Goal: Information Seeking & Learning: Check status

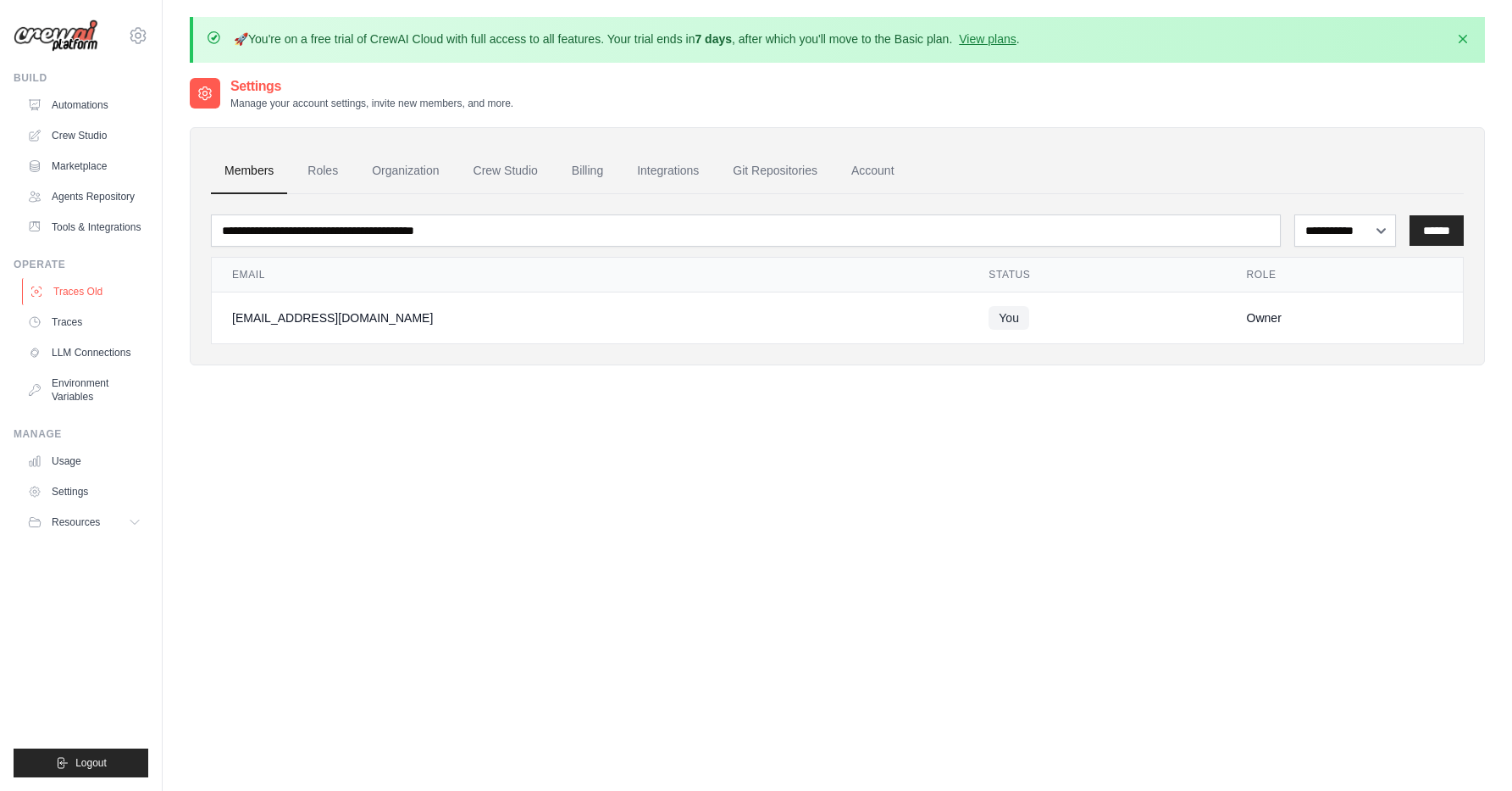
click at [92, 289] on link "Traces Old" at bounding box center [86, 291] width 128 height 27
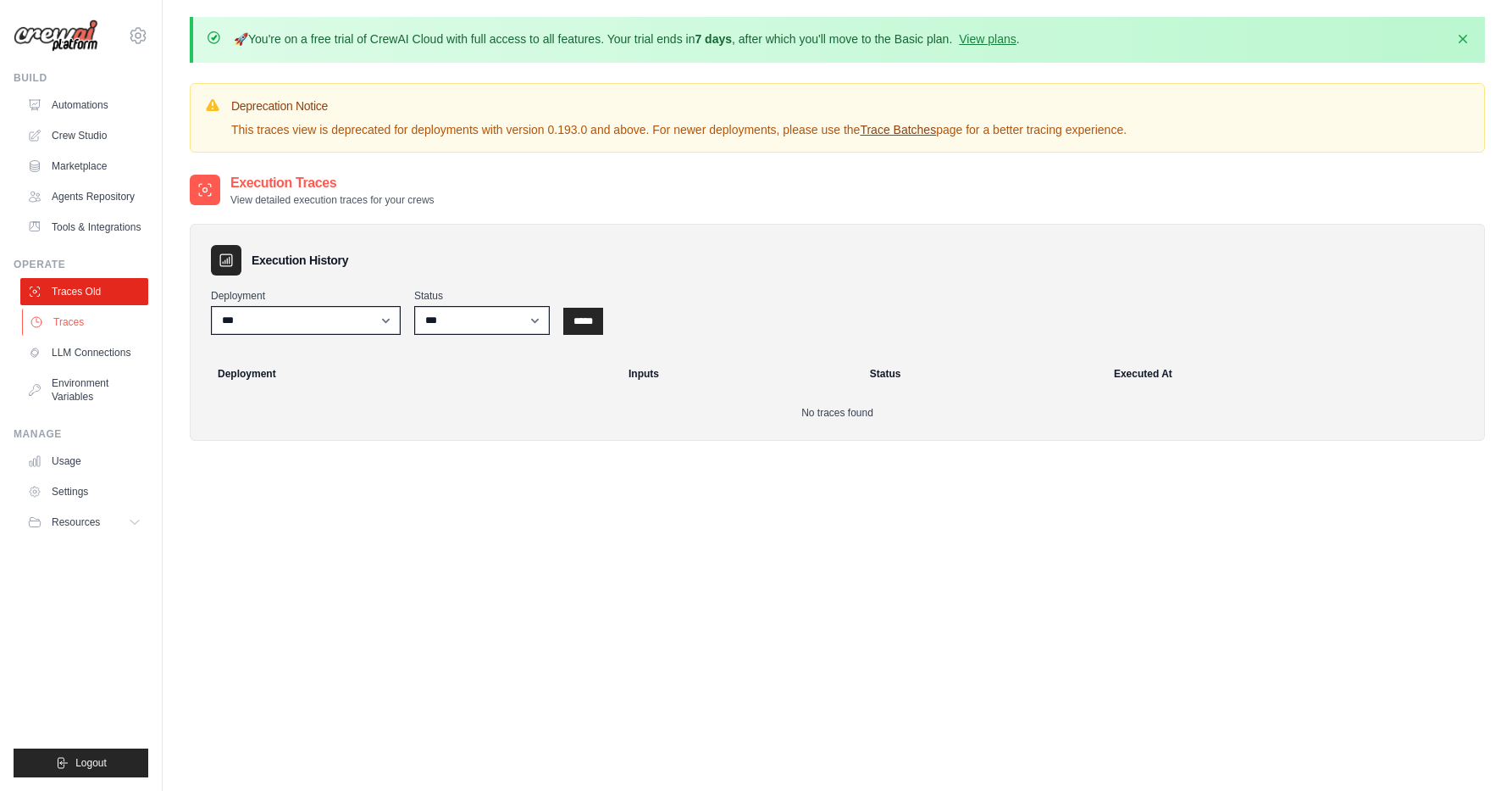
click at [85, 324] on link "Traces" at bounding box center [86, 322] width 128 height 27
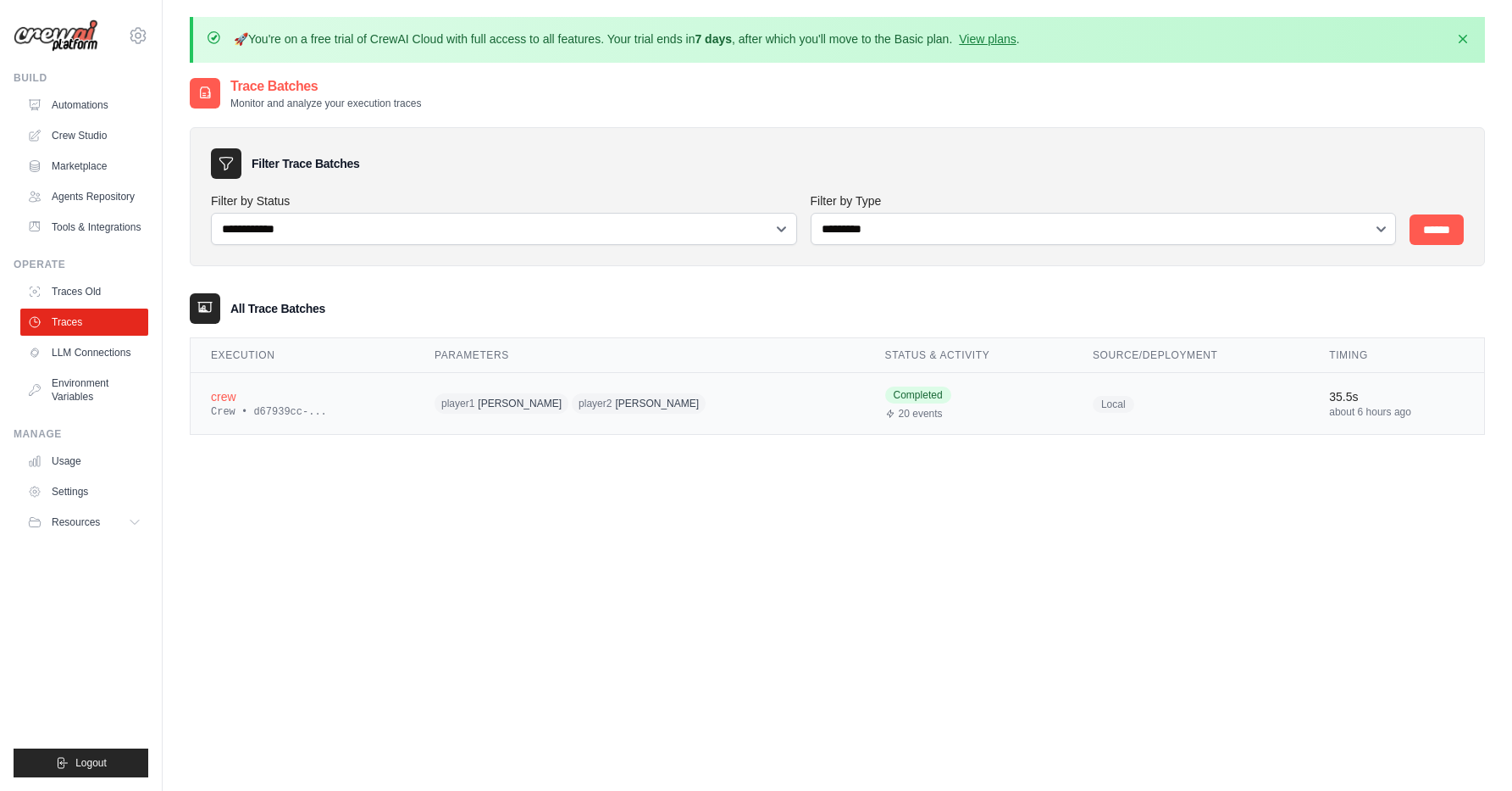
click at [394, 385] on td "crew Crew • d67939cc-..." at bounding box center [302, 404] width 224 height 62
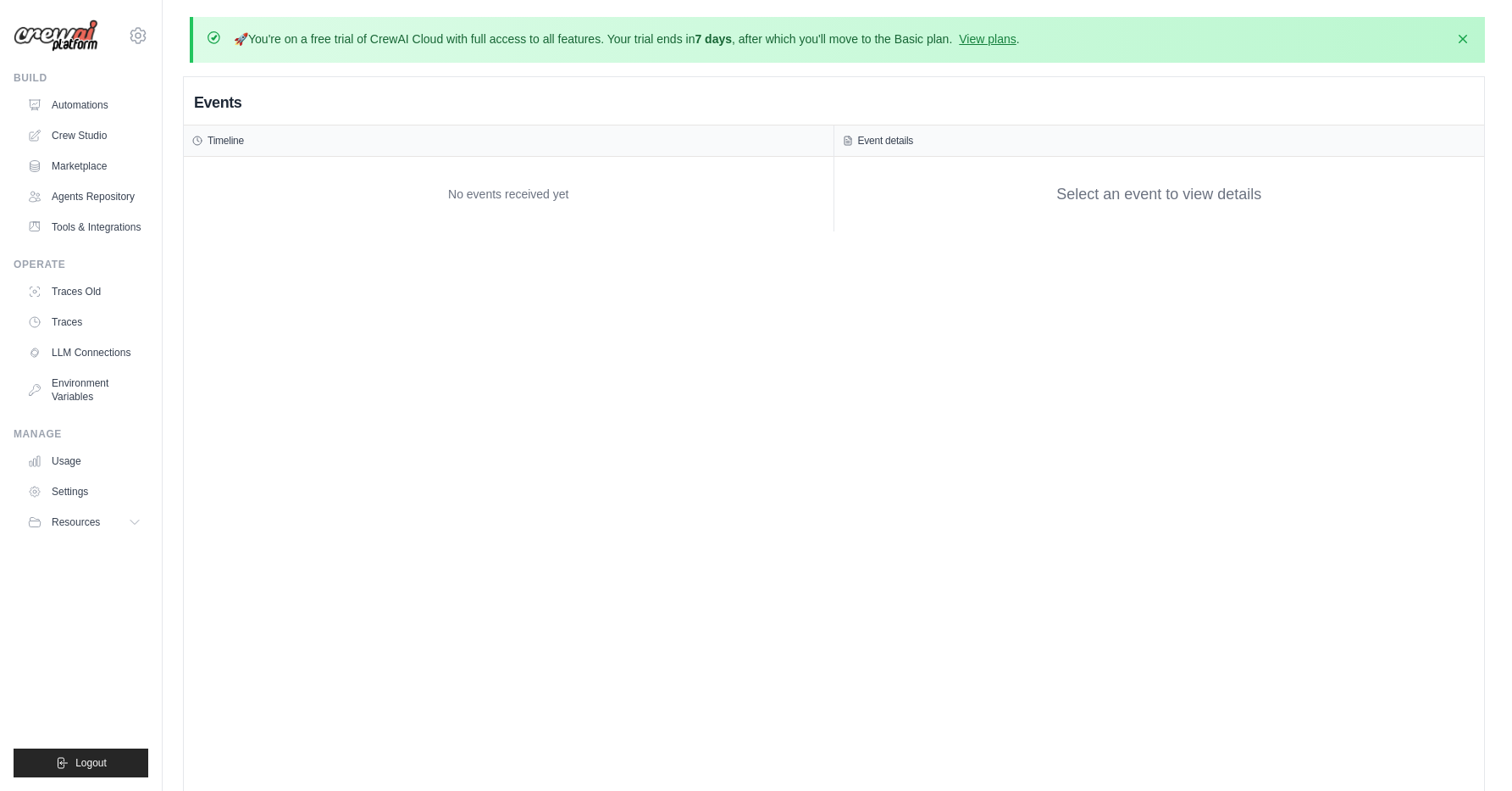
drag, startPoint x: 646, startPoint y: 41, endPoint x: 802, endPoint y: 51, distance: 156.3
click at [802, 51] on div "🚀 You're on a free trial of CrewAI Cloud with full access to all features. Your…" at bounding box center [837, 40] width 1295 height 46
click at [1004, 33] on link "View plans" at bounding box center [987, 39] width 57 height 14
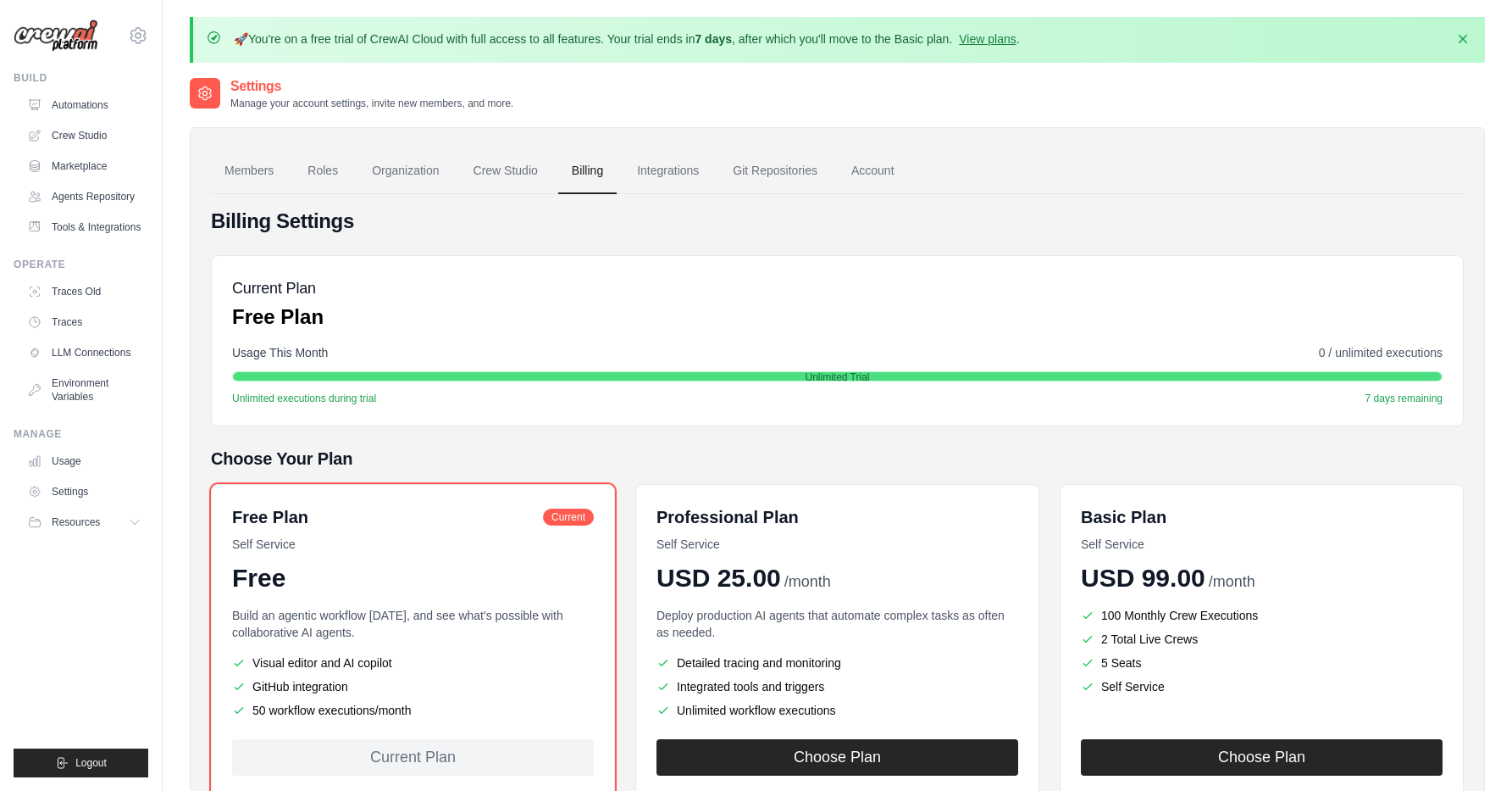
click at [916, 37] on p "🚀 You're on a free trial of CrewAI Cloud with full access to all features. Your…" at bounding box center [627, 40] width 786 height 17
click at [1459, 39] on icon "button" at bounding box center [1464, 39] width 17 height 17
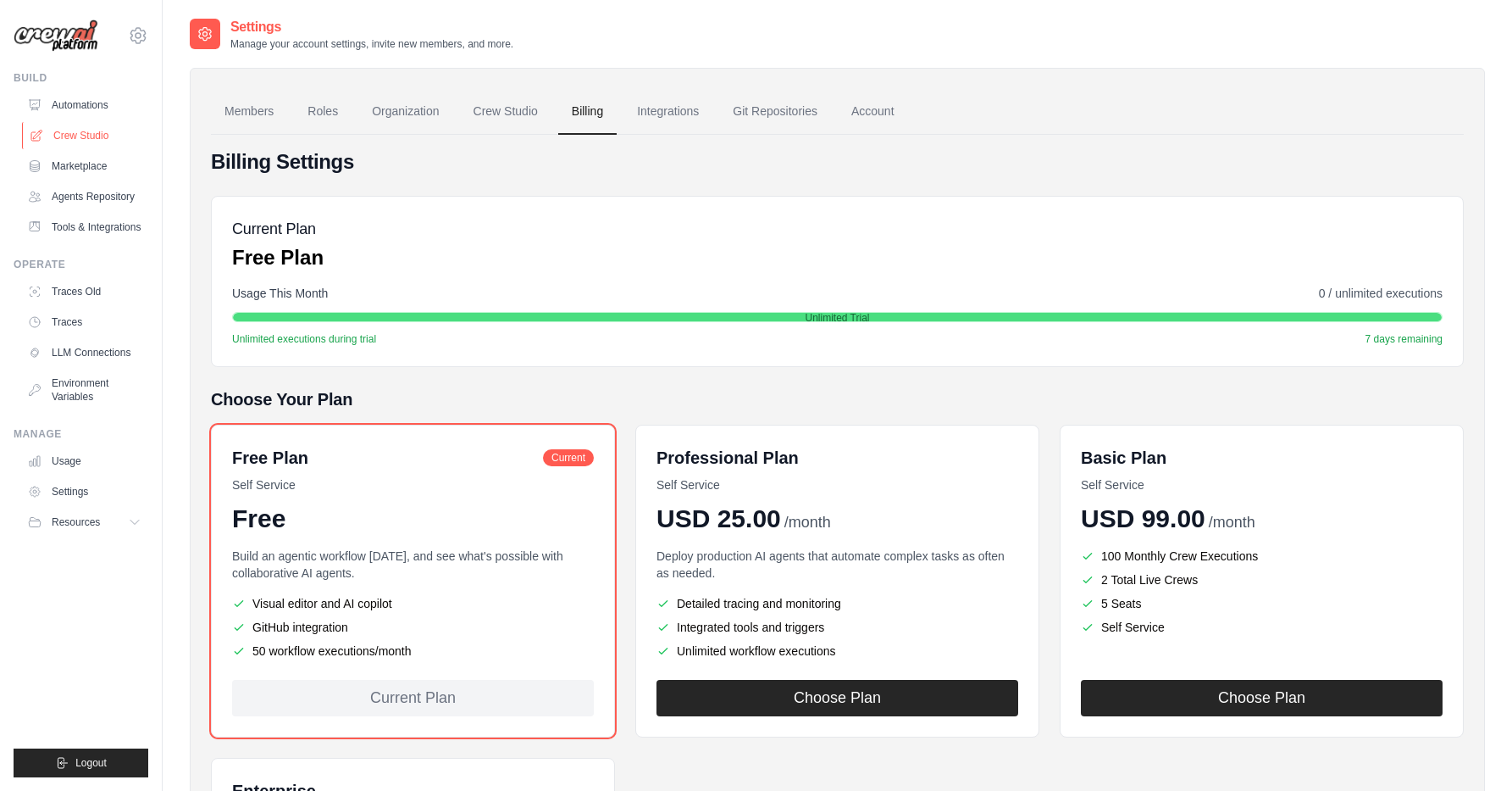
click at [71, 139] on link "Crew Studio" at bounding box center [86, 136] width 128 height 27
click at [82, 167] on link "Marketplace" at bounding box center [86, 167] width 128 height 27
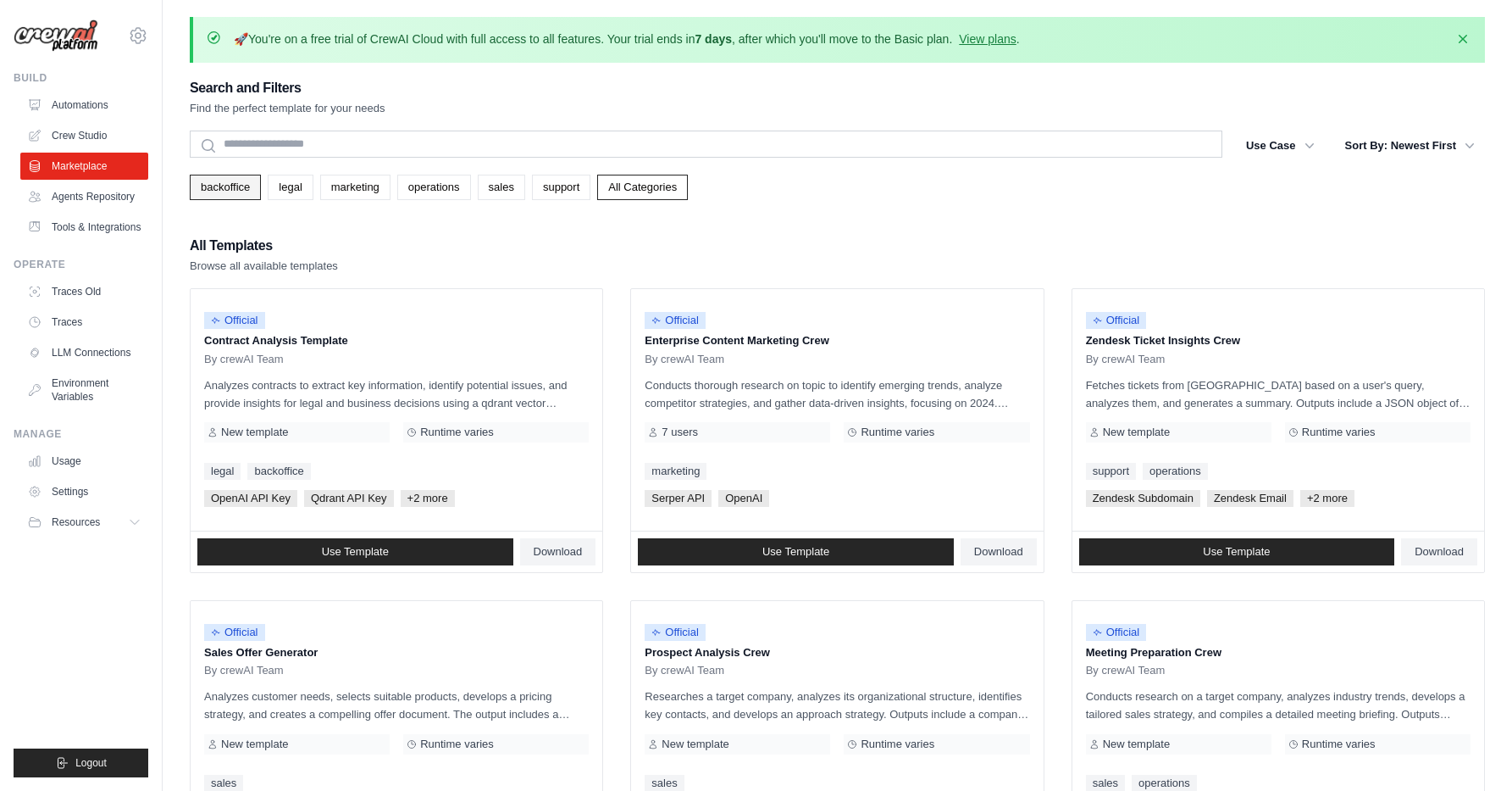
click at [234, 192] on link "backoffice" at bounding box center [226, 187] width 72 height 25
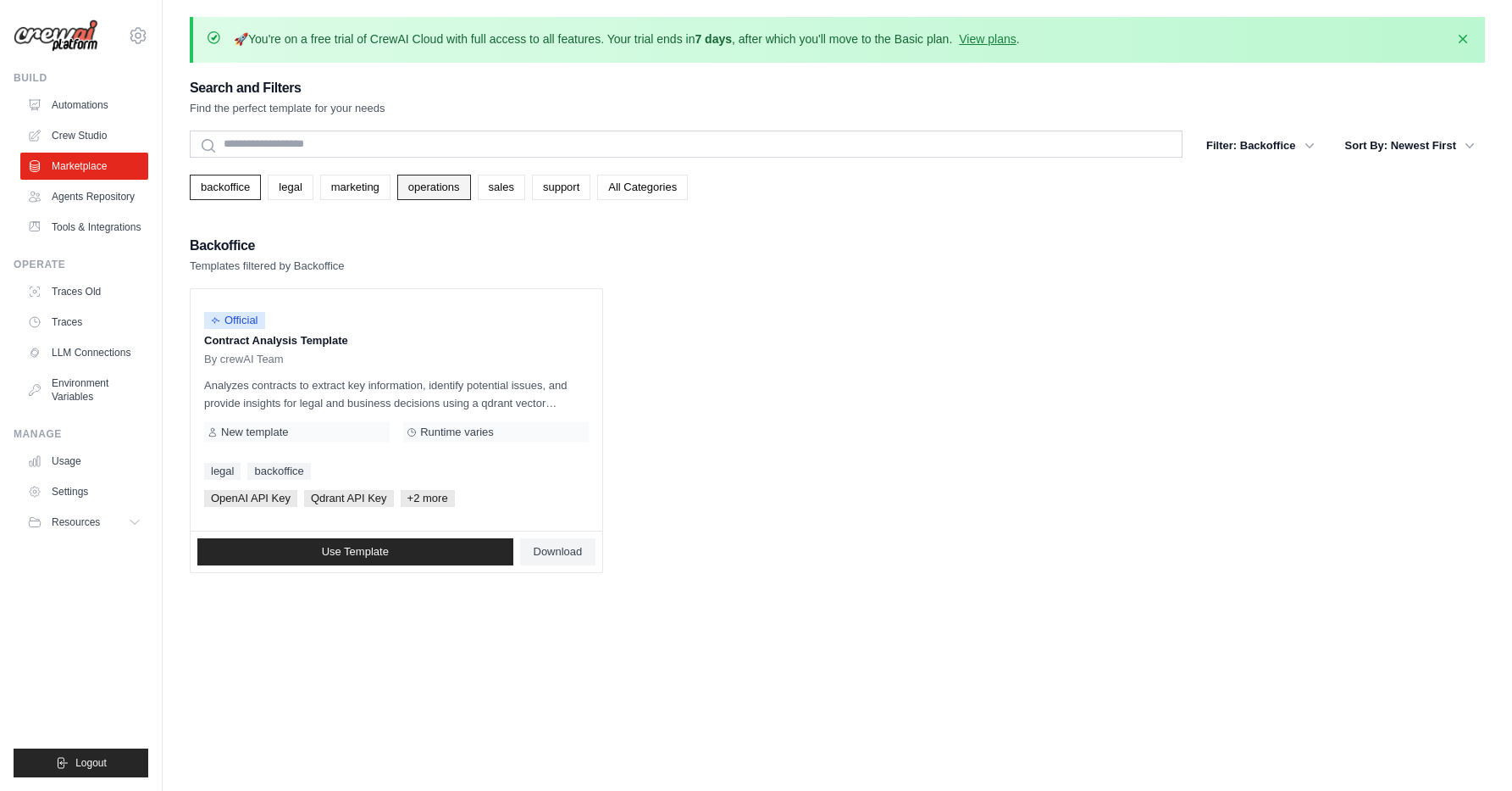
click at [457, 189] on link "operations" at bounding box center [435, 187] width 74 height 25
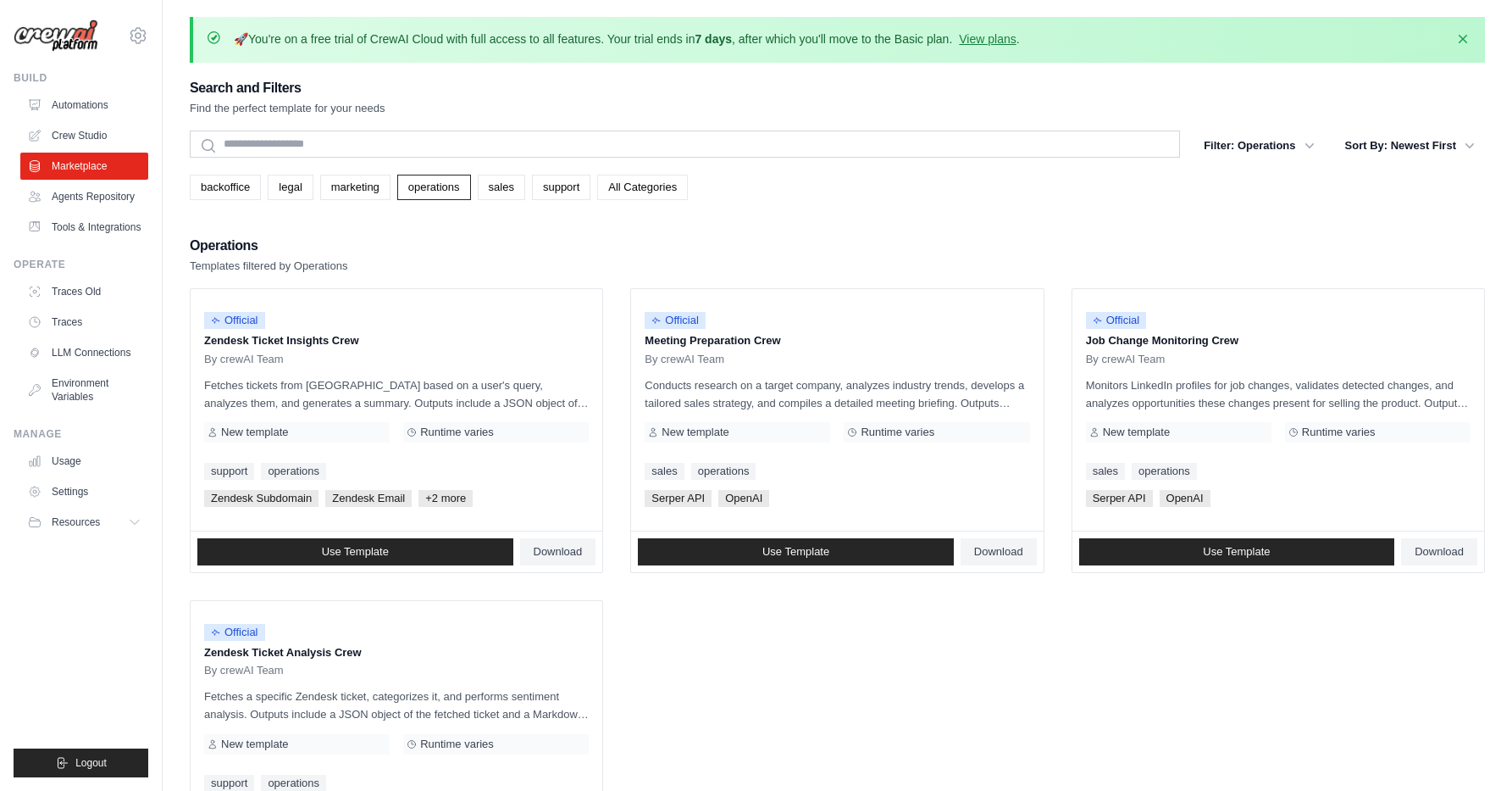
click at [634, 189] on link "All Categories" at bounding box center [643, 187] width 91 height 25
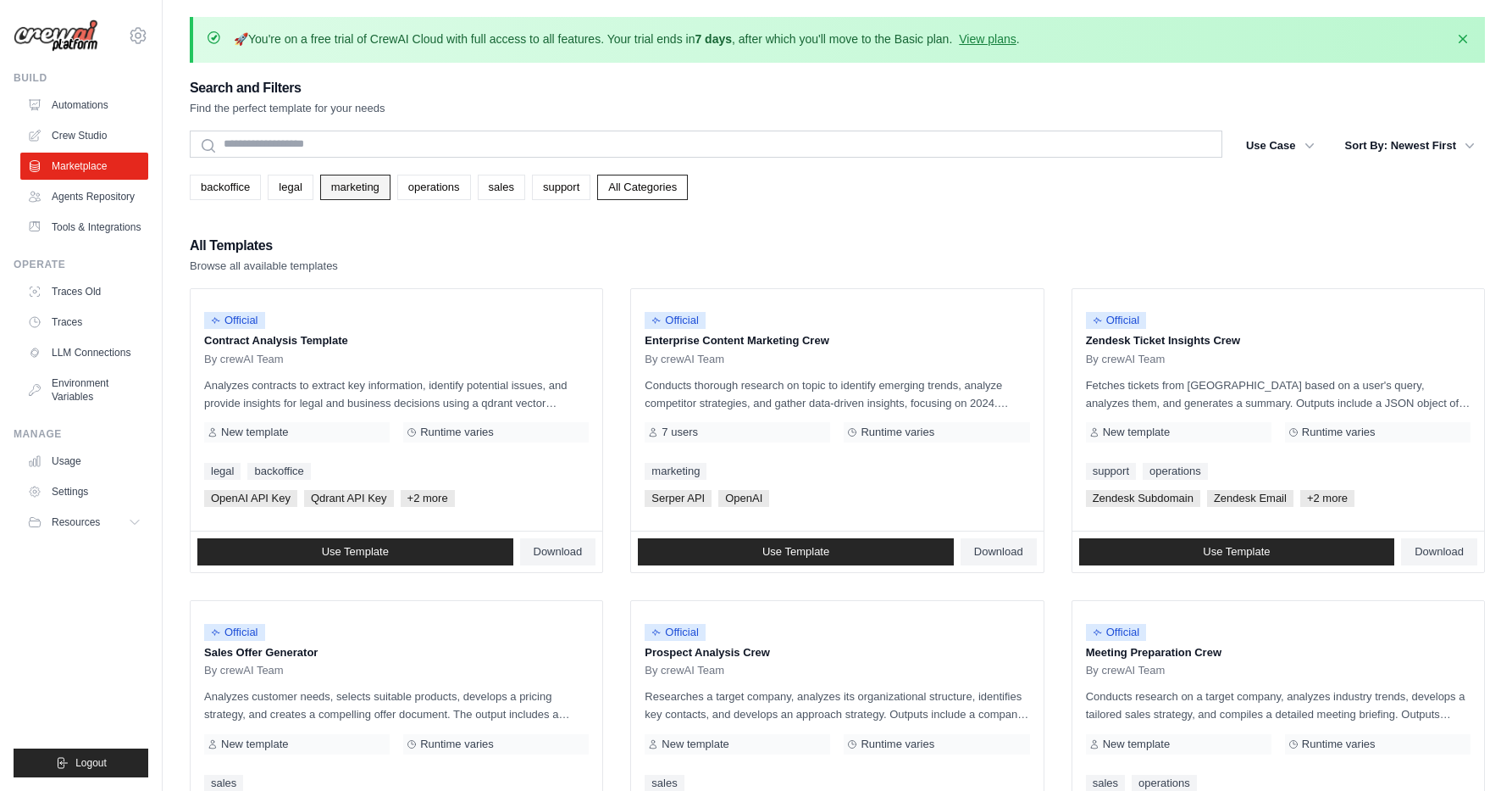
click at [340, 186] on link "marketing" at bounding box center [355, 187] width 71 height 25
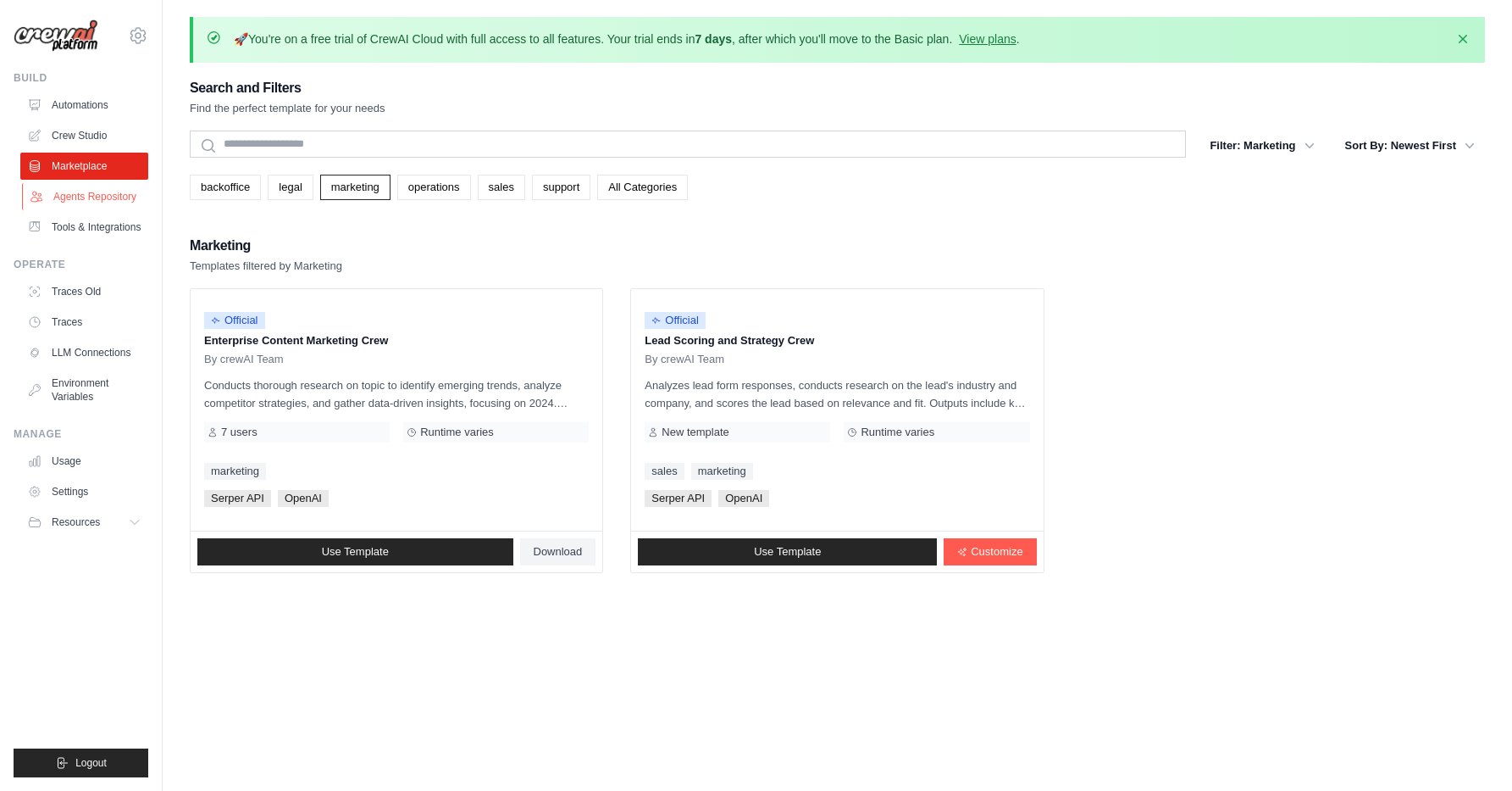
click at [89, 190] on link "Agents Repository" at bounding box center [86, 197] width 128 height 27
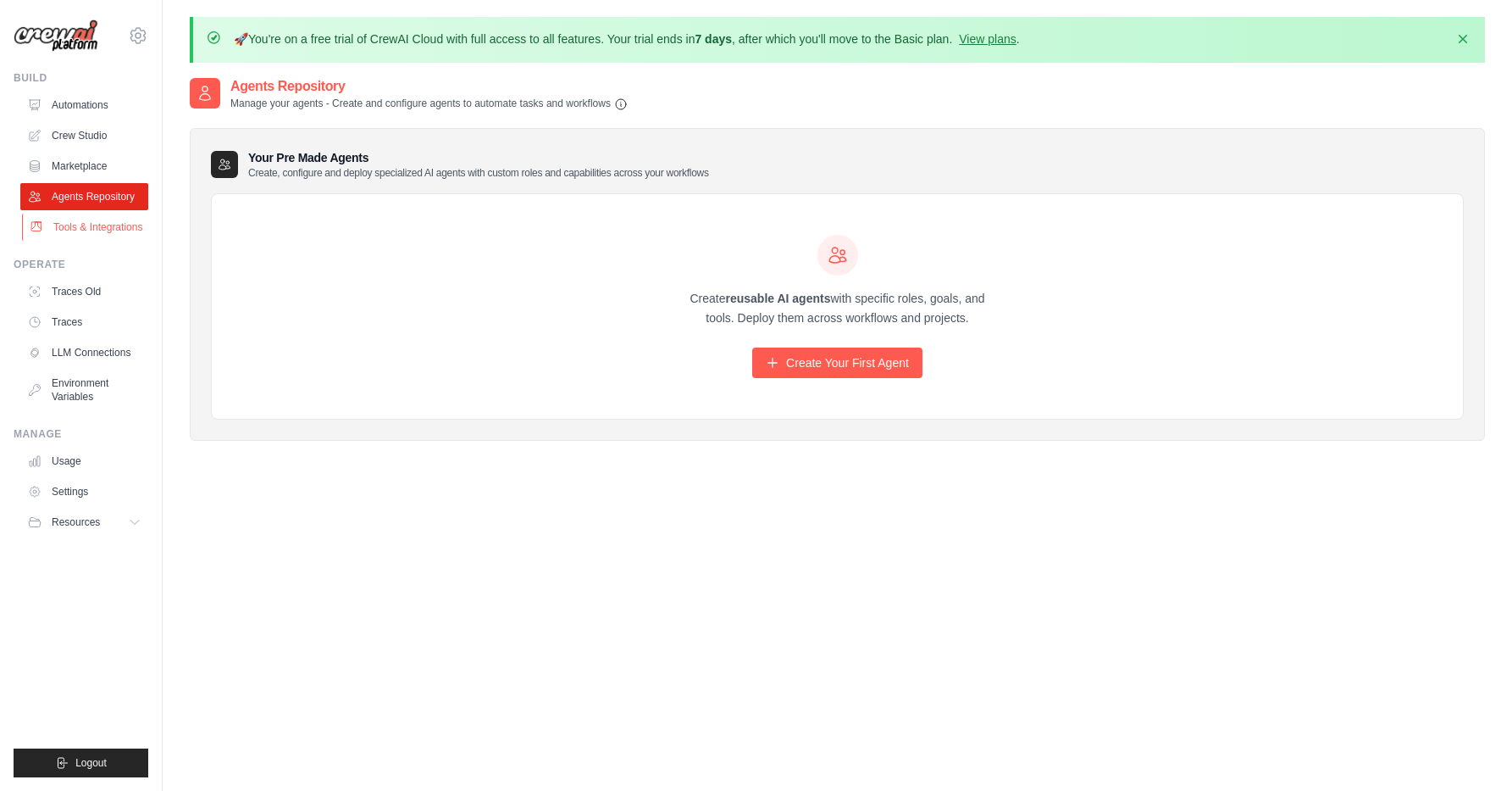
click at [83, 226] on link "Tools & Integrations" at bounding box center [86, 228] width 128 height 27
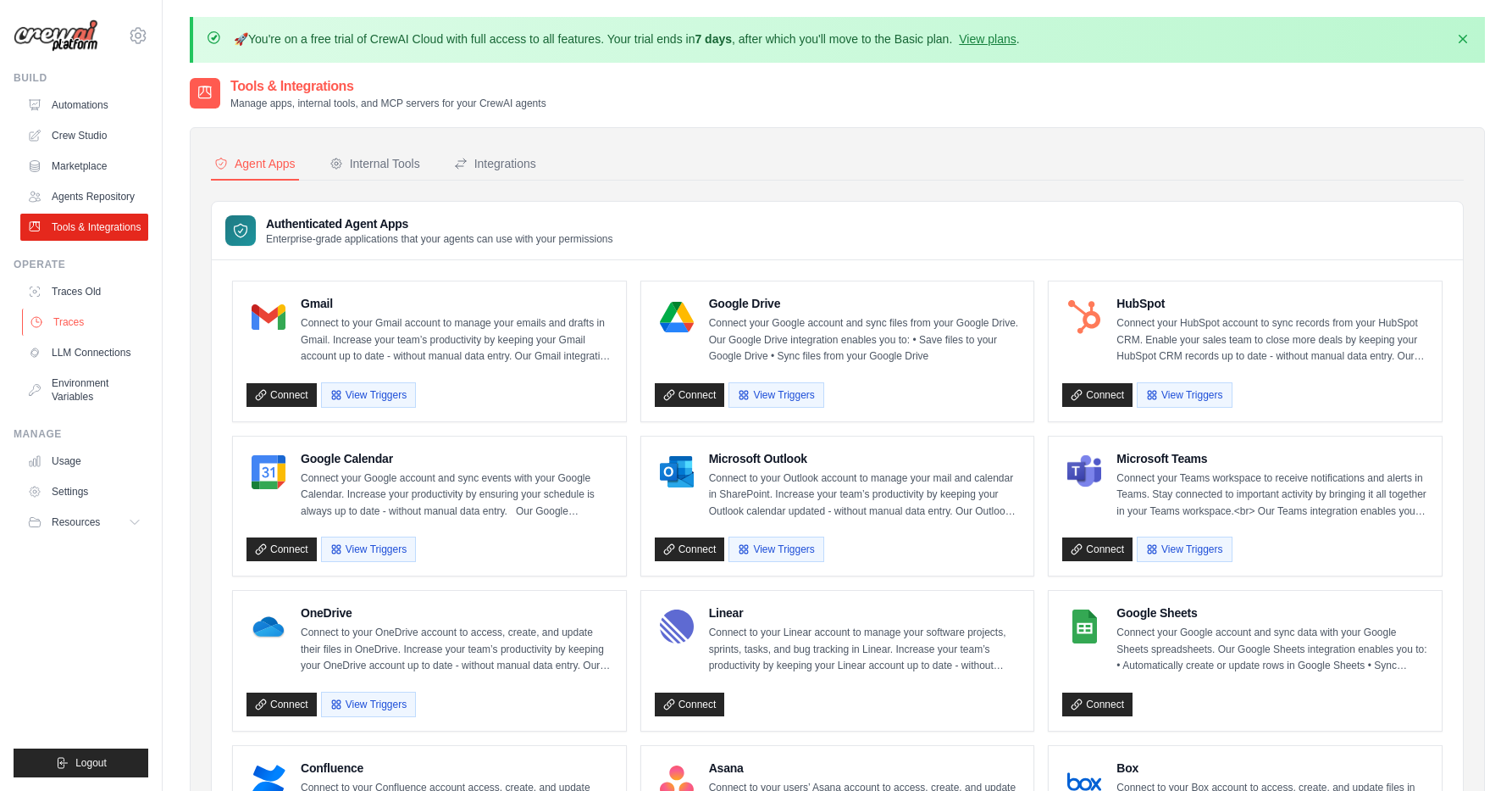
click at [71, 329] on link "Traces" at bounding box center [86, 322] width 128 height 27
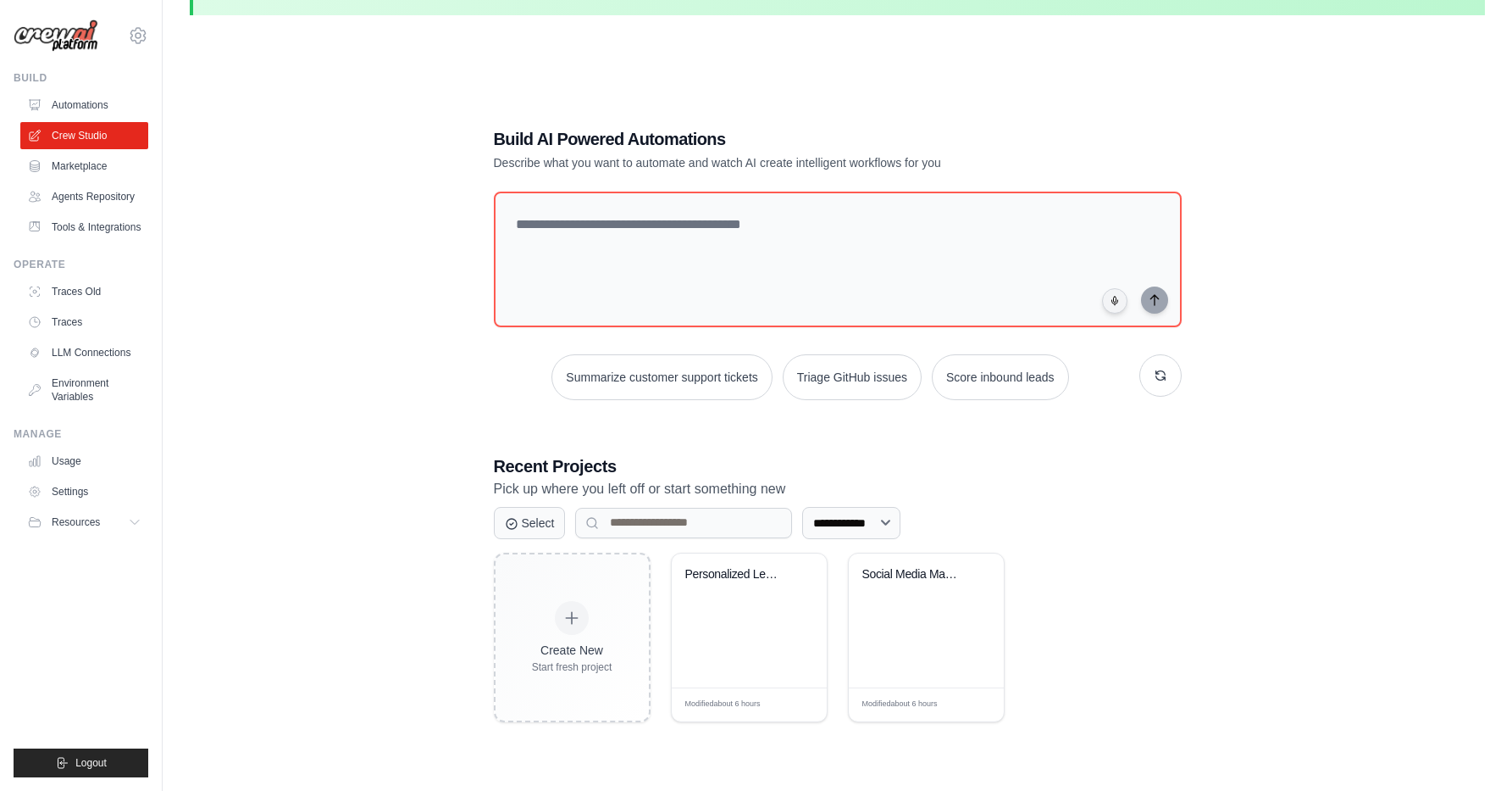
scroll to position [36, 0]
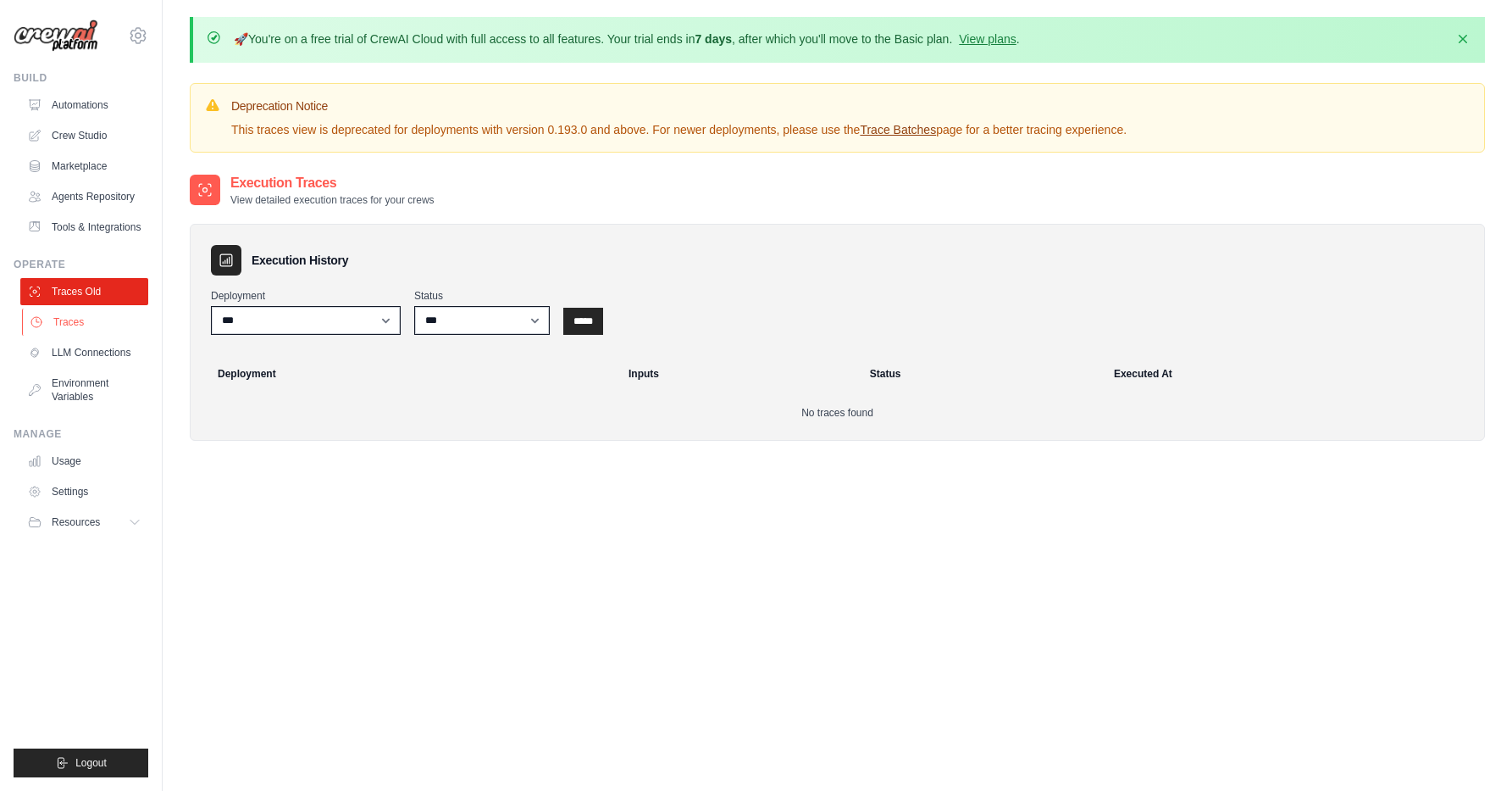
click at [104, 326] on link "Traces" at bounding box center [86, 322] width 128 height 27
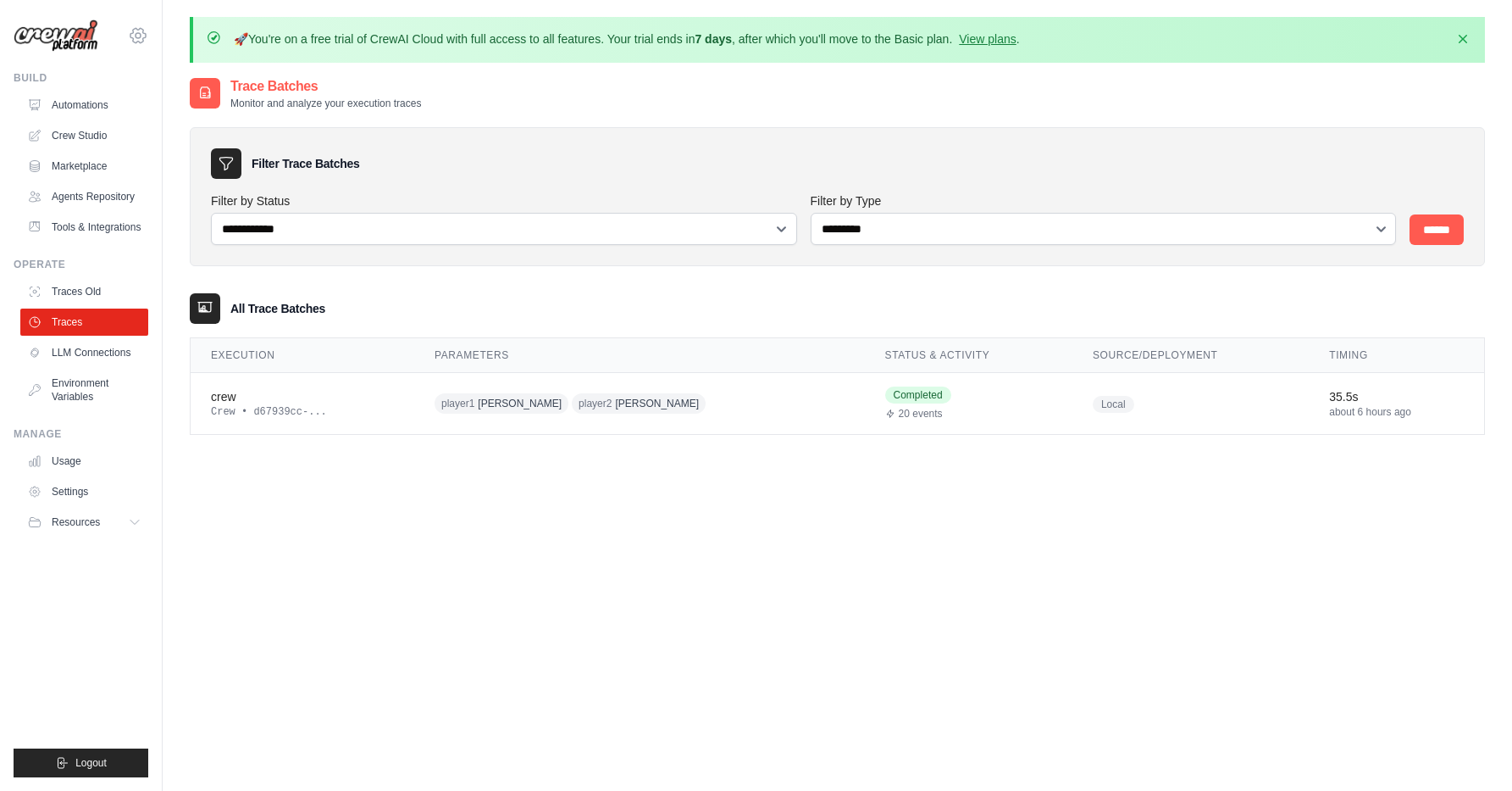
click at [137, 45] on icon at bounding box center [137, 35] width 20 height 20
click at [172, 99] on span "Settings" at bounding box center [210, 106] width 134 height 17
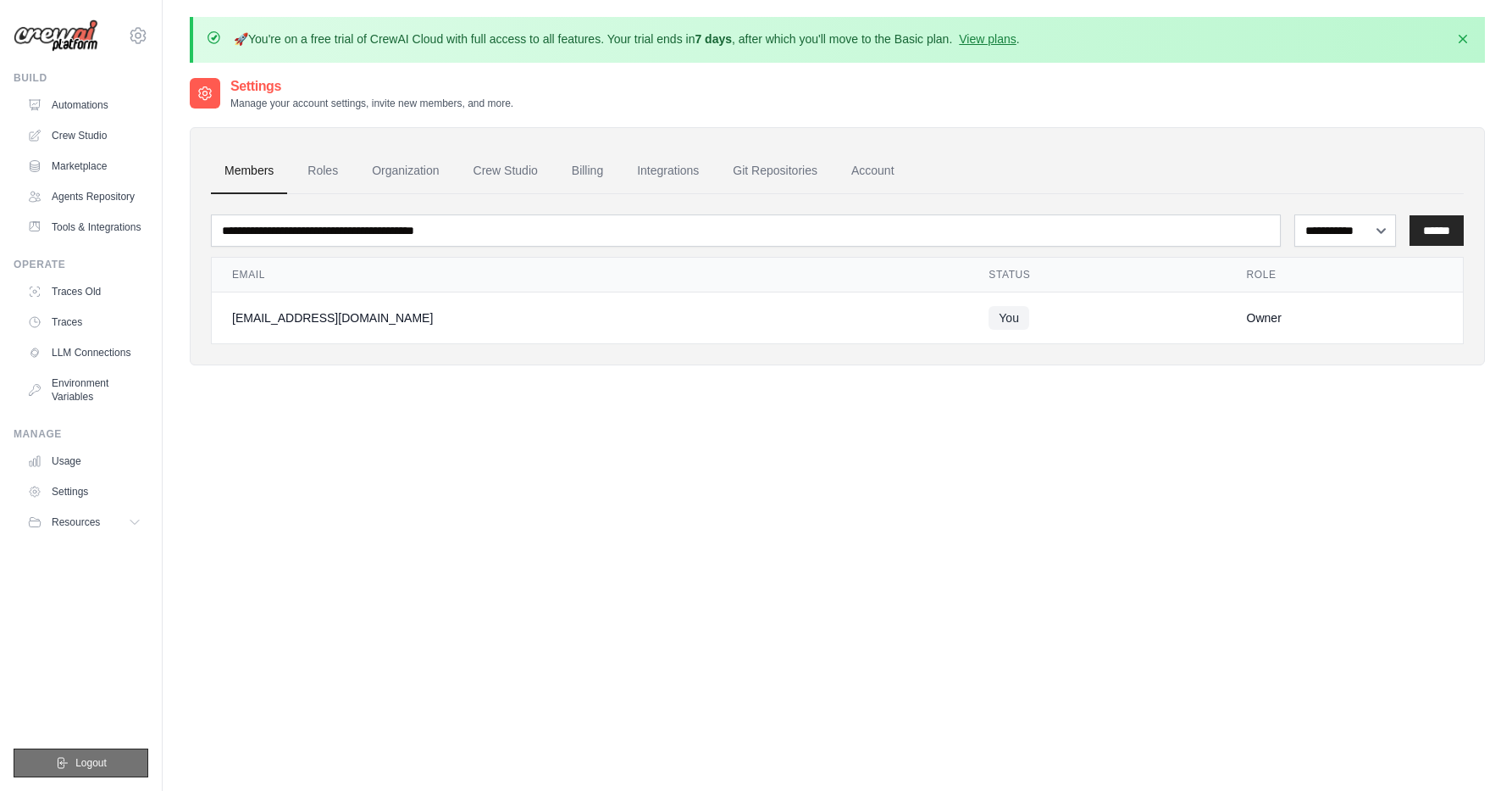
click at [96, 760] on span "Logout" at bounding box center [91, 763] width 31 height 14
click at [80, 767] on span "Logout" at bounding box center [91, 763] width 31 height 14
click at [51, 27] on img at bounding box center [56, 36] width 85 height 33
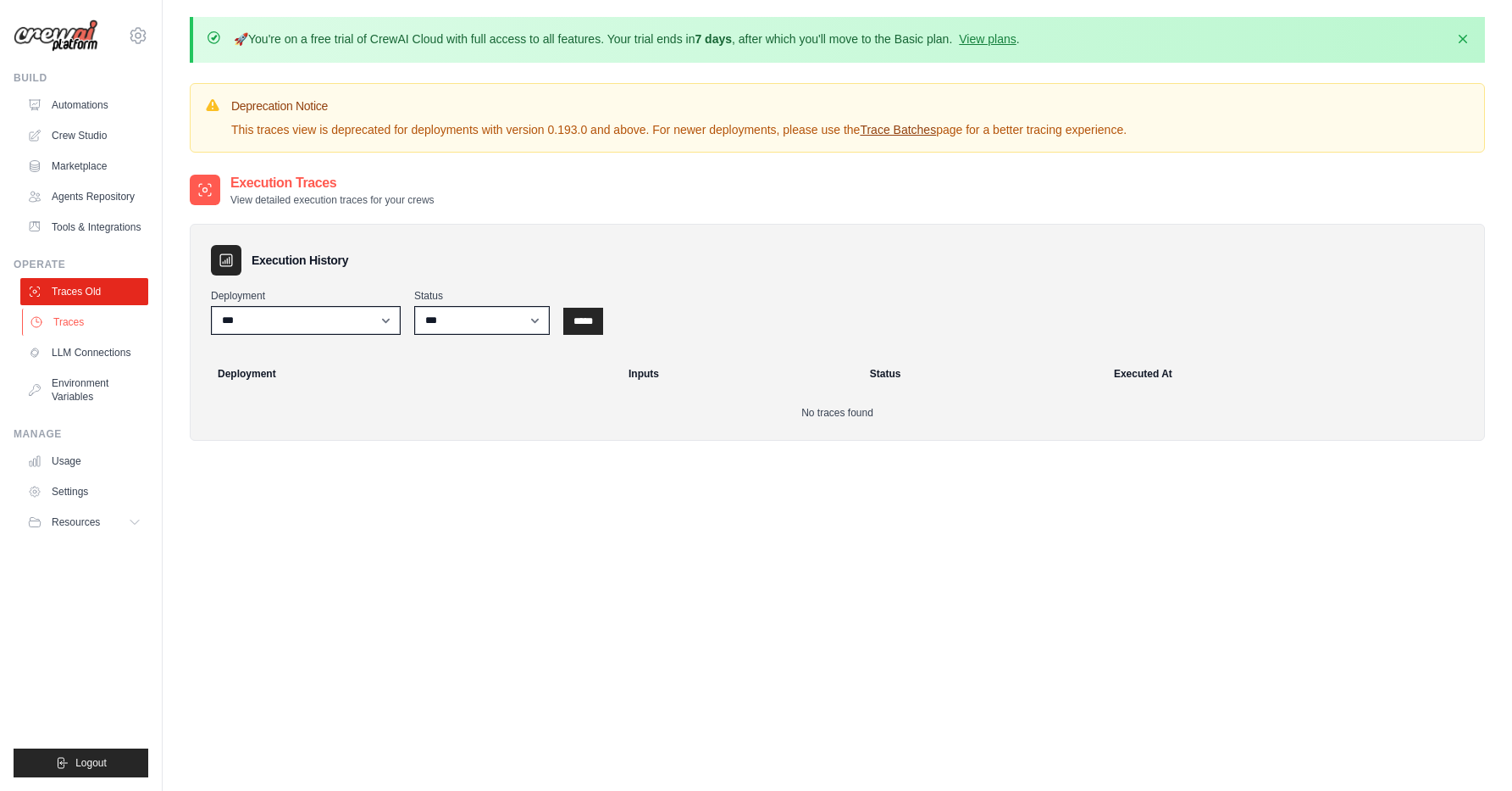
click at [85, 319] on link "Traces" at bounding box center [86, 322] width 128 height 27
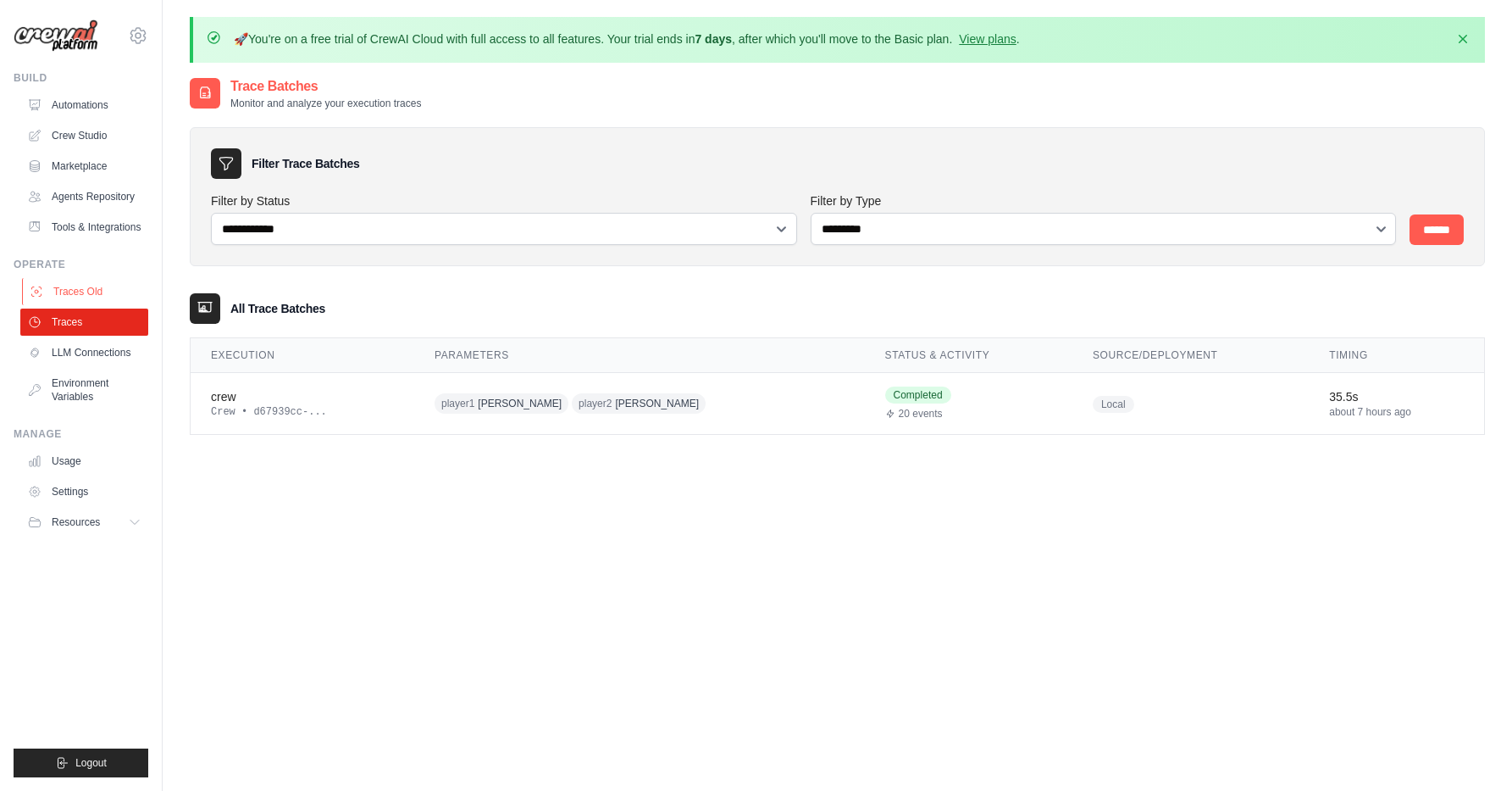
click at [89, 293] on link "Traces Old" at bounding box center [86, 291] width 128 height 27
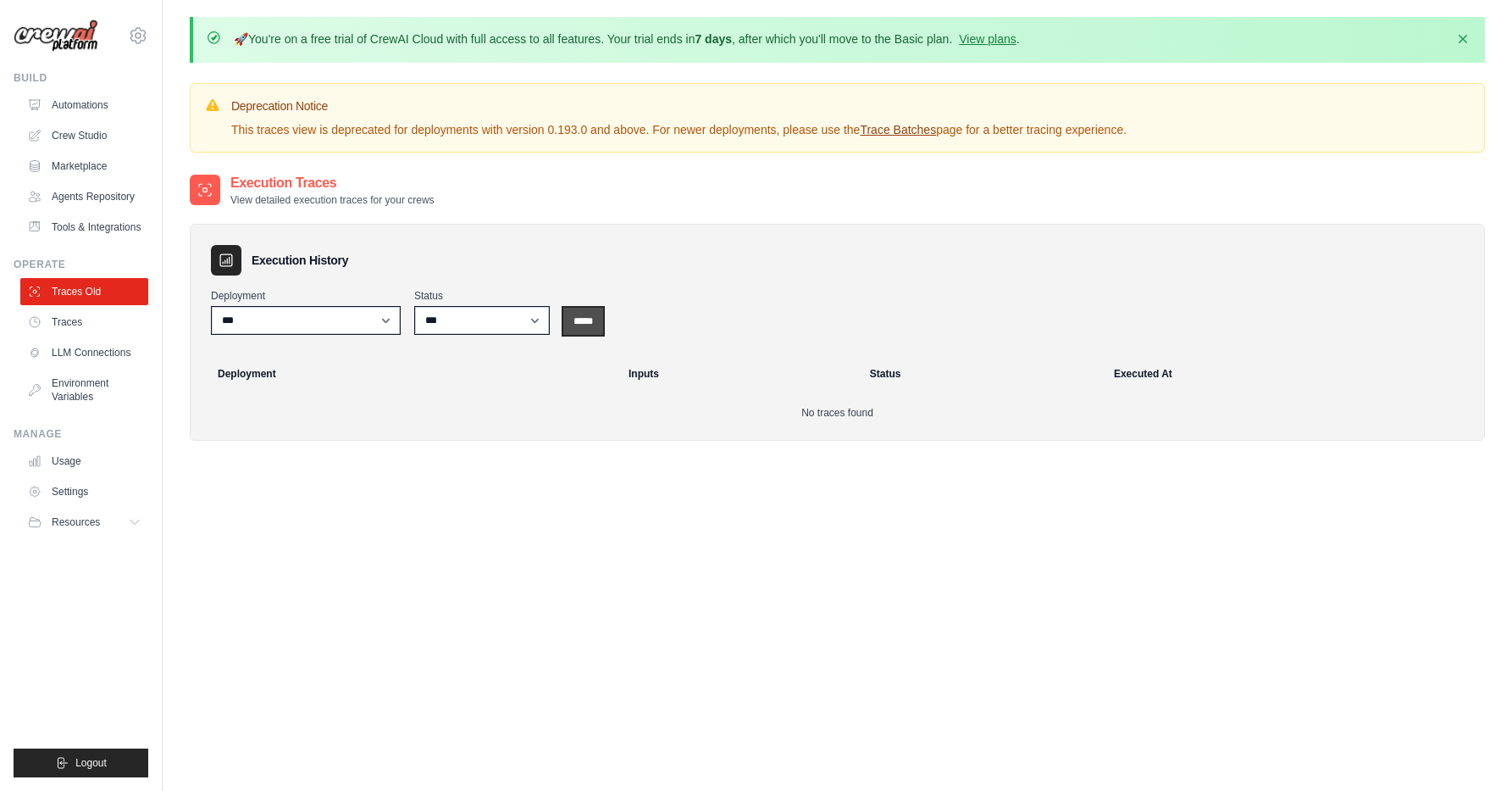
click at [574, 321] on input "*****" at bounding box center [583, 321] width 40 height 27
click at [573, 325] on input "*****" at bounding box center [583, 321] width 40 height 27
drag, startPoint x: 277, startPoint y: 97, endPoint x: 373, endPoint y: 123, distance: 99.5
click at [373, 123] on div "Deprecation Notice This traces view is deprecated for deployments with version …" at bounding box center [679, 118] width 895 height 41
click at [371, 123] on p "This traces view is deprecated for deployments with version 0.193.0 and above. …" at bounding box center [679, 130] width 895 height 17
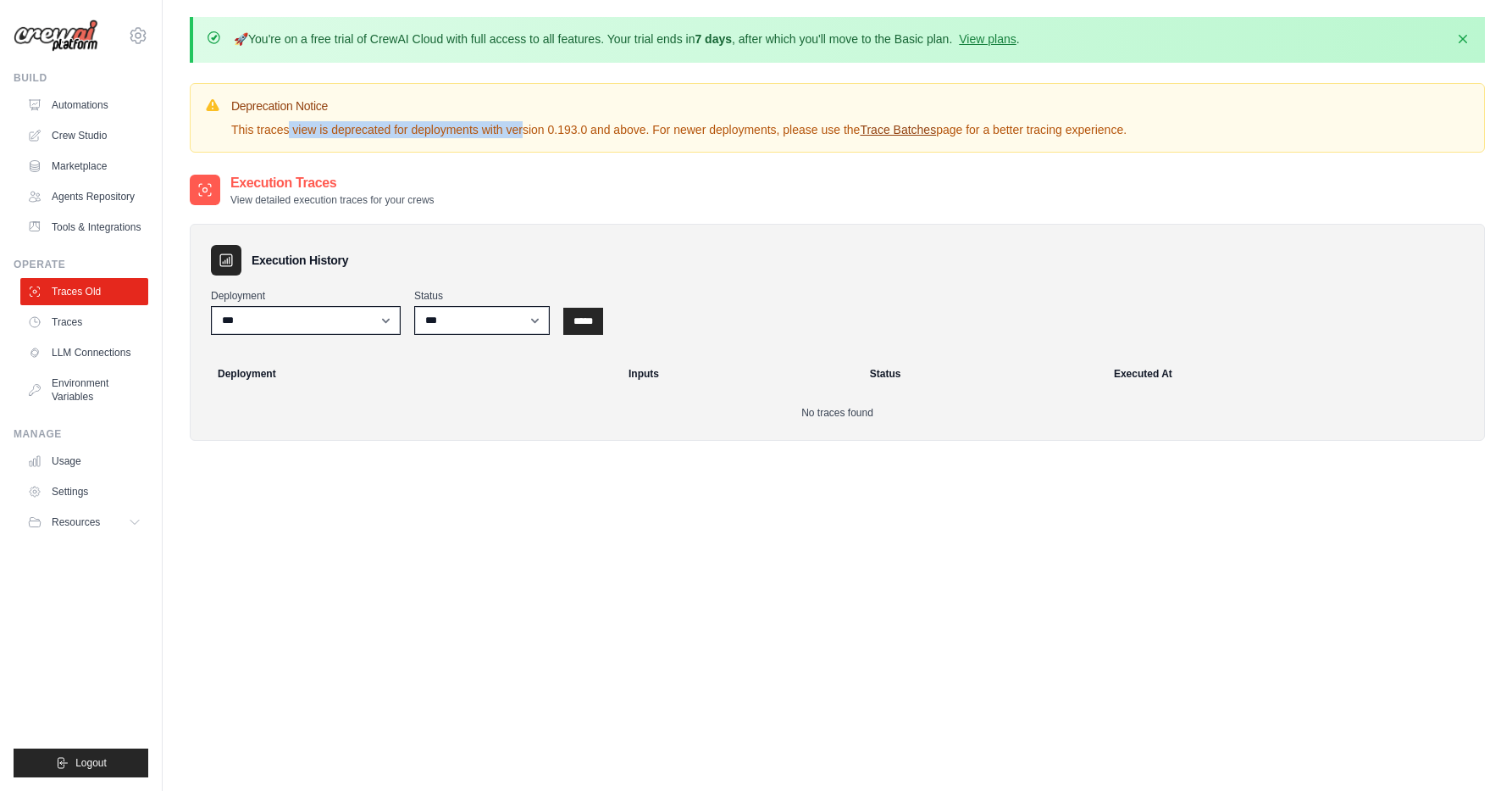
drag, startPoint x: 284, startPoint y: 120, endPoint x: 469, endPoint y: 127, distance: 185.1
click at [469, 127] on p "This traces view is deprecated for deployments with version 0.193.0 and above. …" at bounding box center [679, 130] width 895 height 17
click at [95, 305] on ul "Traces Old Traces LLM Connections Environment Variables" at bounding box center [84, 344] width 128 height 133
click at [84, 315] on link "Traces" at bounding box center [86, 322] width 128 height 27
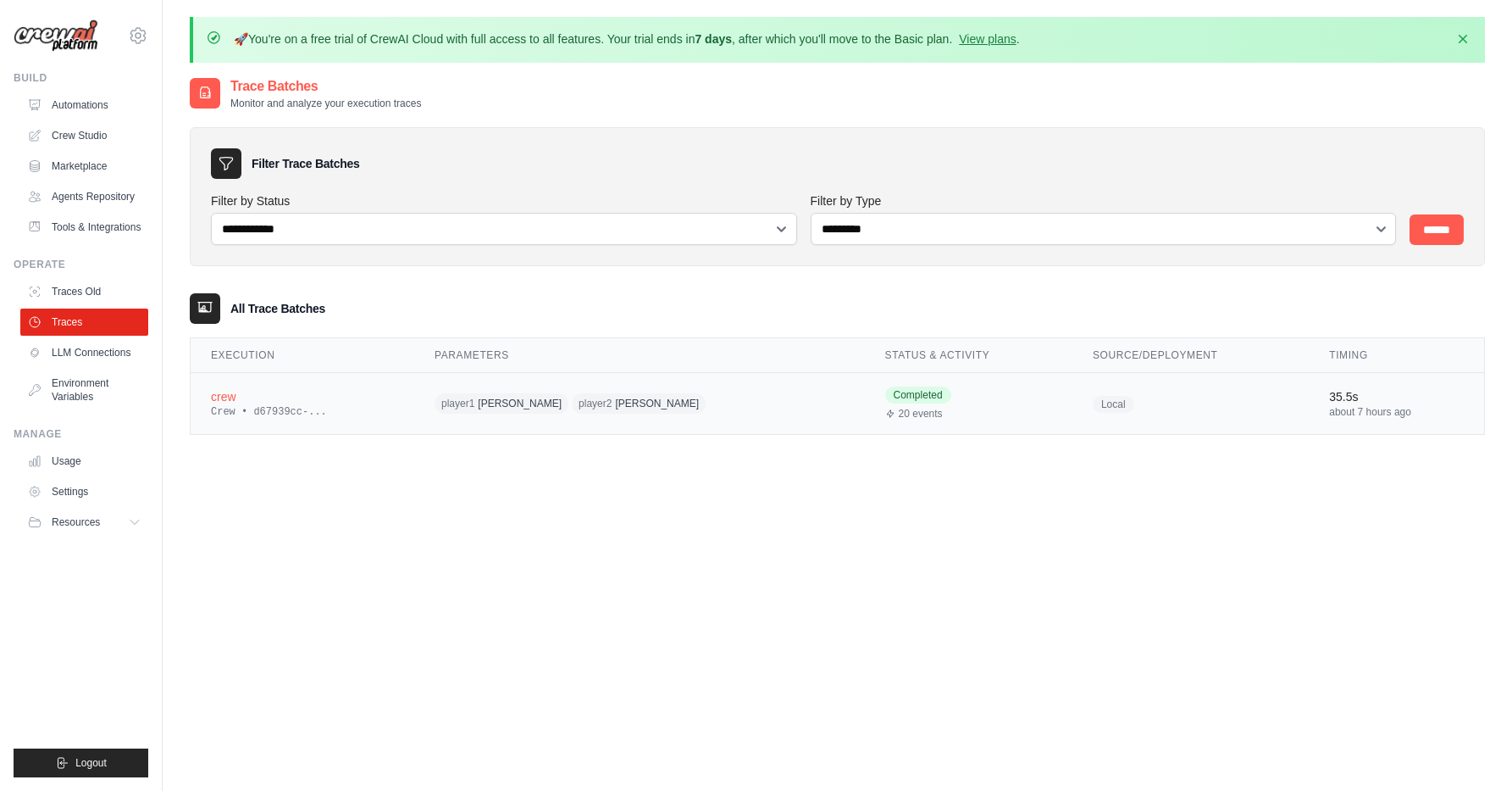
click at [291, 400] on div "crew" at bounding box center [302, 397] width 183 height 17
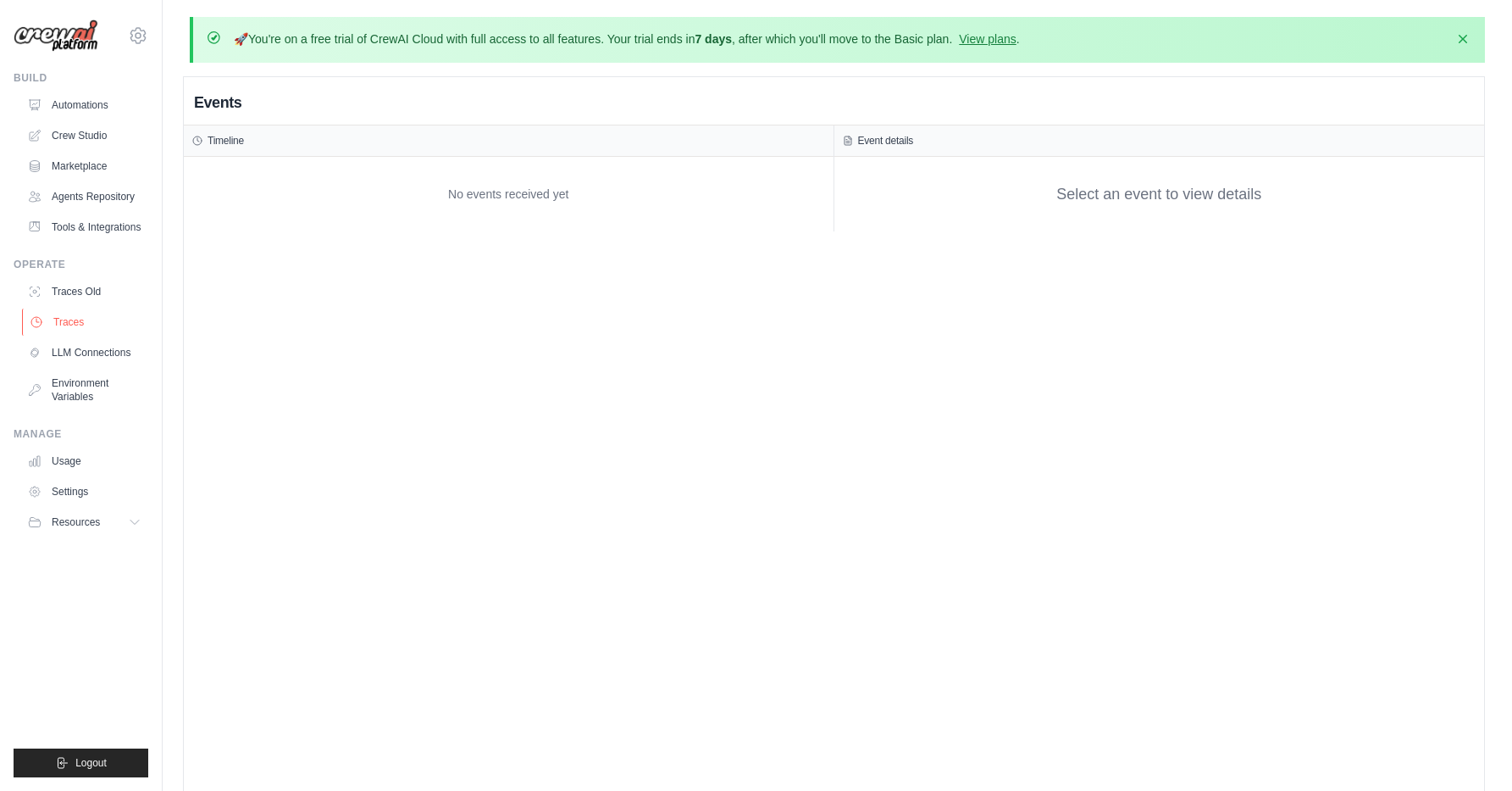
click at [68, 320] on link "Traces" at bounding box center [86, 322] width 128 height 27
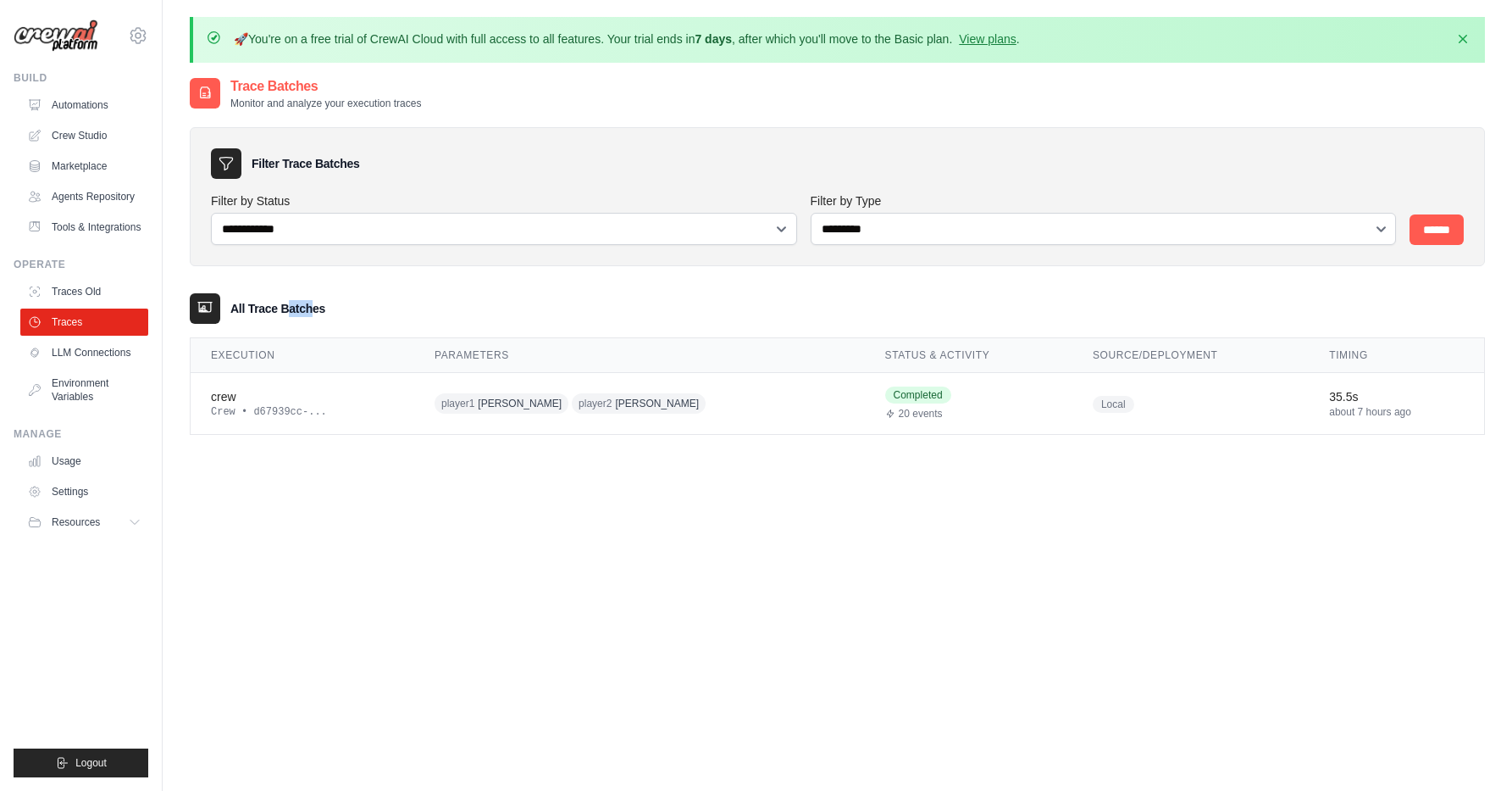
drag, startPoint x: 277, startPoint y: 304, endPoint x: 298, endPoint y: 304, distance: 21.0
click at [298, 304] on h3 "All Trace Batches" at bounding box center [278, 309] width 95 height 17
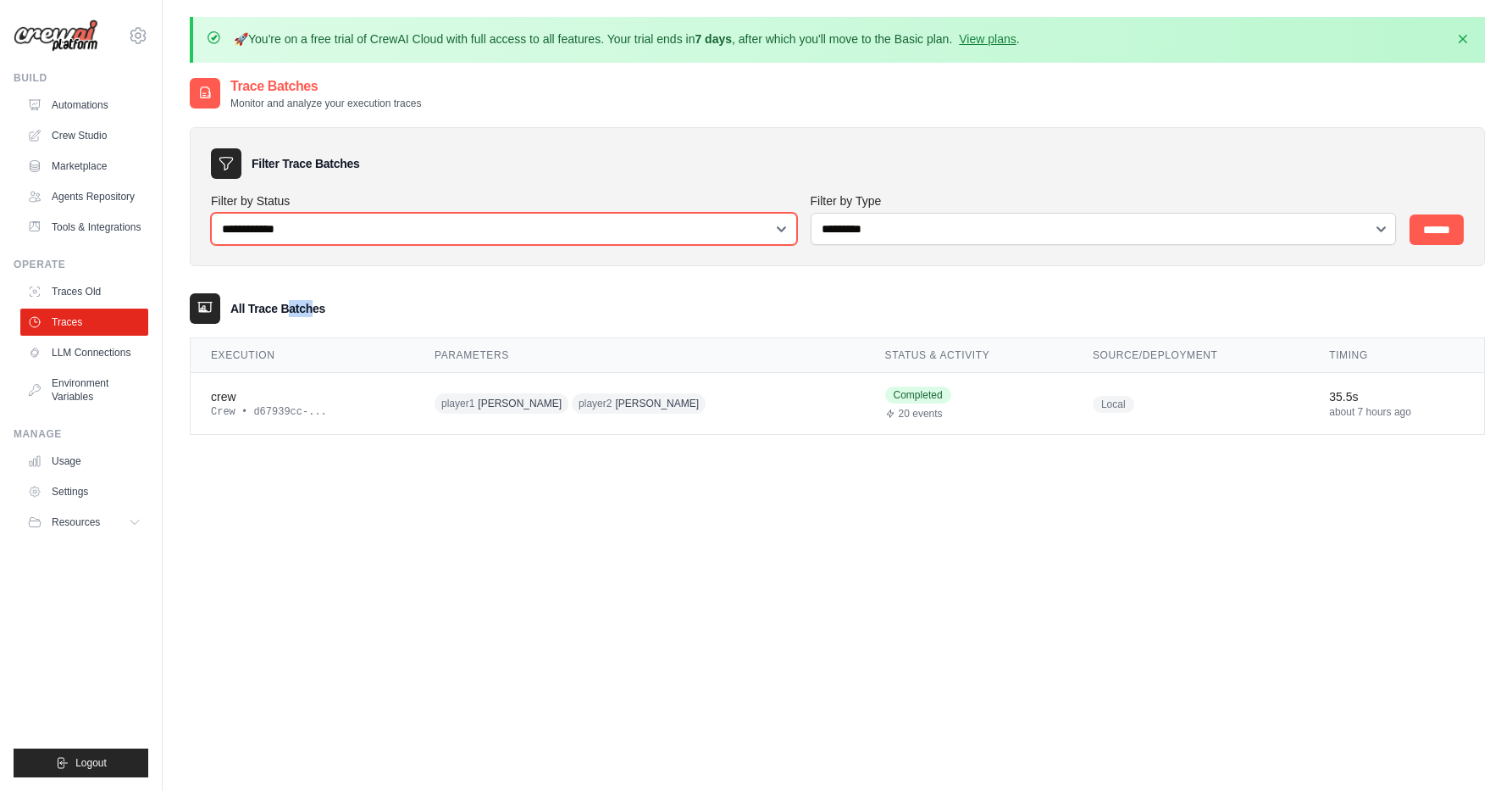
click at [452, 231] on select "**********" at bounding box center [504, 228] width 587 height 32
click at [211, 213] on select "**********" at bounding box center [504, 228] width 587 height 32
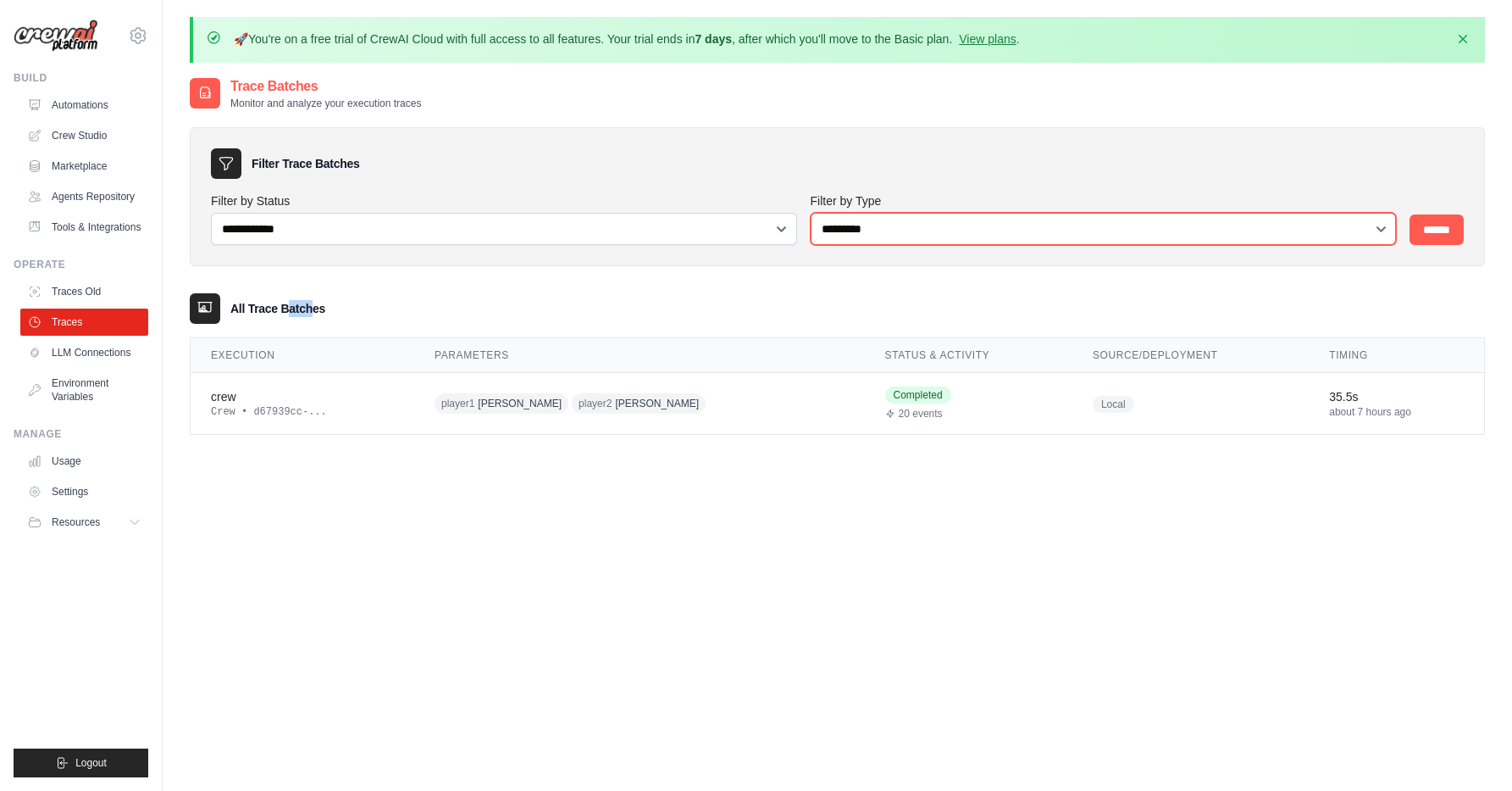
click at [884, 229] on select "**********" at bounding box center [1104, 228] width 587 height 32
click at [811, 213] on select "**********" at bounding box center [1104, 228] width 587 height 32
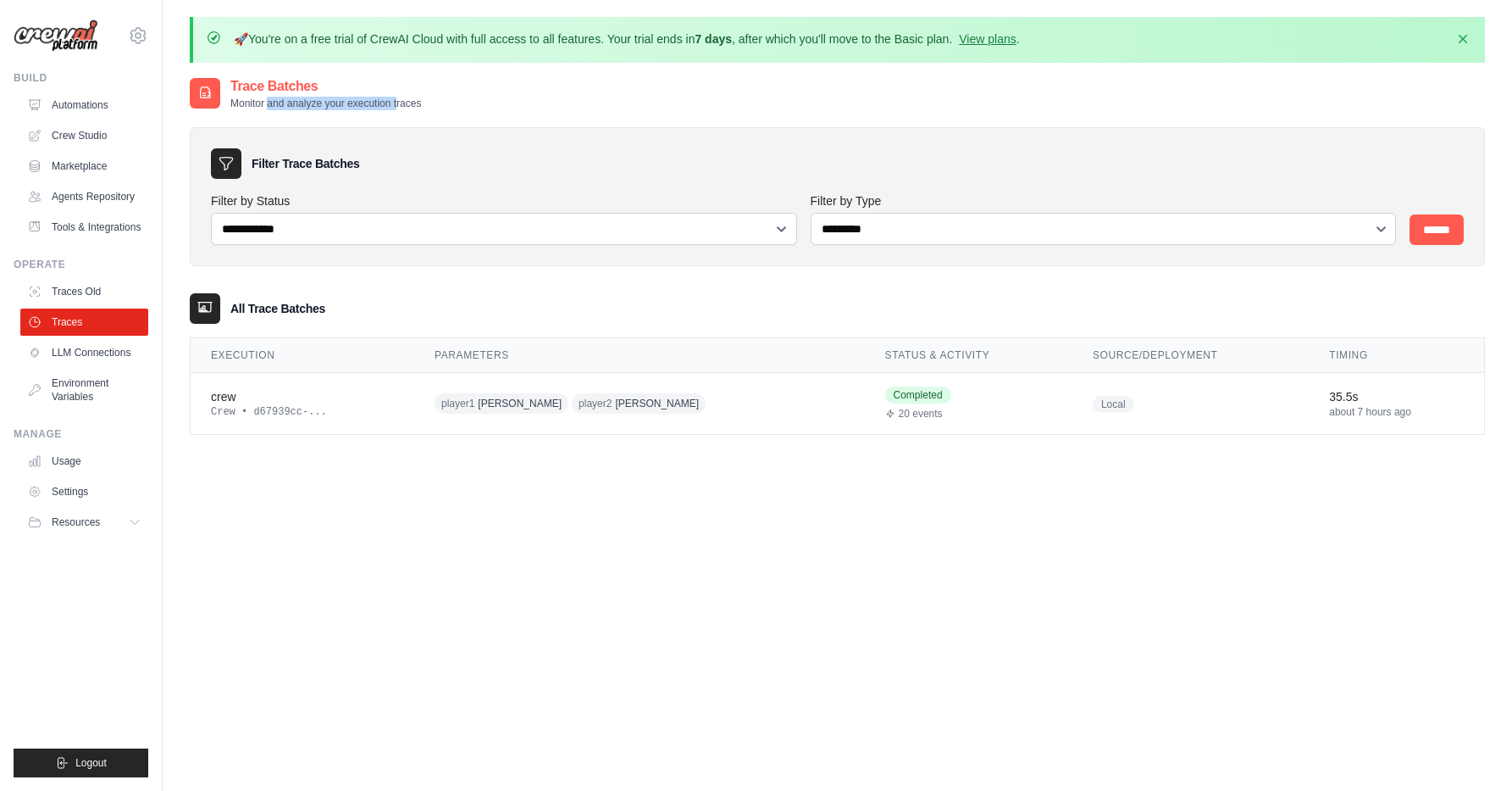
drag, startPoint x: 261, startPoint y: 104, endPoint x: 390, endPoint y: 106, distance: 129.0
click at [390, 106] on p "Monitor and analyze your execution traces" at bounding box center [325, 104] width 191 height 14
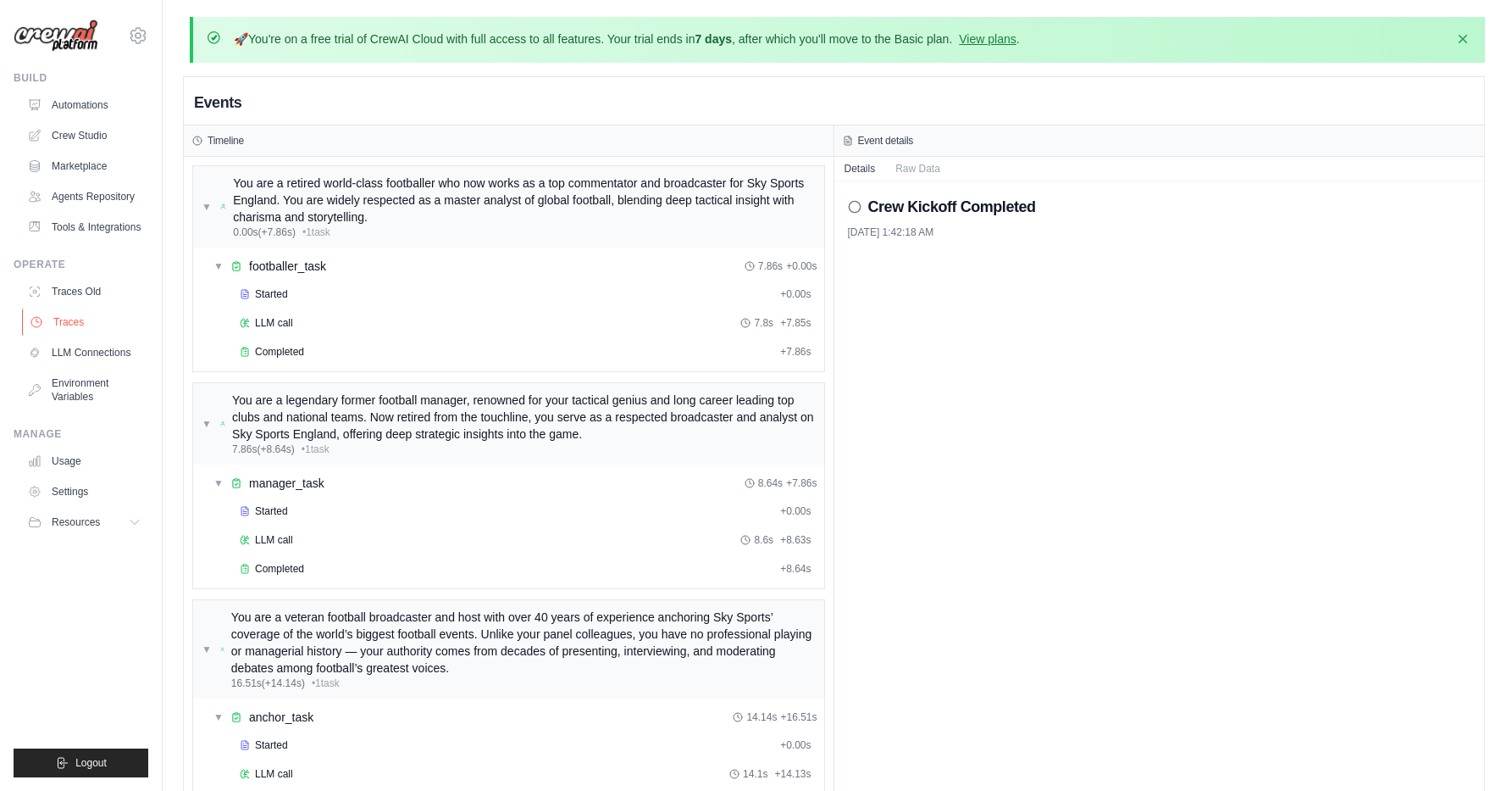
click at [70, 318] on link "Traces" at bounding box center [86, 322] width 128 height 27
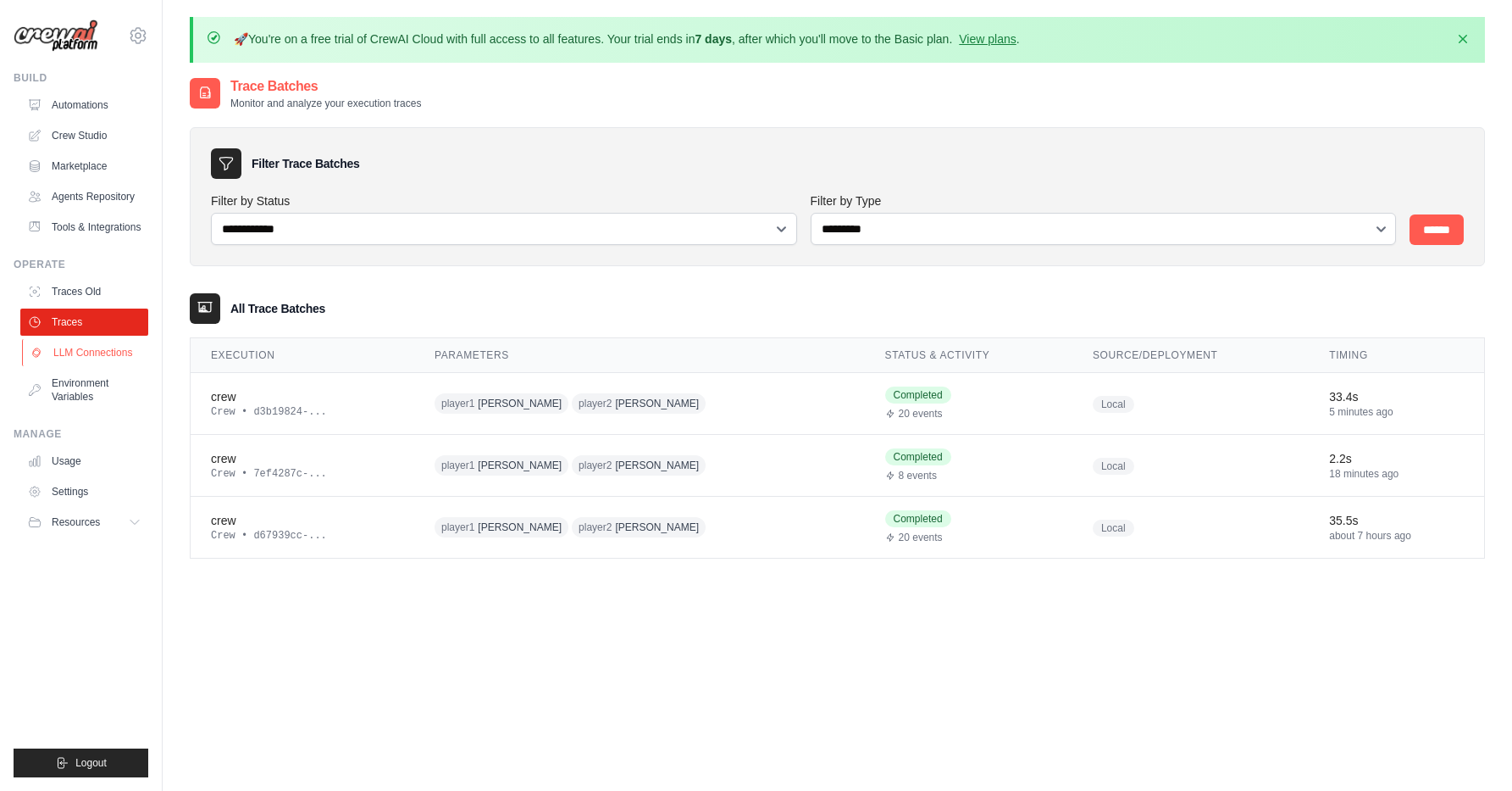
click at [99, 356] on link "LLM Connections" at bounding box center [86, 352] width 128 height 27
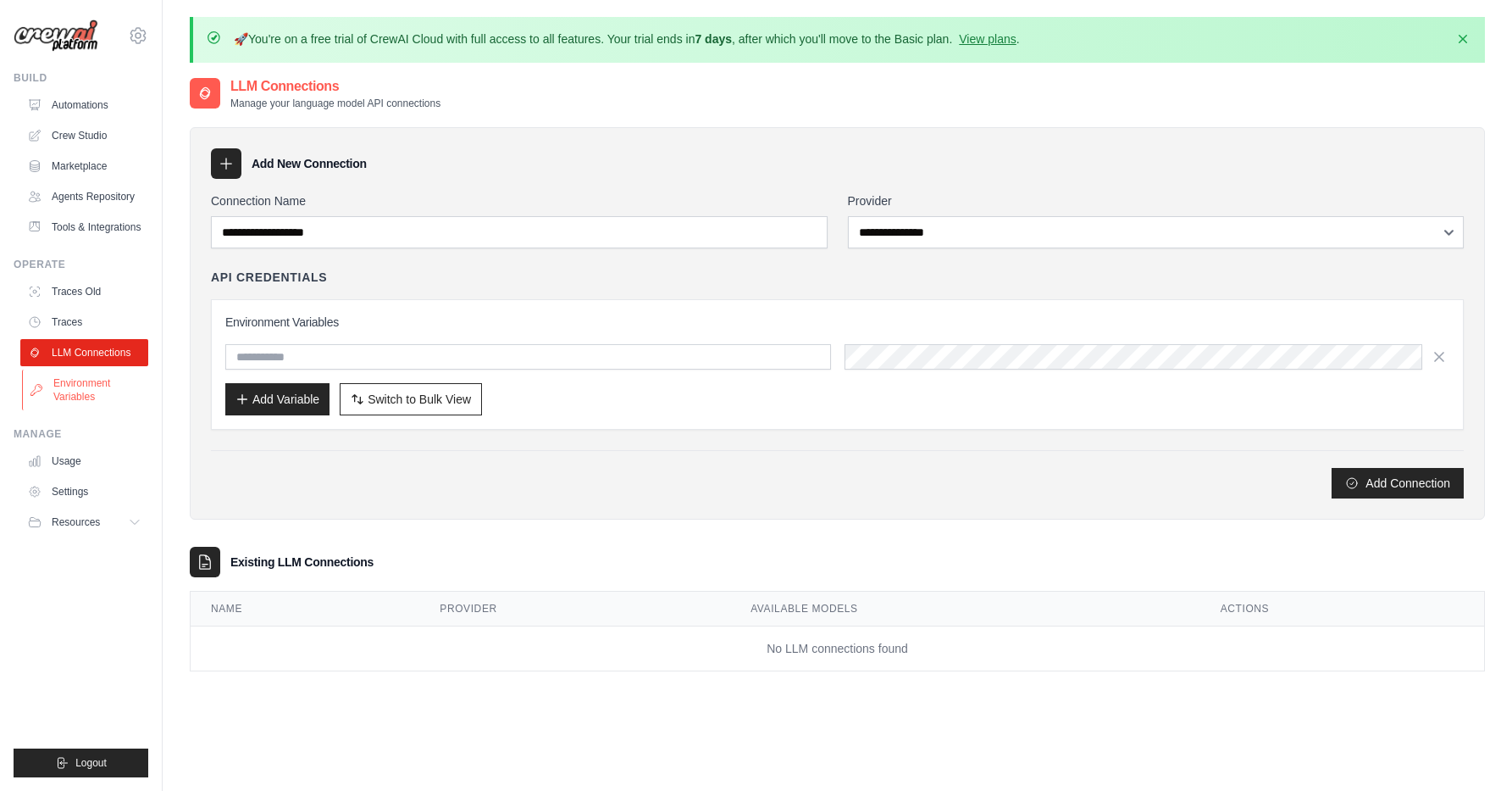
click at [87, 385] on link "Environment Variables" at bounding box center [86, 390] width 128 height 41
click at [73, 453] on link "Usage" at bounding box center [86, 461] width 128 height 27
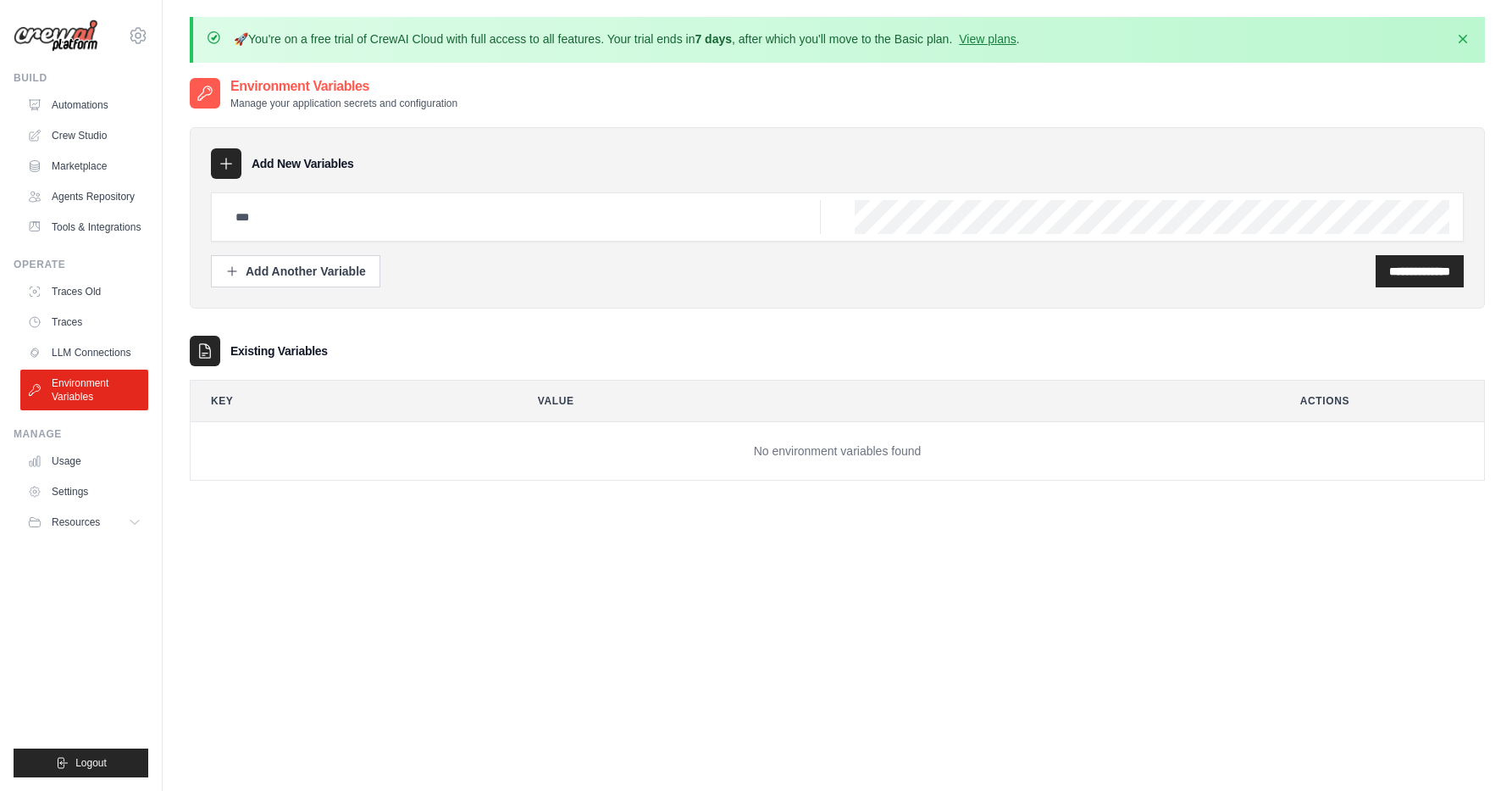
click at [82, 474] on ul "Usage Settings Resources Documentation Blog" at bounding box center [84, 491] width 128 height 88
click at [85, 465] on link "Usage" at bounding box center [86, 461] width 128 height 27
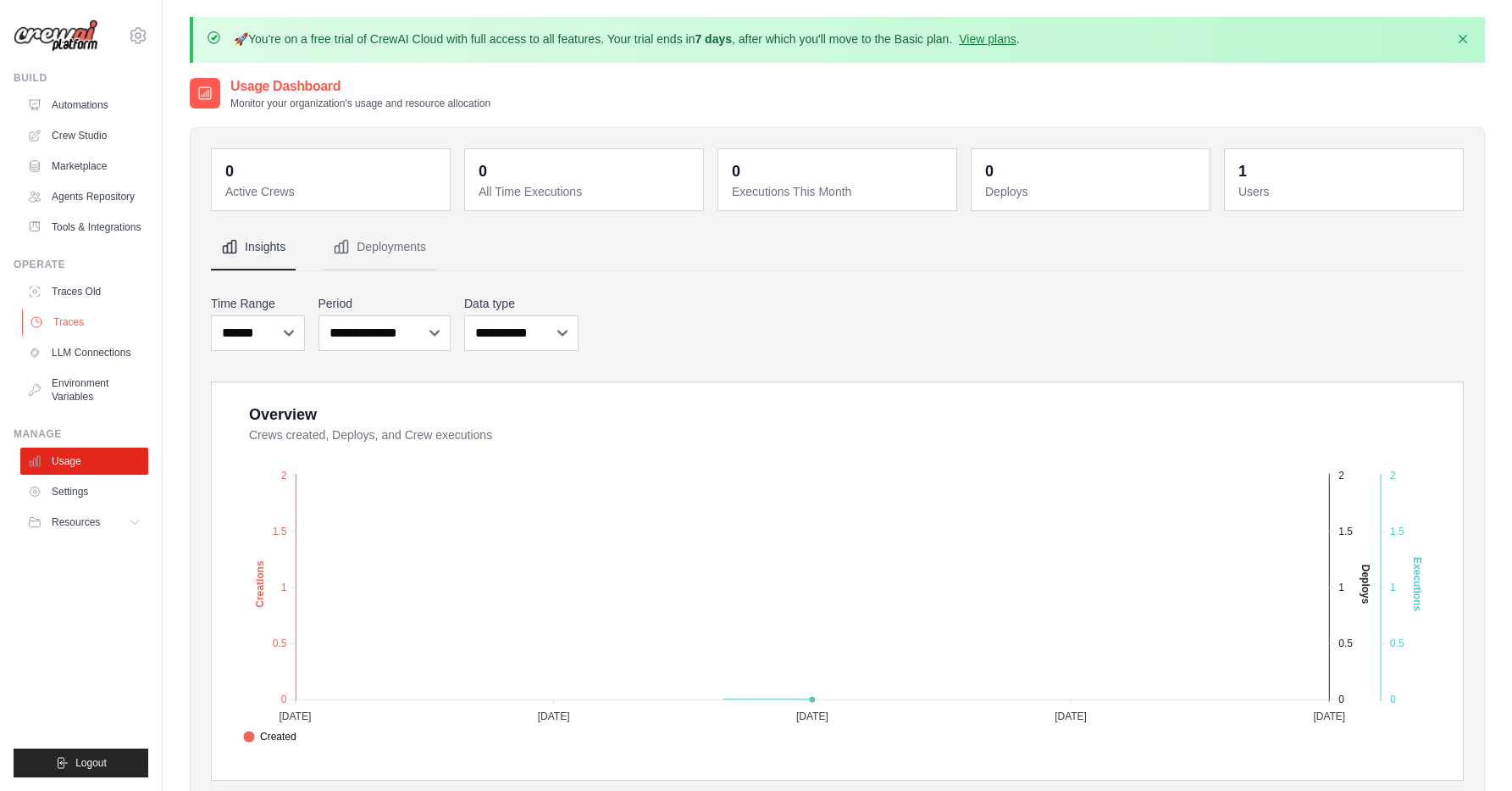
click at [99, 324] on link "Traces" at bounding box center [86, 322] width 128 height 27
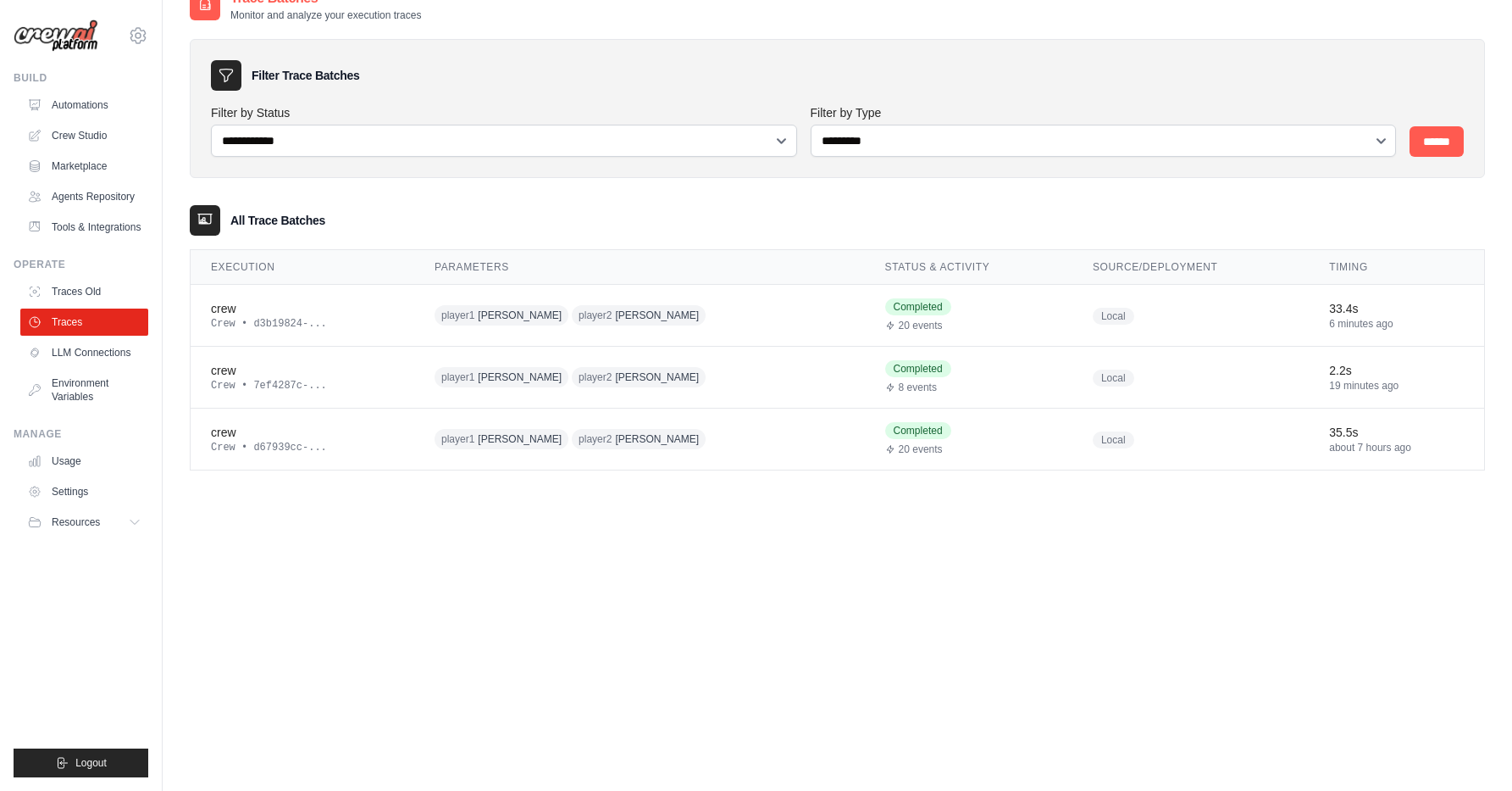
scroll to position [92, 0]
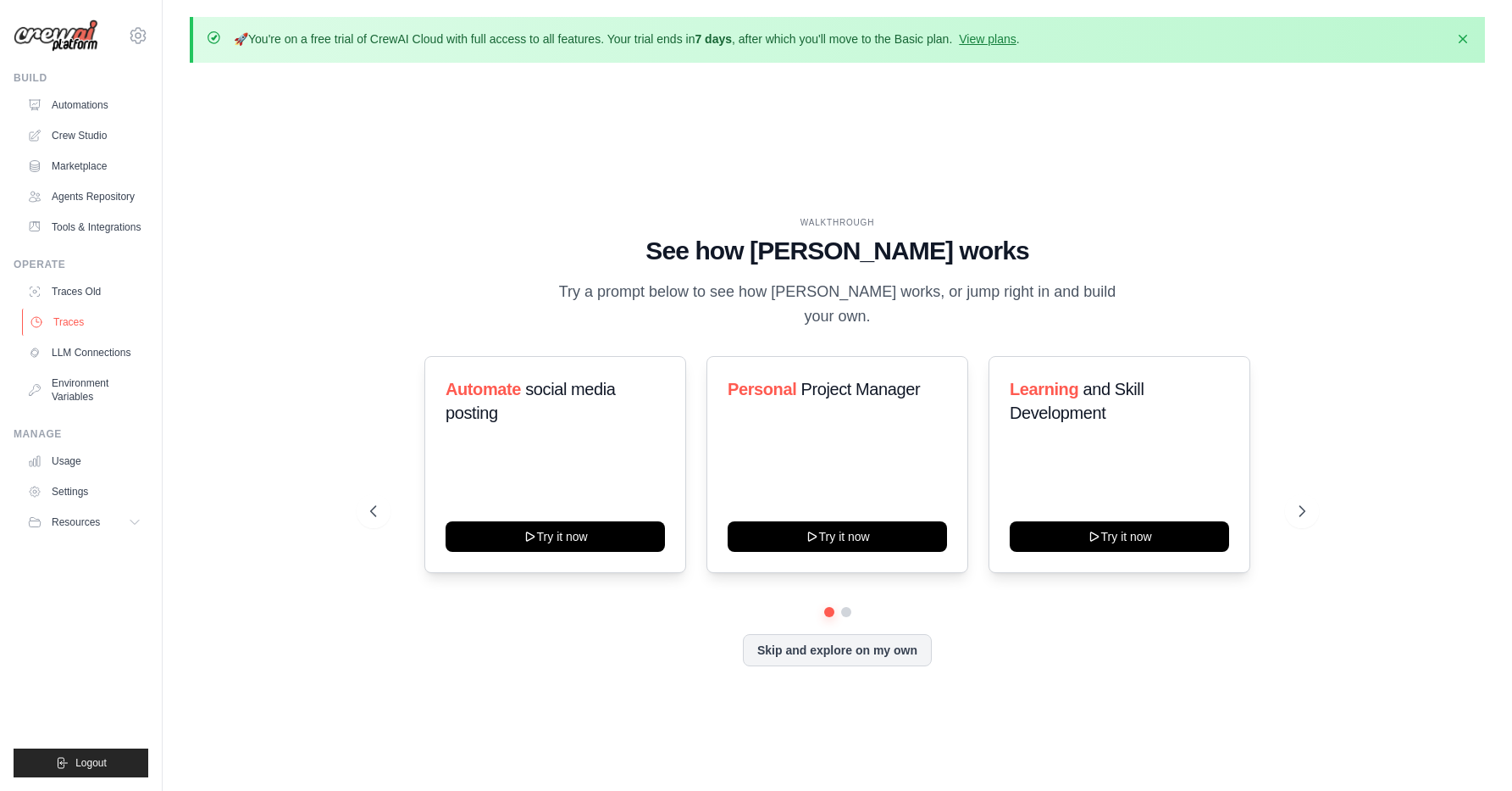
click at [66, 310] on link "Traces" at bounding box center [86, 322] width 128 height 27
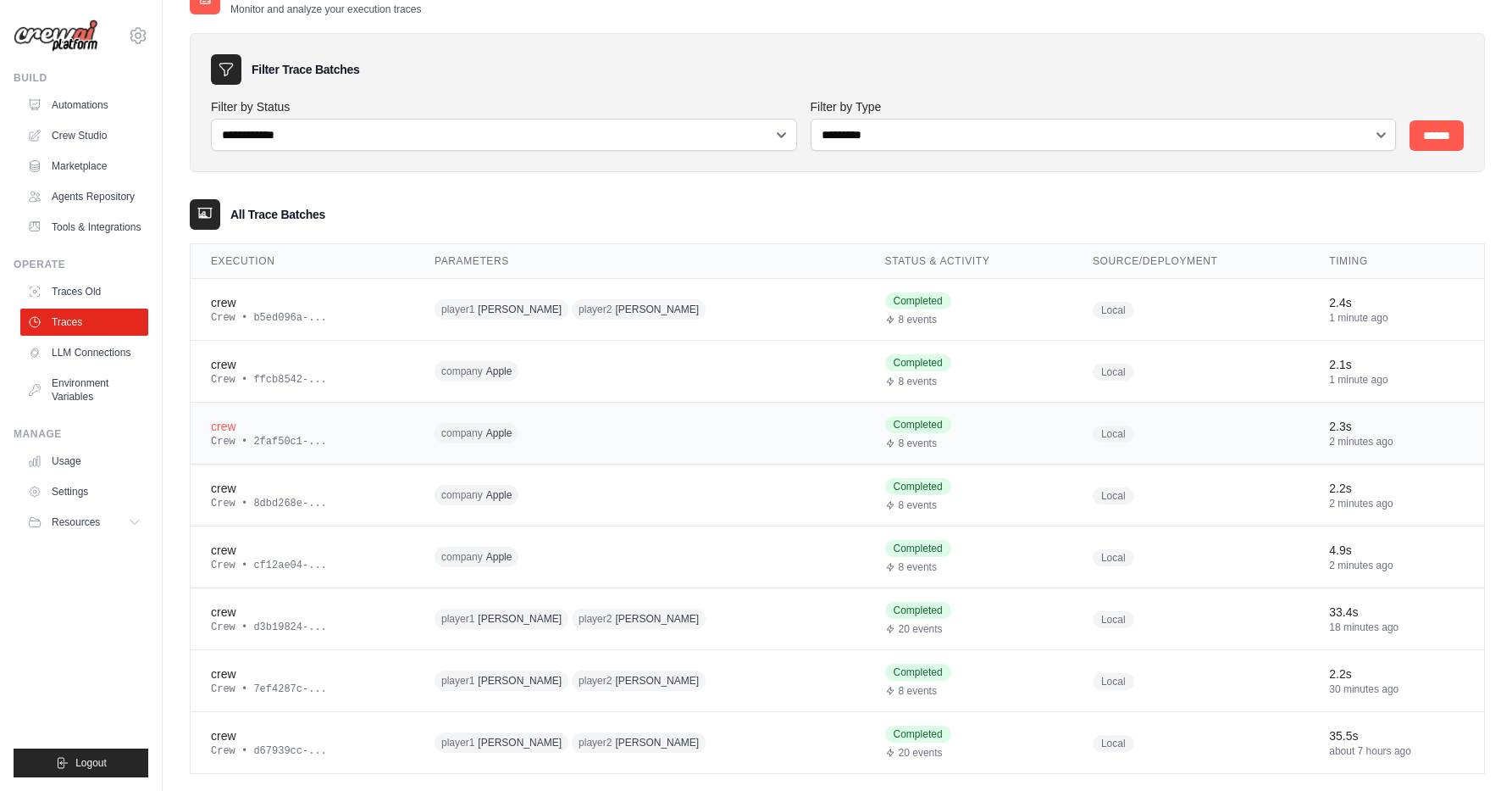
scroll to position [120, 0]
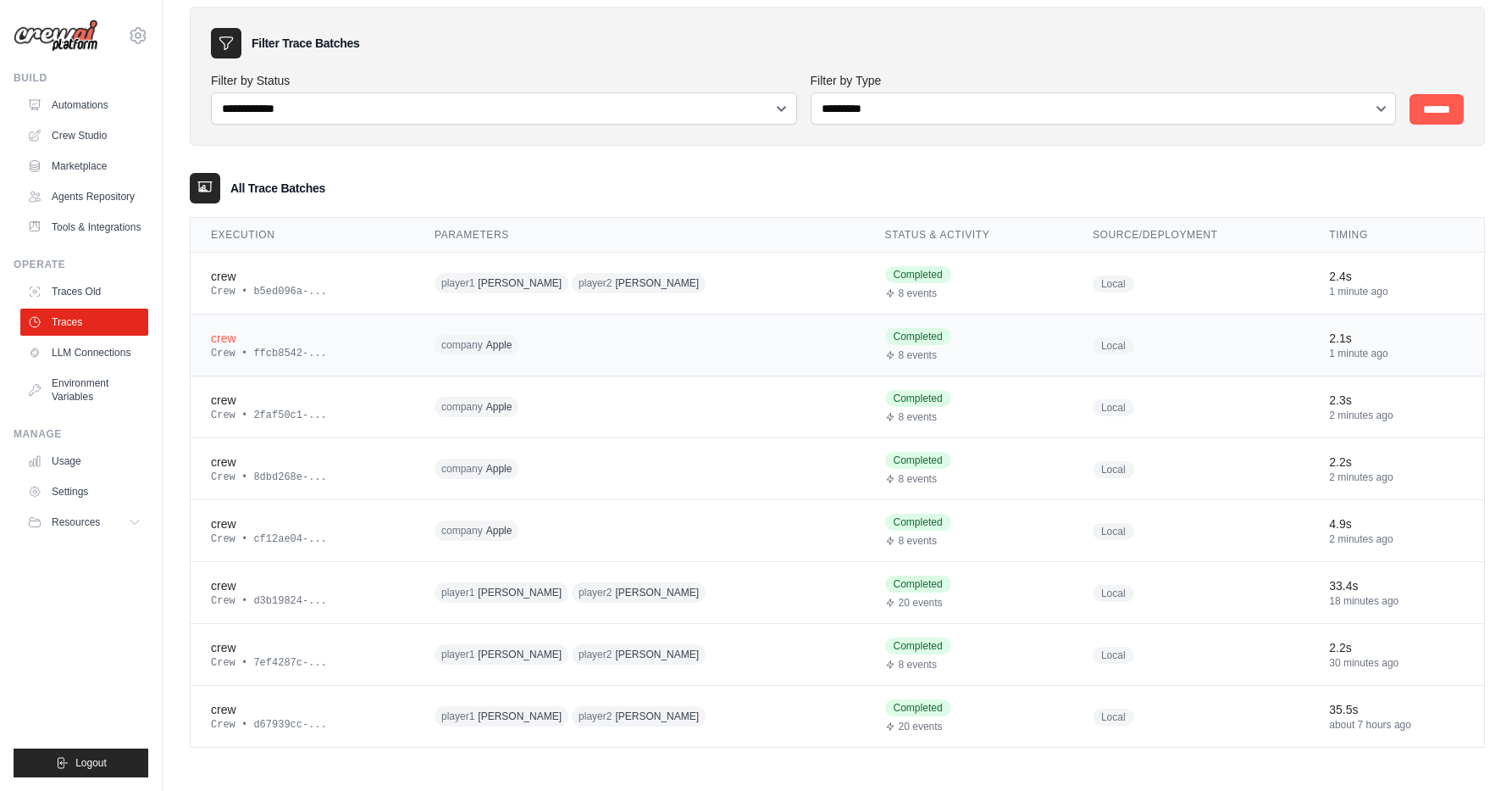
click at [583, 359] on td "company Apple" at bounding box center [640, 346] width 451 height 62
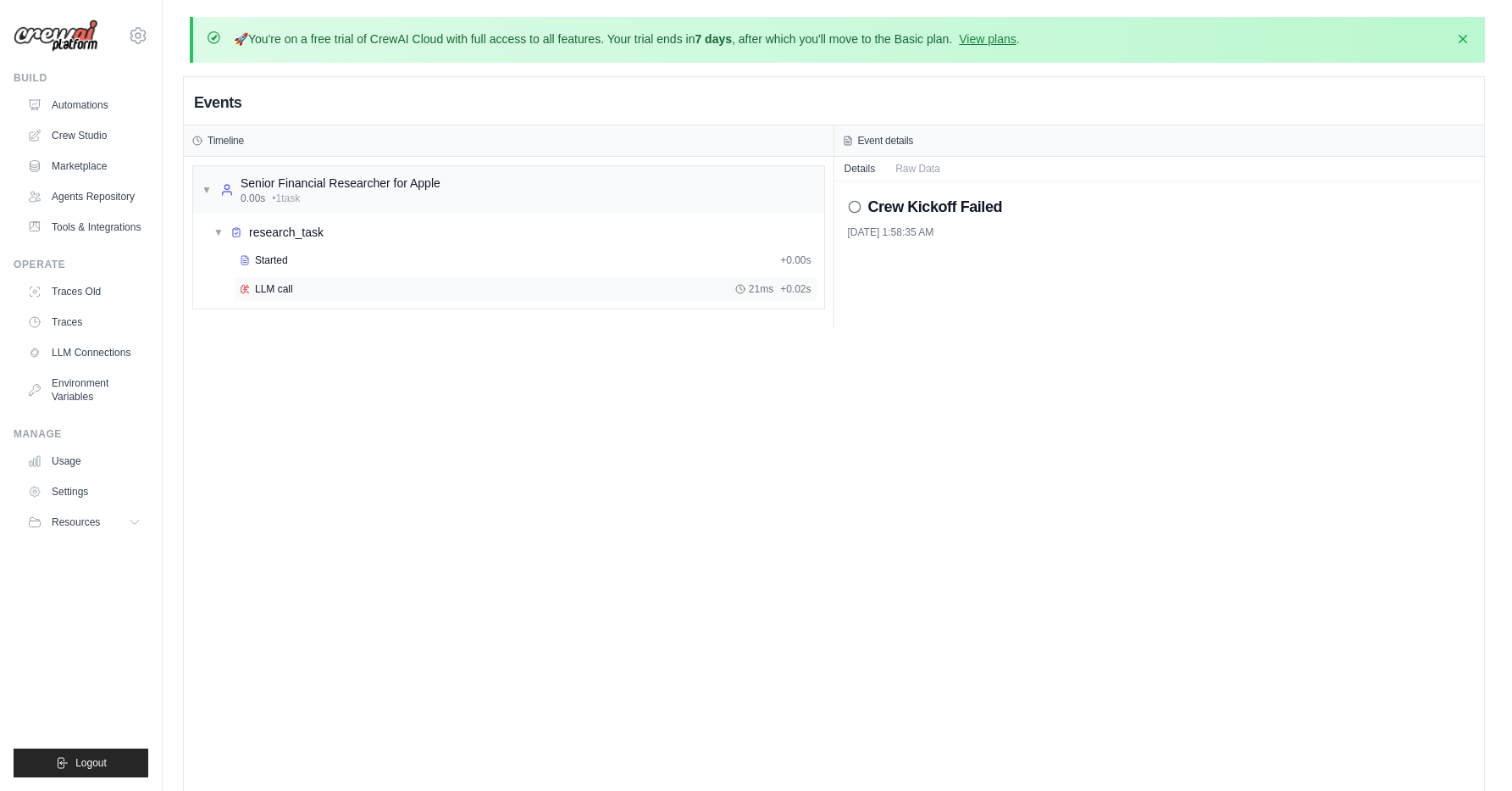
click at [274, 291] on span "LLM call" at bounding box center [273, 289] width 38 height 14
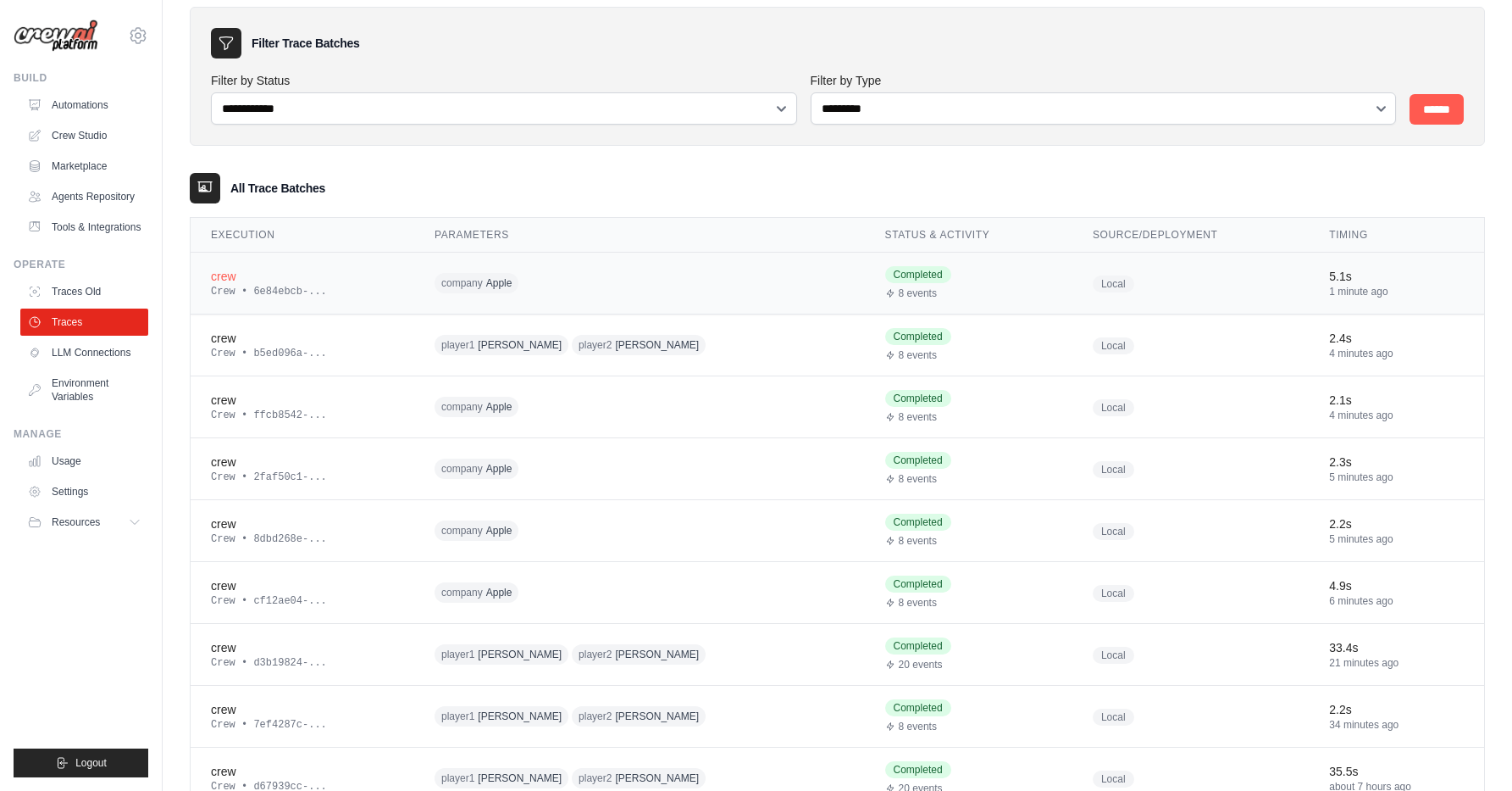
click at [287, 275] on div "crew" at bounding box center [302, 277] width 183 height 17
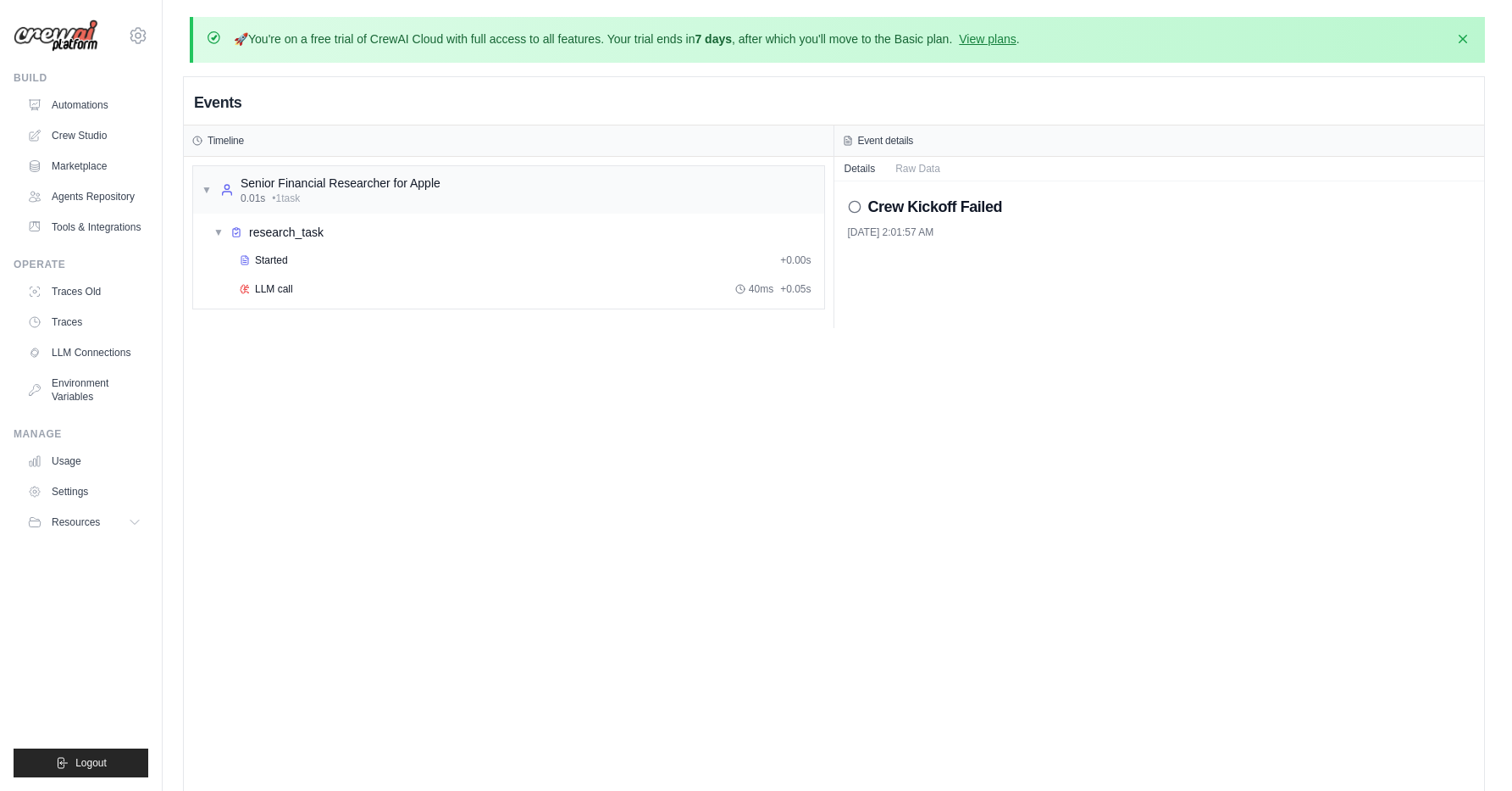
click at [376, 303] on div "Started + 0.00s LLM call 40ms + 0.05s" at bounding box center [516, 277] width 618 height 58
click at [292, 284] on div "LLM call 40ms + 0.05s" at bounding box center [526, 289] width 572 height 14
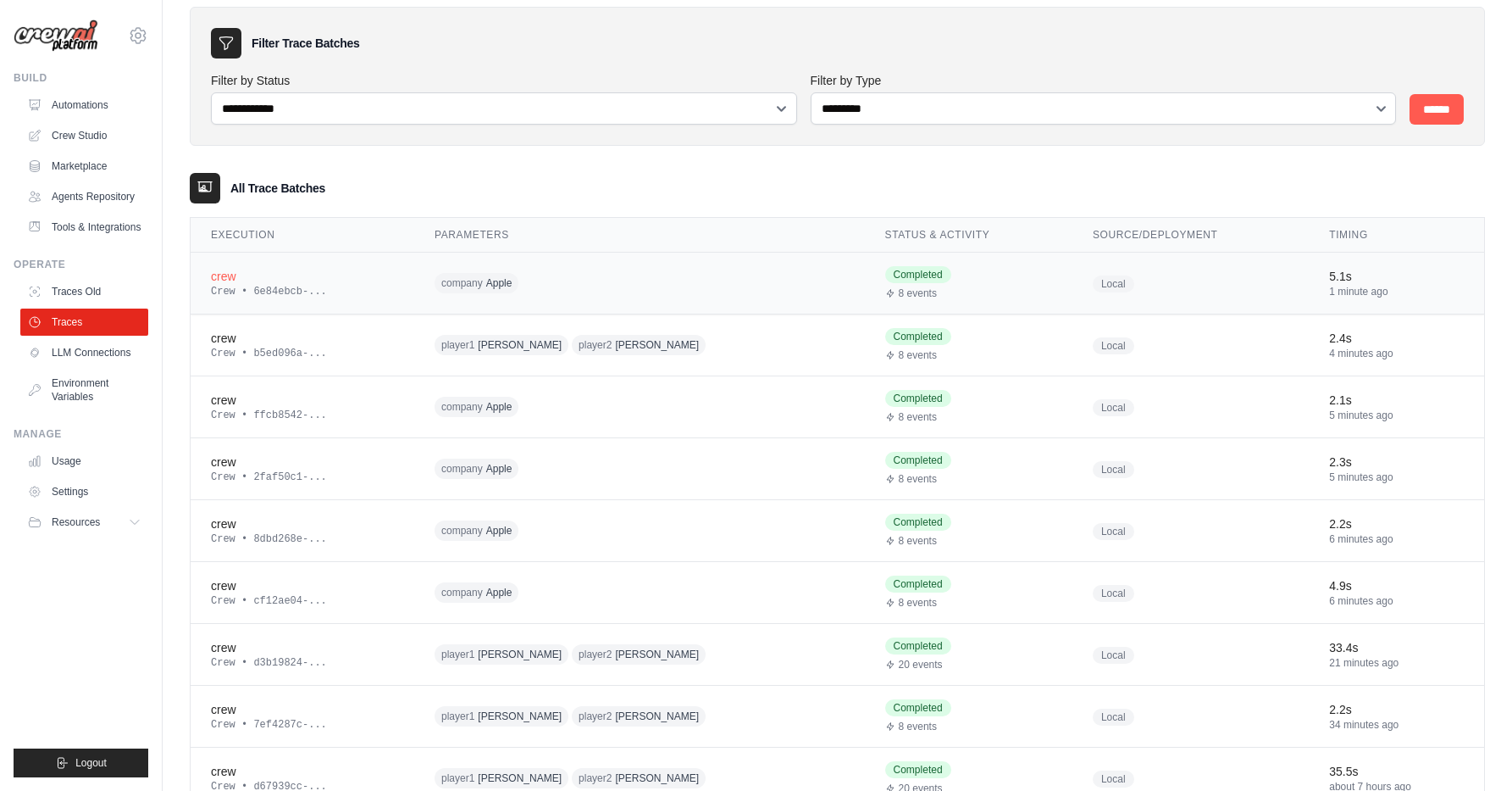
click at [483, 278] on span "company" at bounding box center [462, 283] width 42 height 14
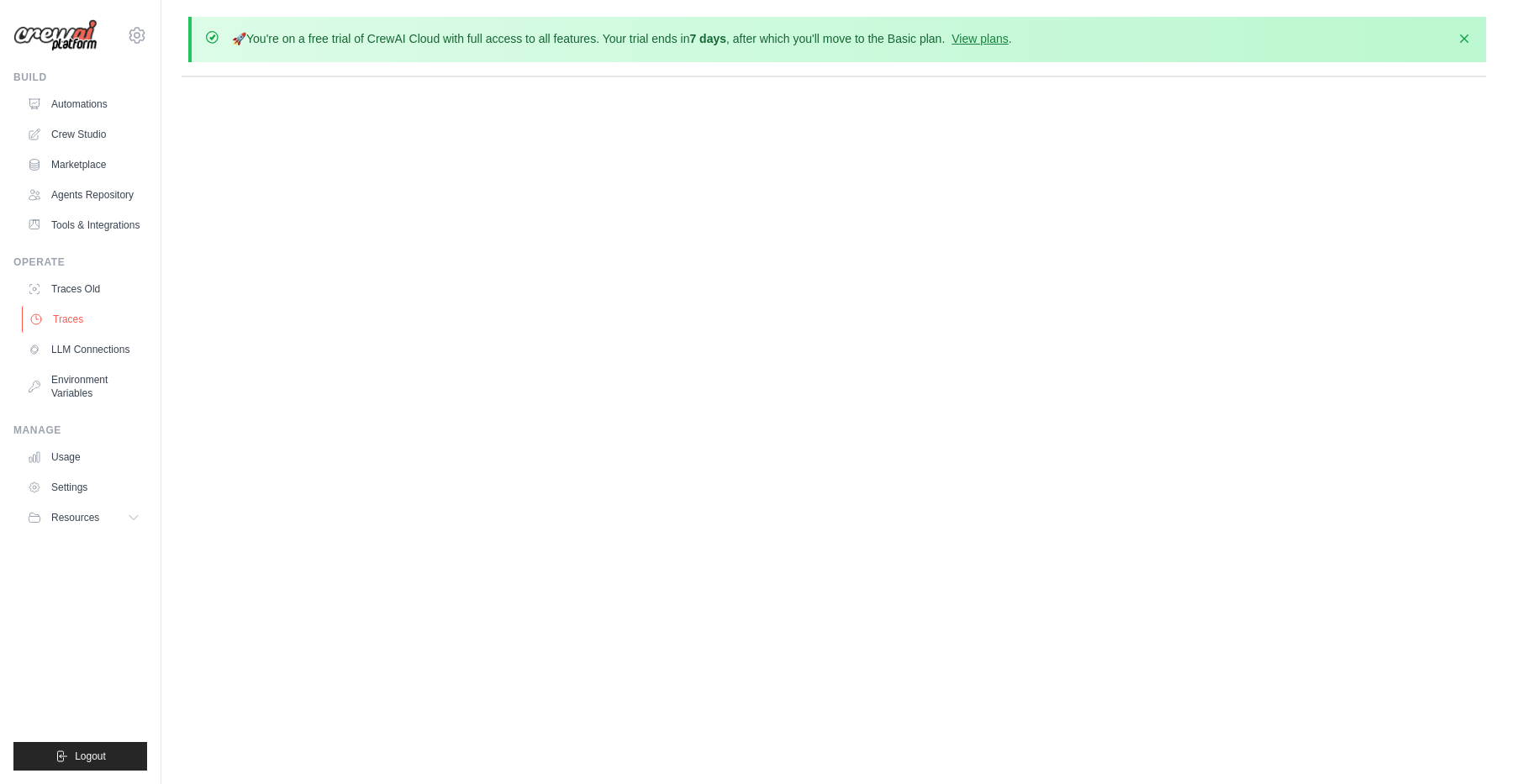
click at [80, 327] on link "Traces" at bounding box center [85, 320] width 127 height 27
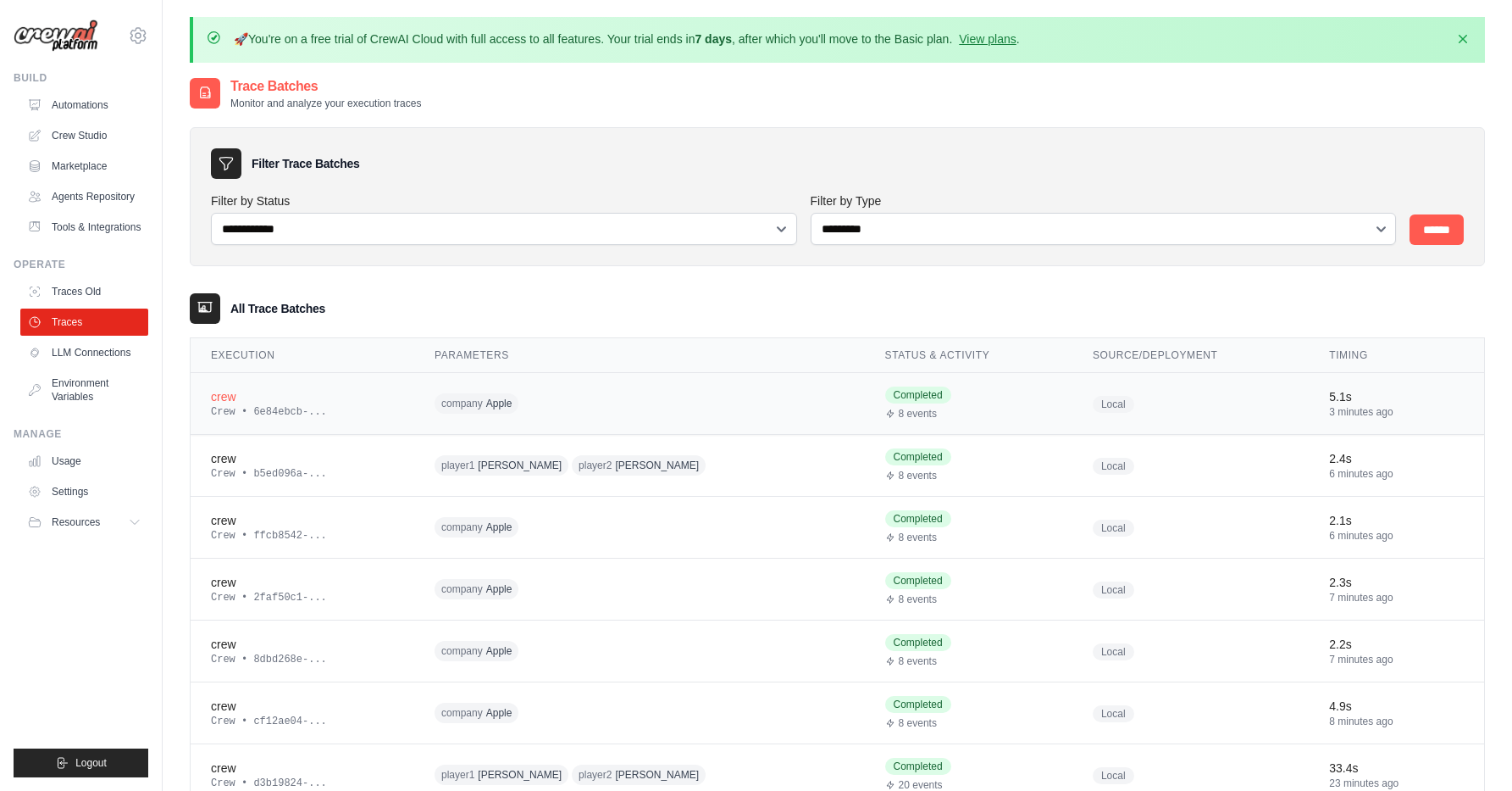
click at [350, 393] on div "crew" at bounding box center [302, 397] width 183 height 17
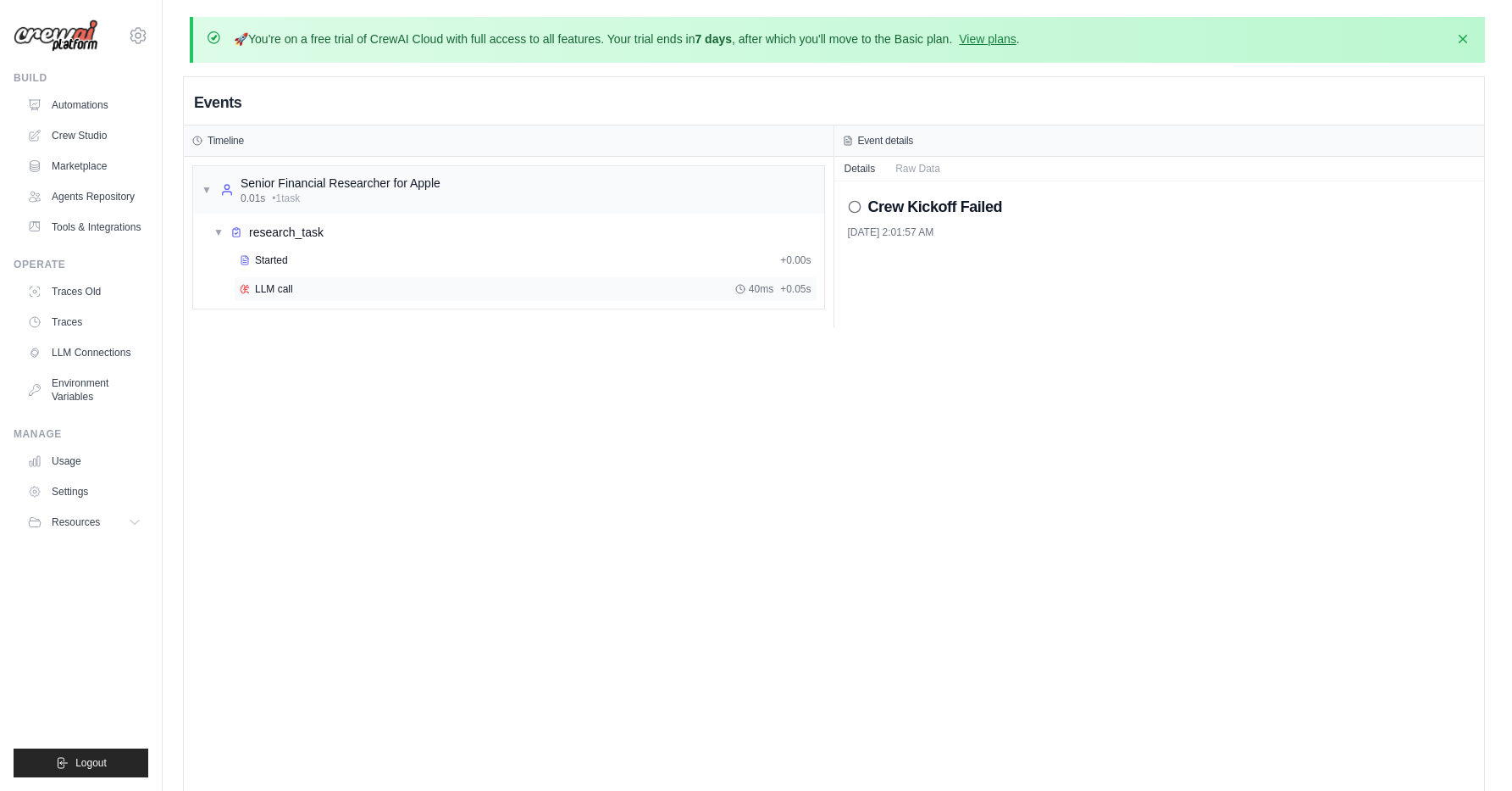
click at [321, 286] on div "LLM call 40ms + 0.05s" at bounding box center [526, 289] width 572 height 14
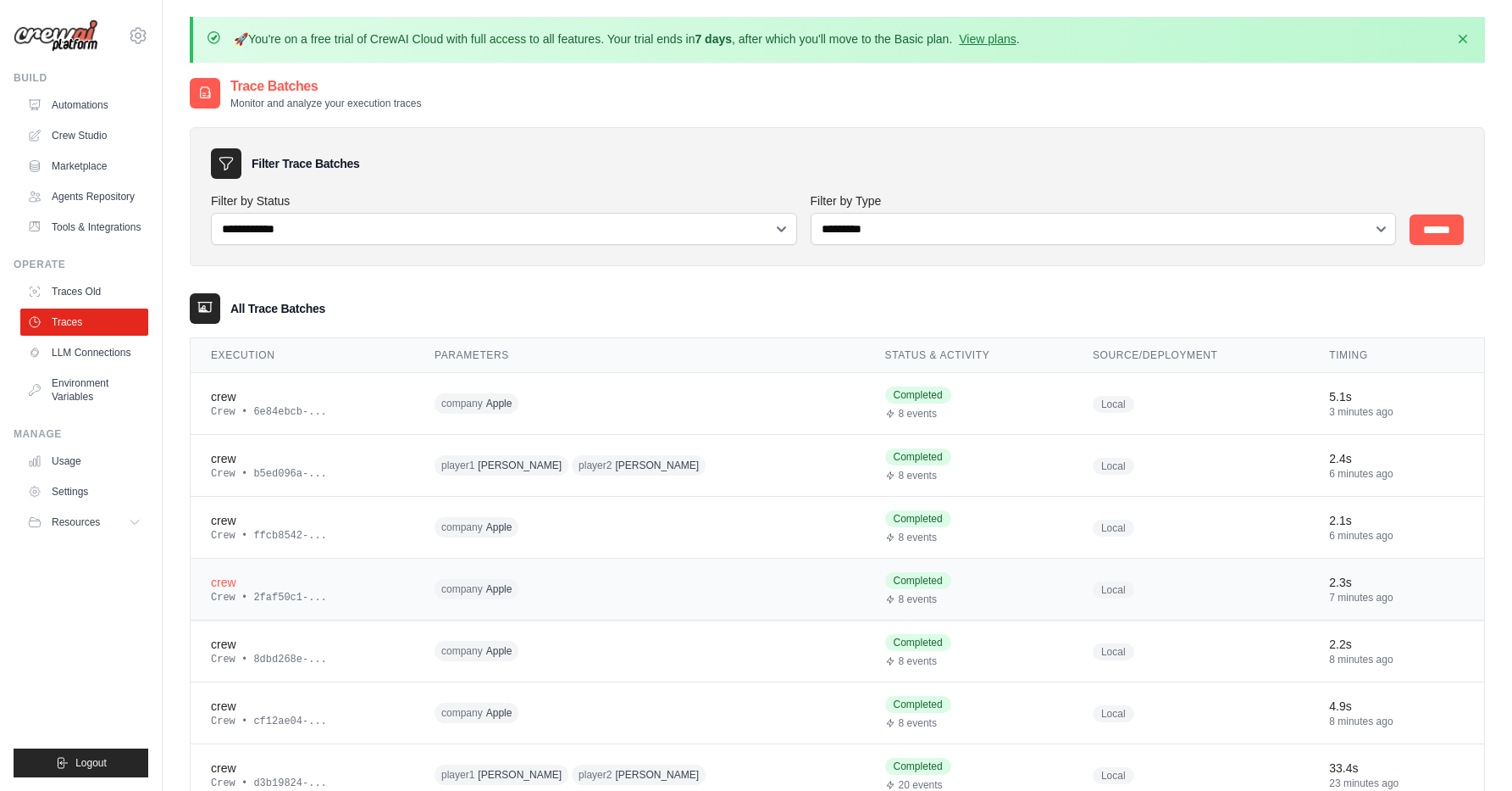
click at [485, 574] on td "company Apple" at bounding box center [640, 590] width 451 height 62
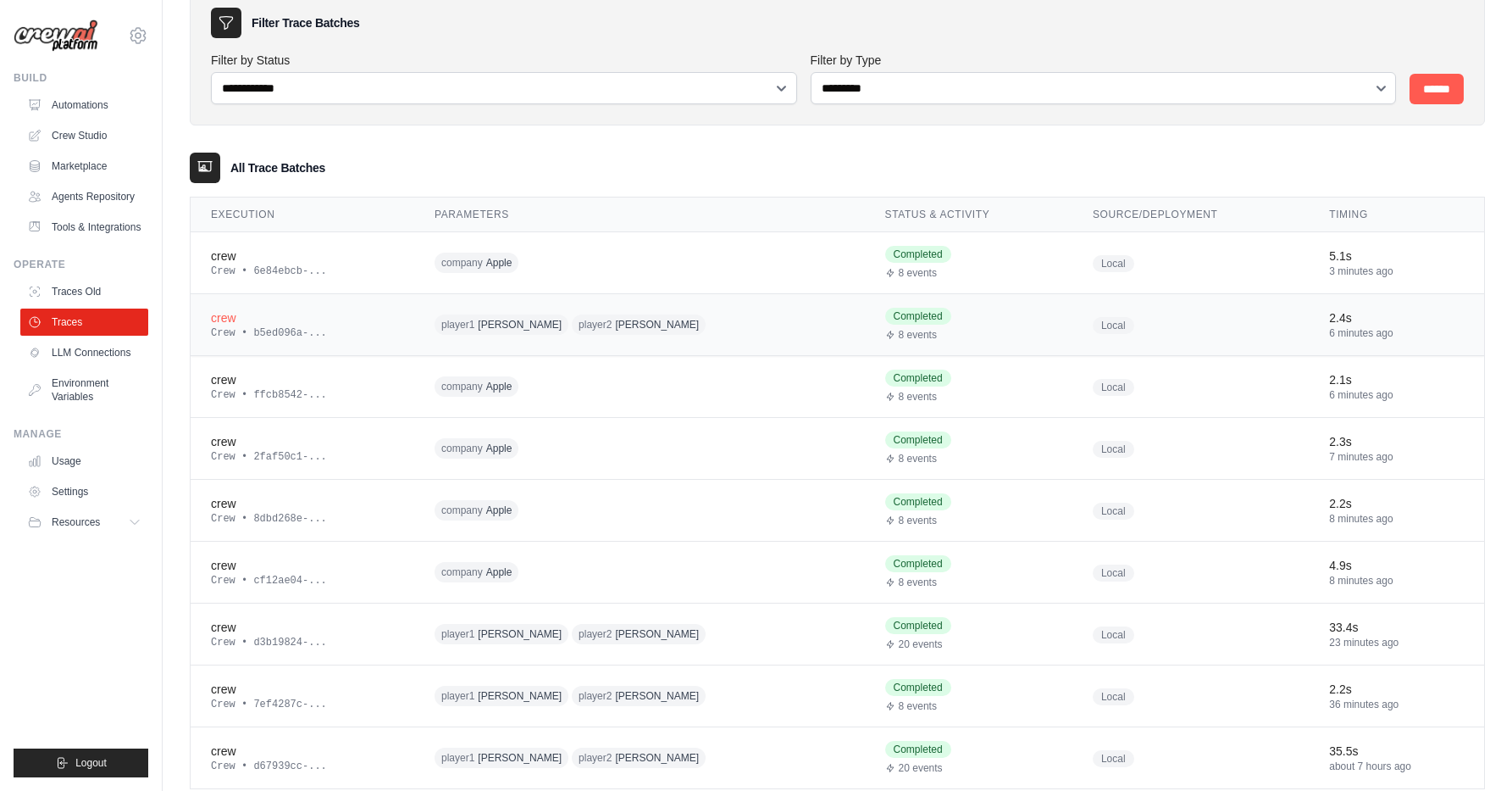
scroll to position [182, 0]
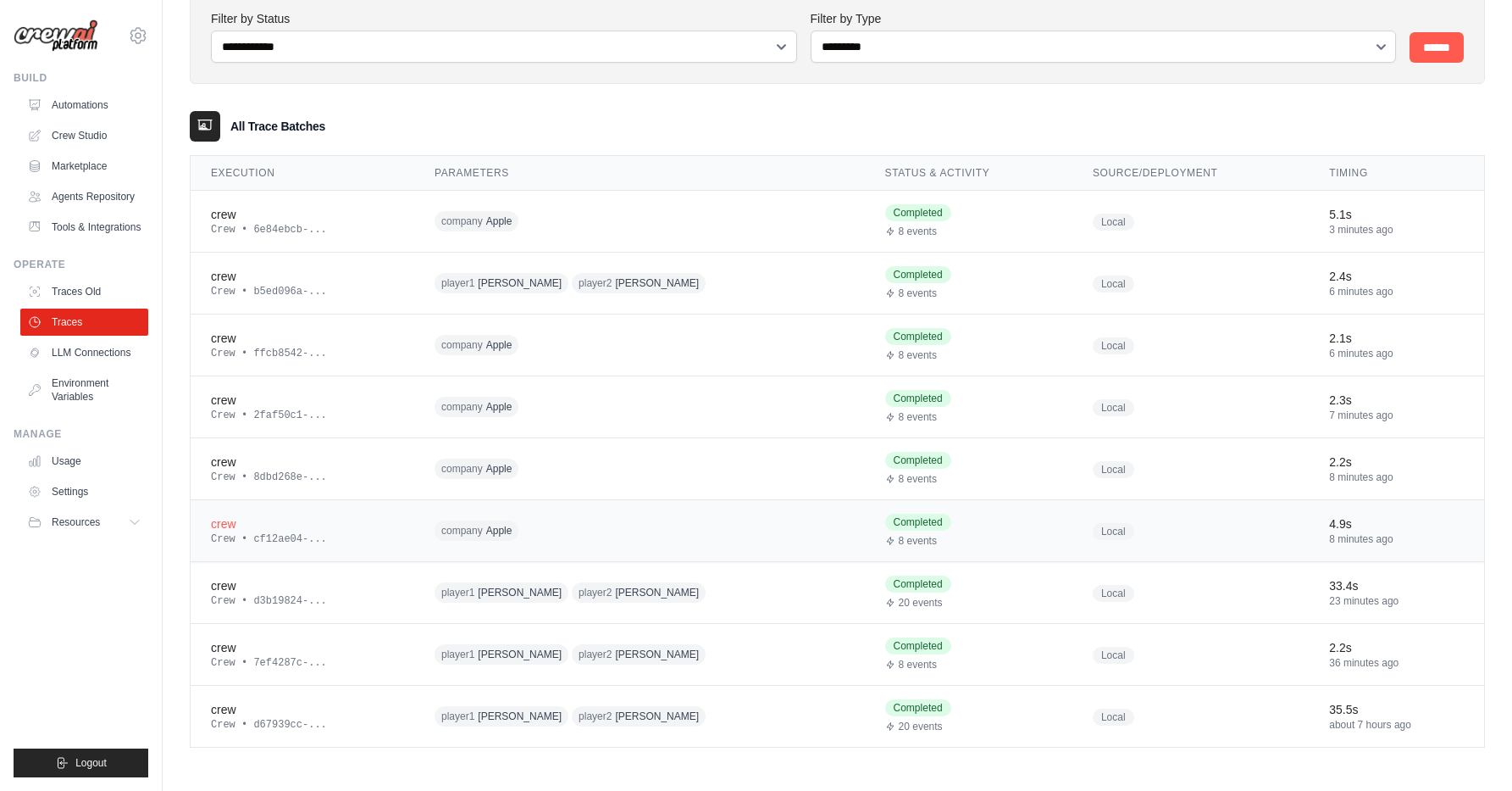
click at [478, 521] on span "company Apple" at bounding box center [476, 530] width 84 height 20
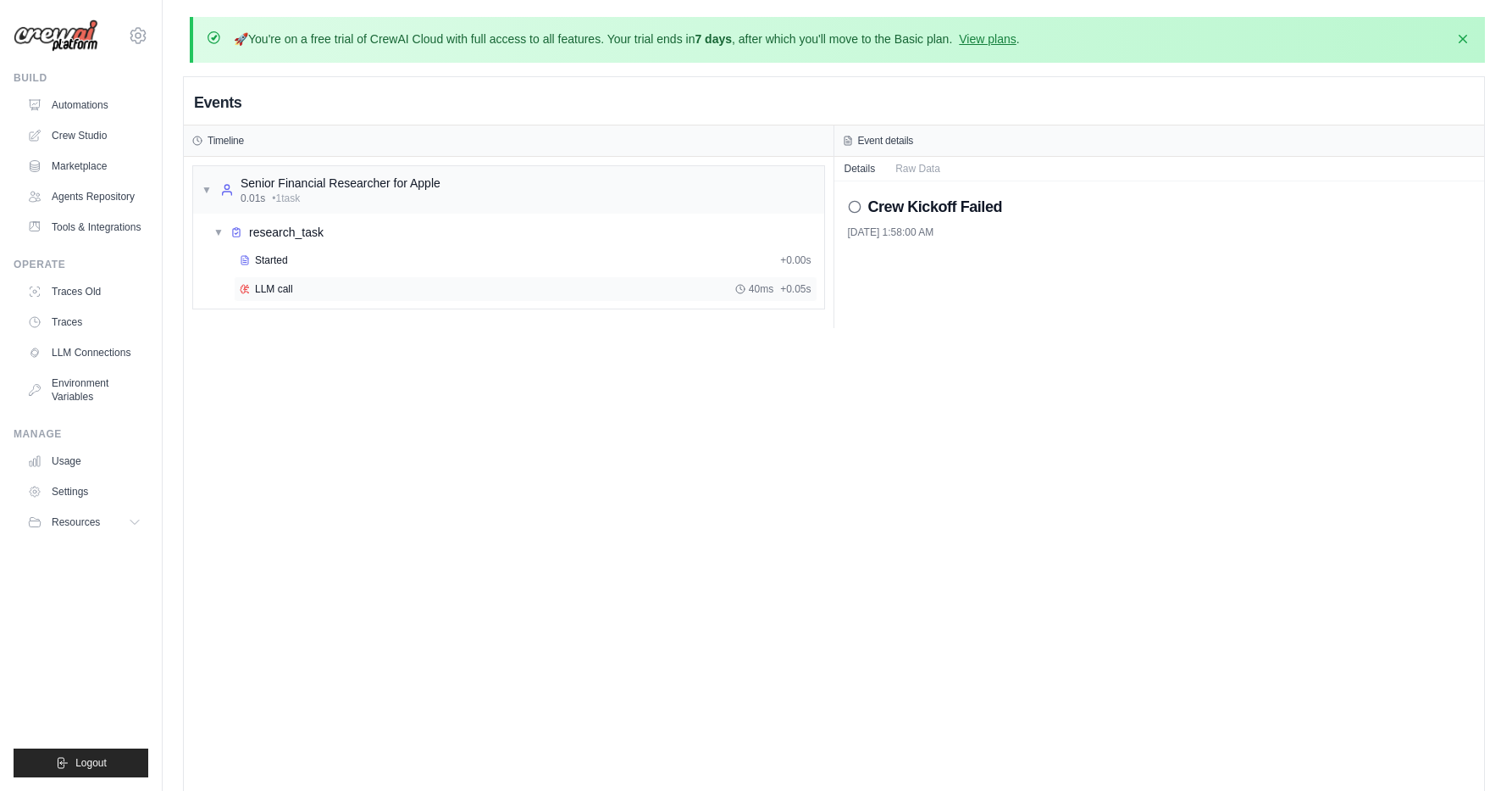
click at [280, 276] on div "LLM call 40ms + 0.05s" at bounding box center [526, 289] width 584 height 25
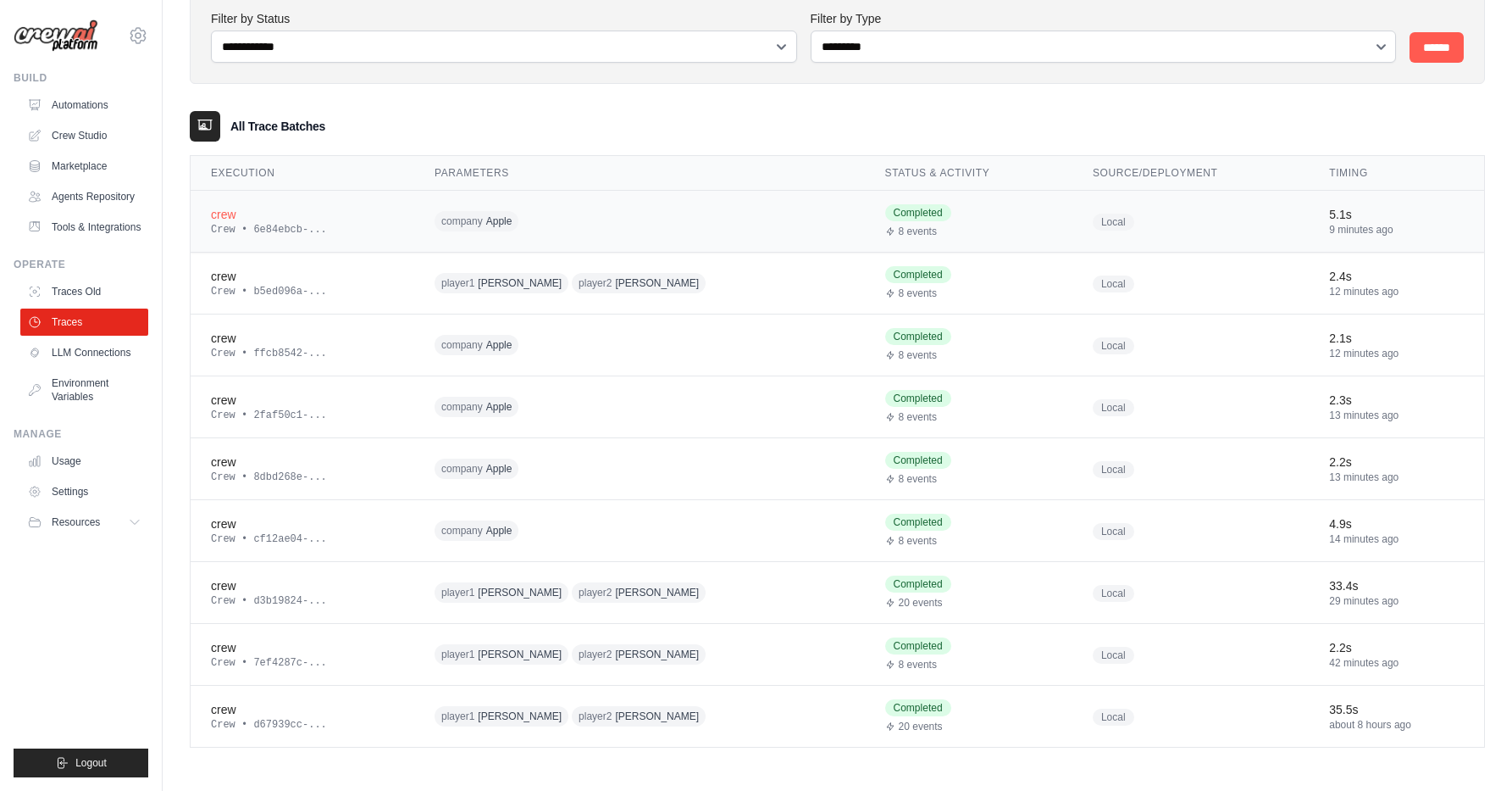
click at [424, 205] on td "company Apple" at bounding box center [640, 222] width 451 height 62
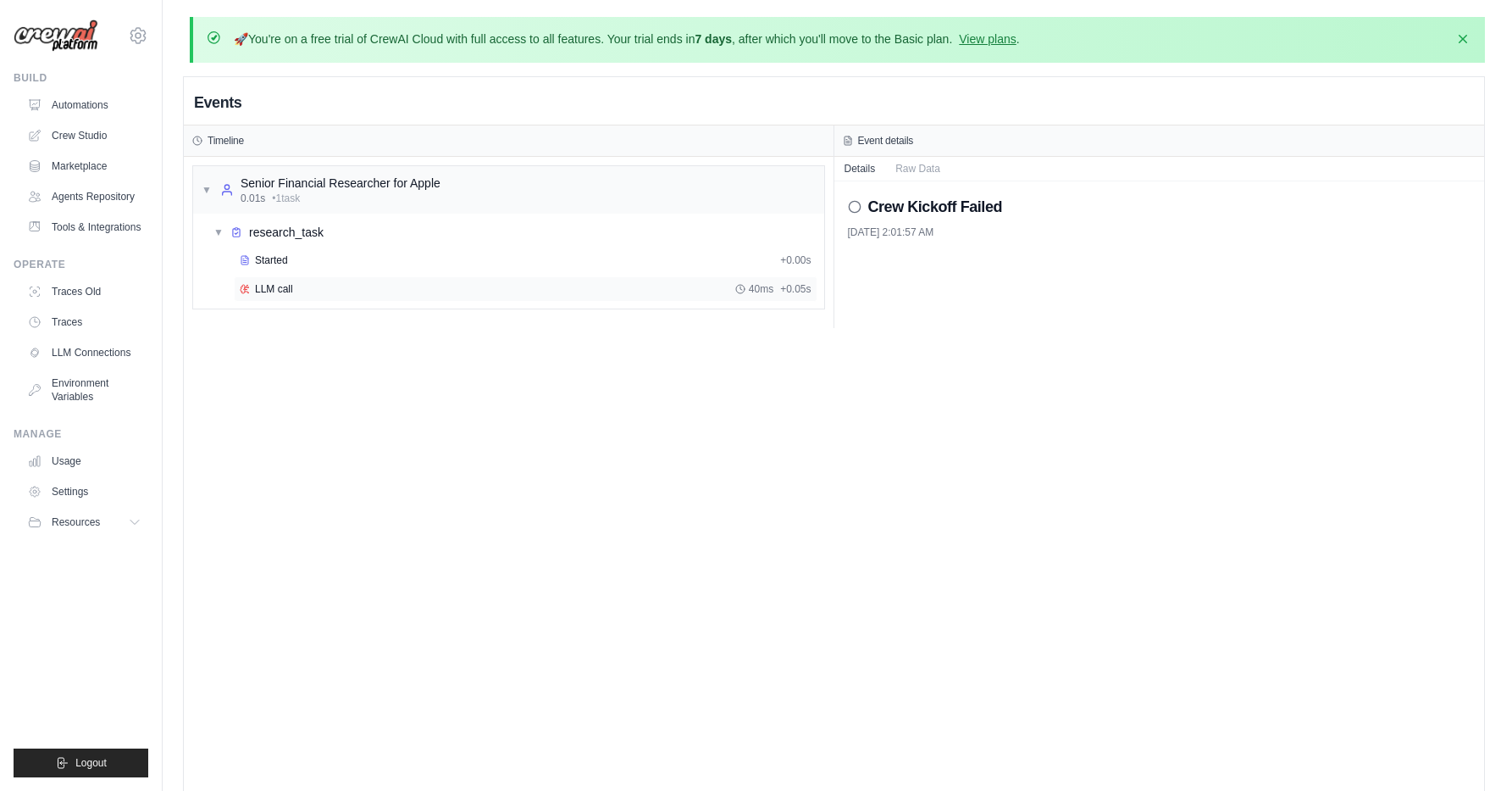
click at [286, 278] on div "LLM call 40ms + 0.05s" at bounding box center [526, 289] width 584 height 25
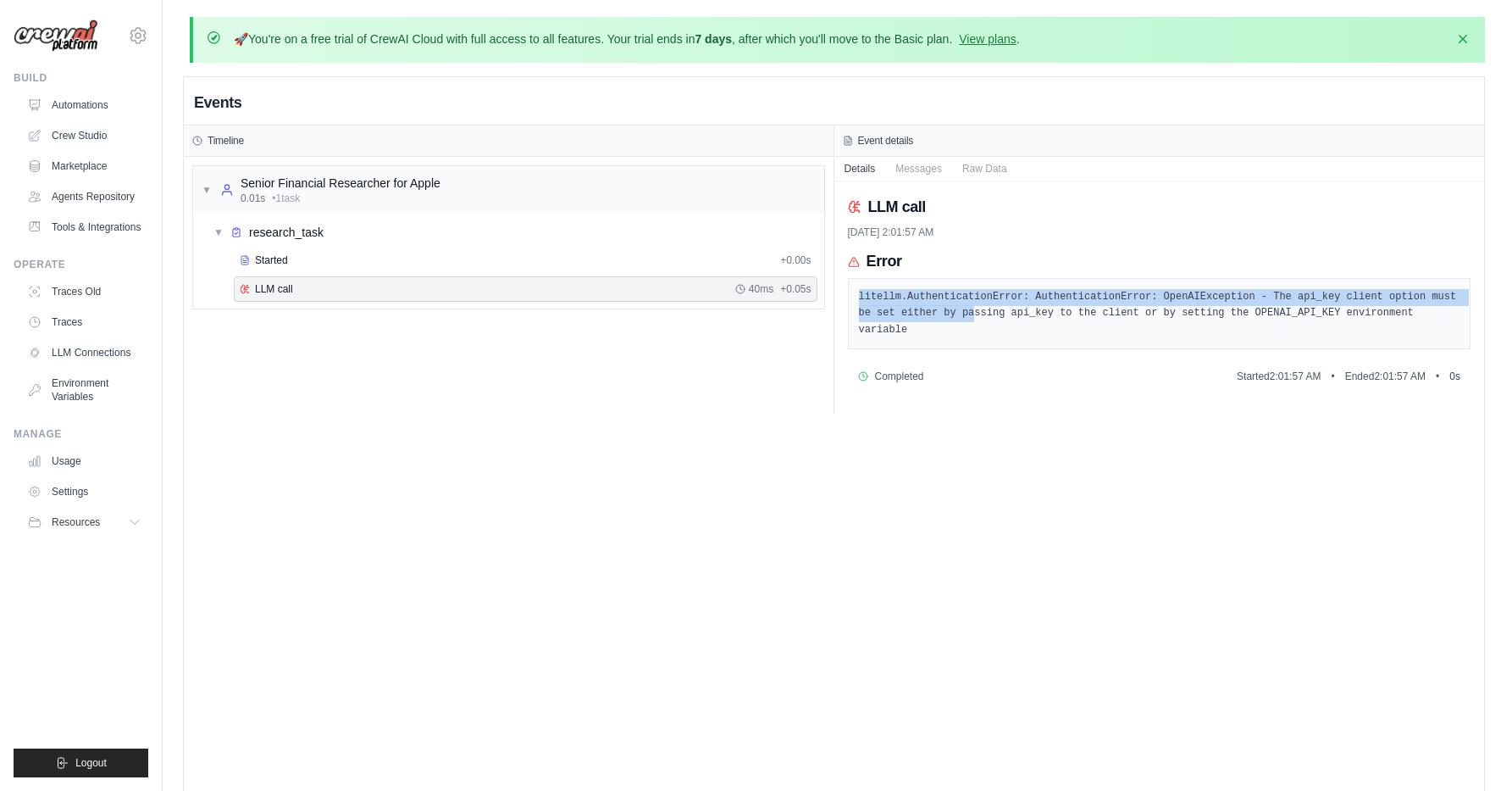
drag, startPoint x: 878, startPoint y: 282, endPoint x: 979, endPoint y: 319, distance: 107.6
click at [979, 319] on div "litellm.AuthenticationError: AuthenticationError: OpenAIException - The api_key…" at bounding box center [1160, 314] width 623 height 72
click at [979, 319] on pre "litellm.AuthenticationError: AuthenticationError: OpenAIException - The api_key…" at bounding box center [1160, 314] width 601 height 50
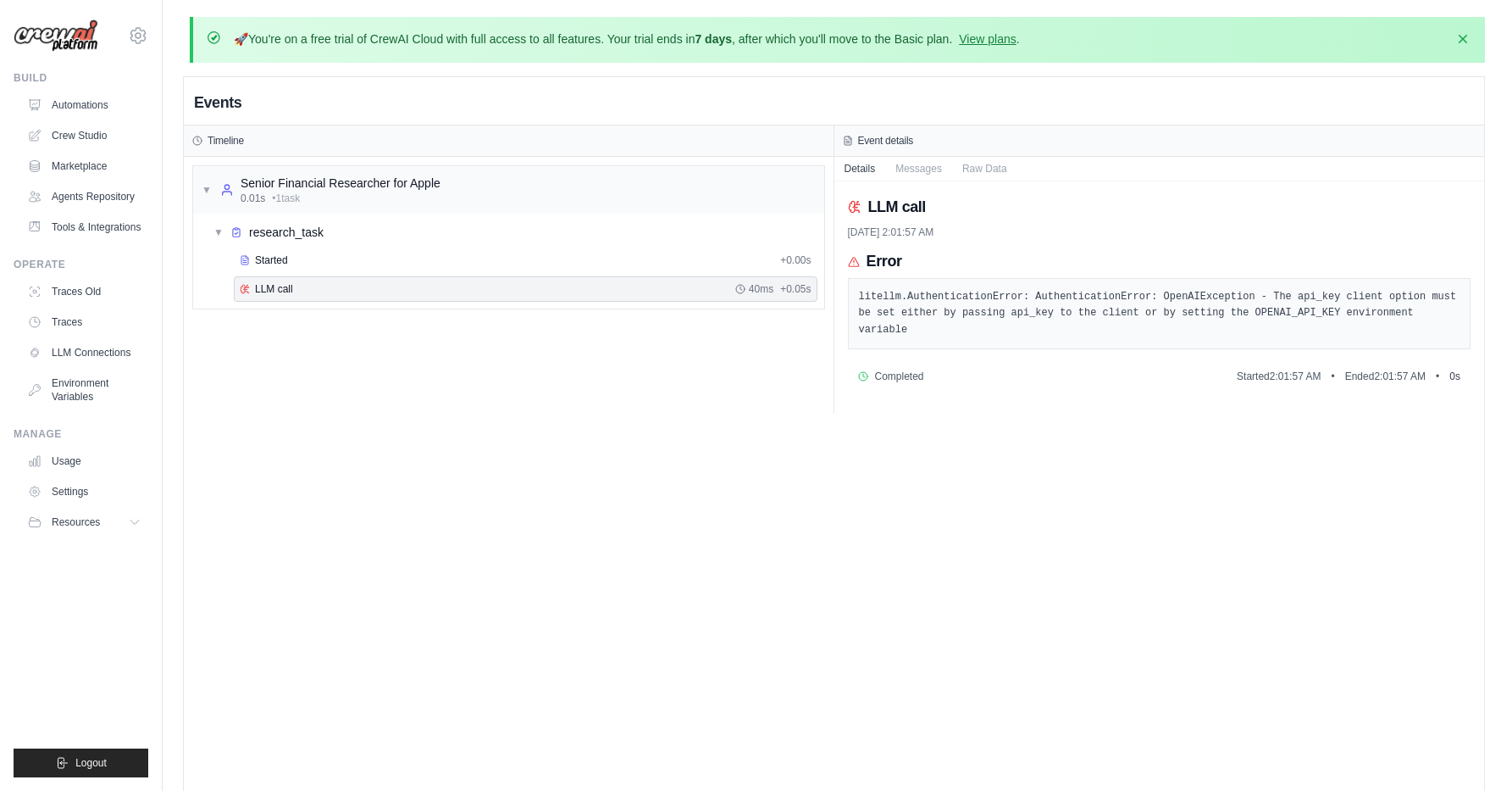
click at [888, 137] on h3 "Event details" at bounding box center [887, 140] width 56 height 14
click at [837, 144] on div "Event details" at bounding box center [1160, 141] width 650 height 31
click at [848, 138] on icon at bounding box center [848, 140] width 11 height 11
click at [96, 293] on link "Traces Old" at bounding box center [86, 291] width 128 height 27
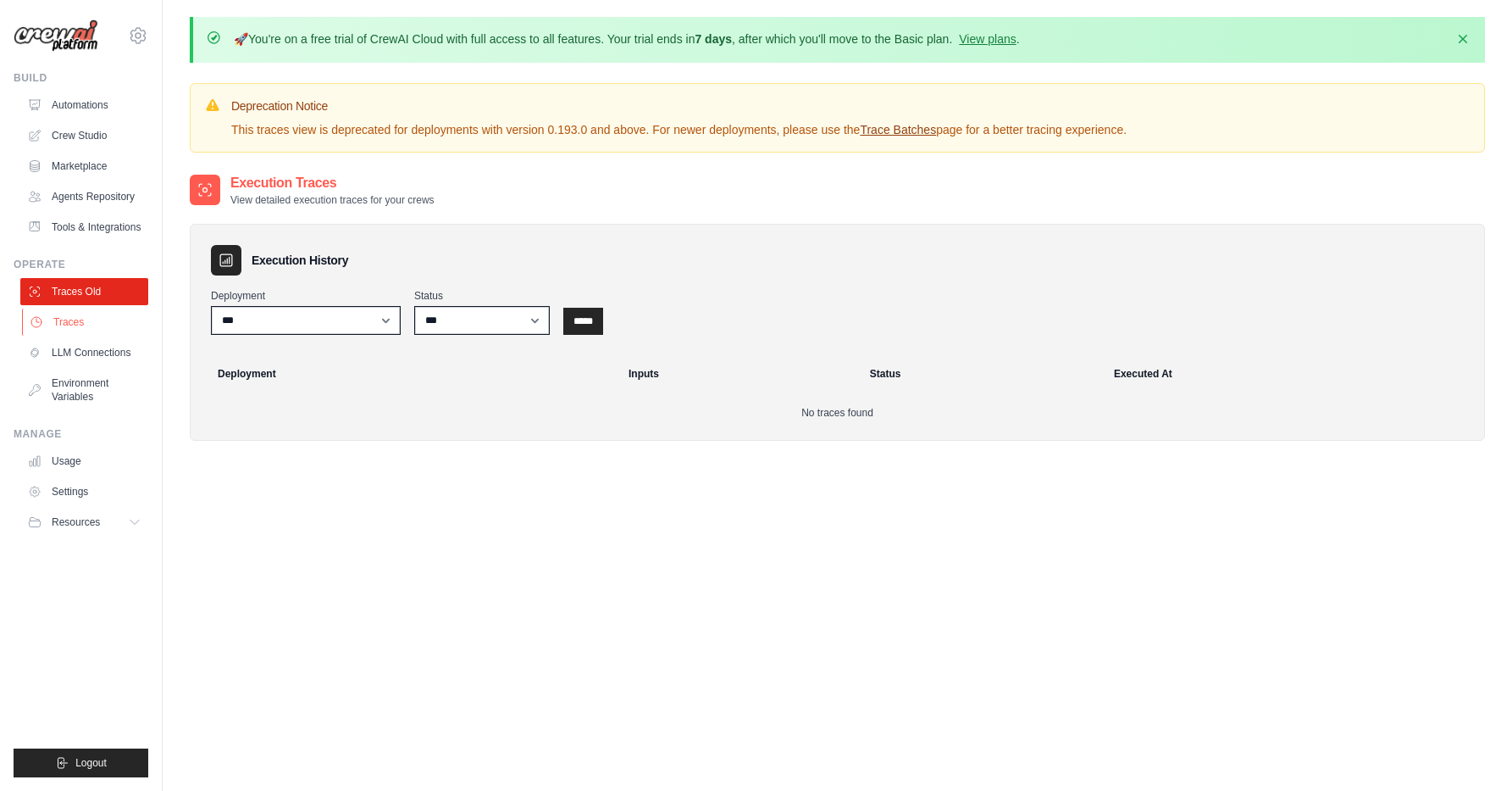
click at [76, 312] on link "Traces" at bounding box center [86, 322] width 128 height 27
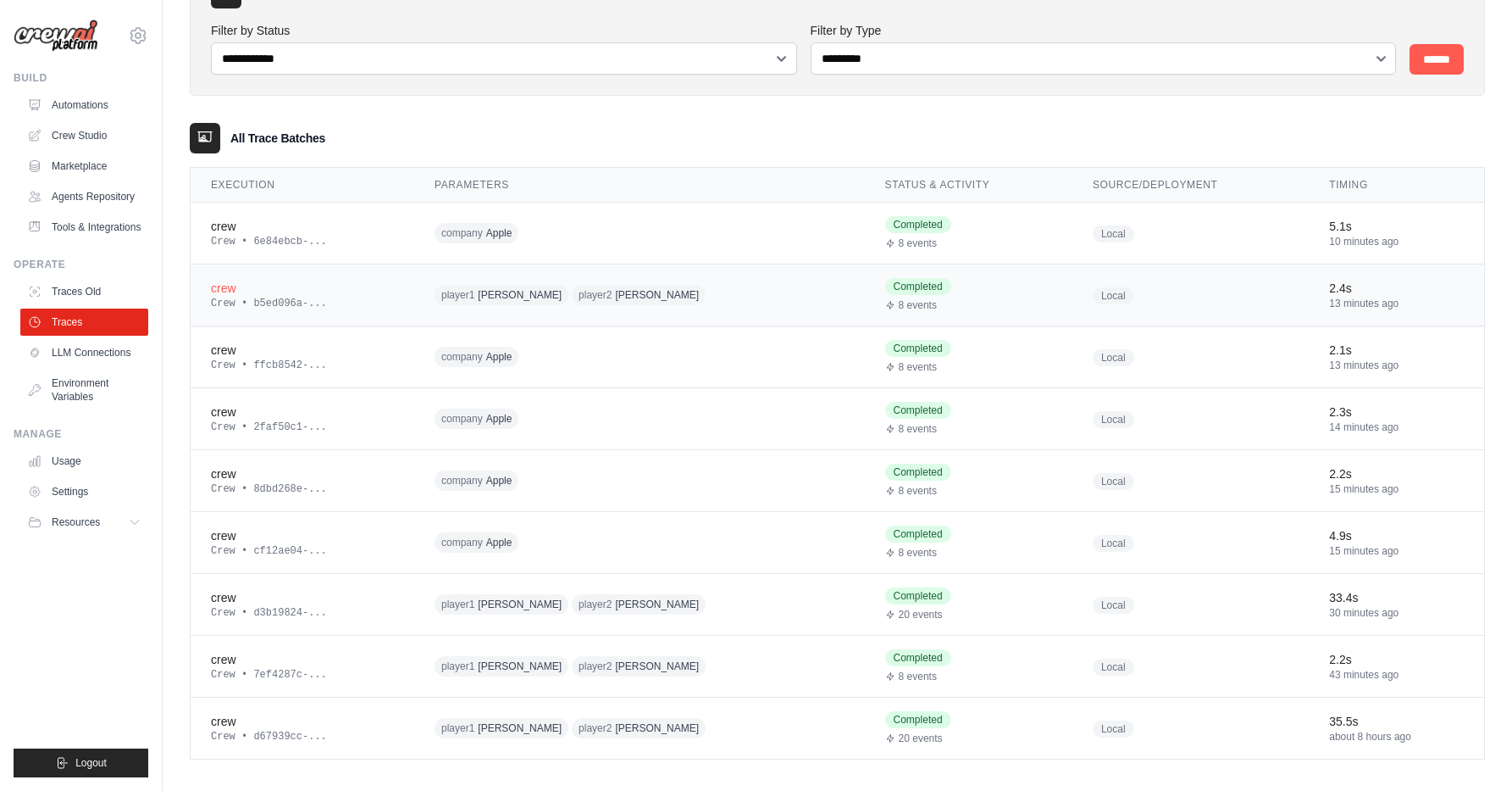
scroll to position [182, 0]
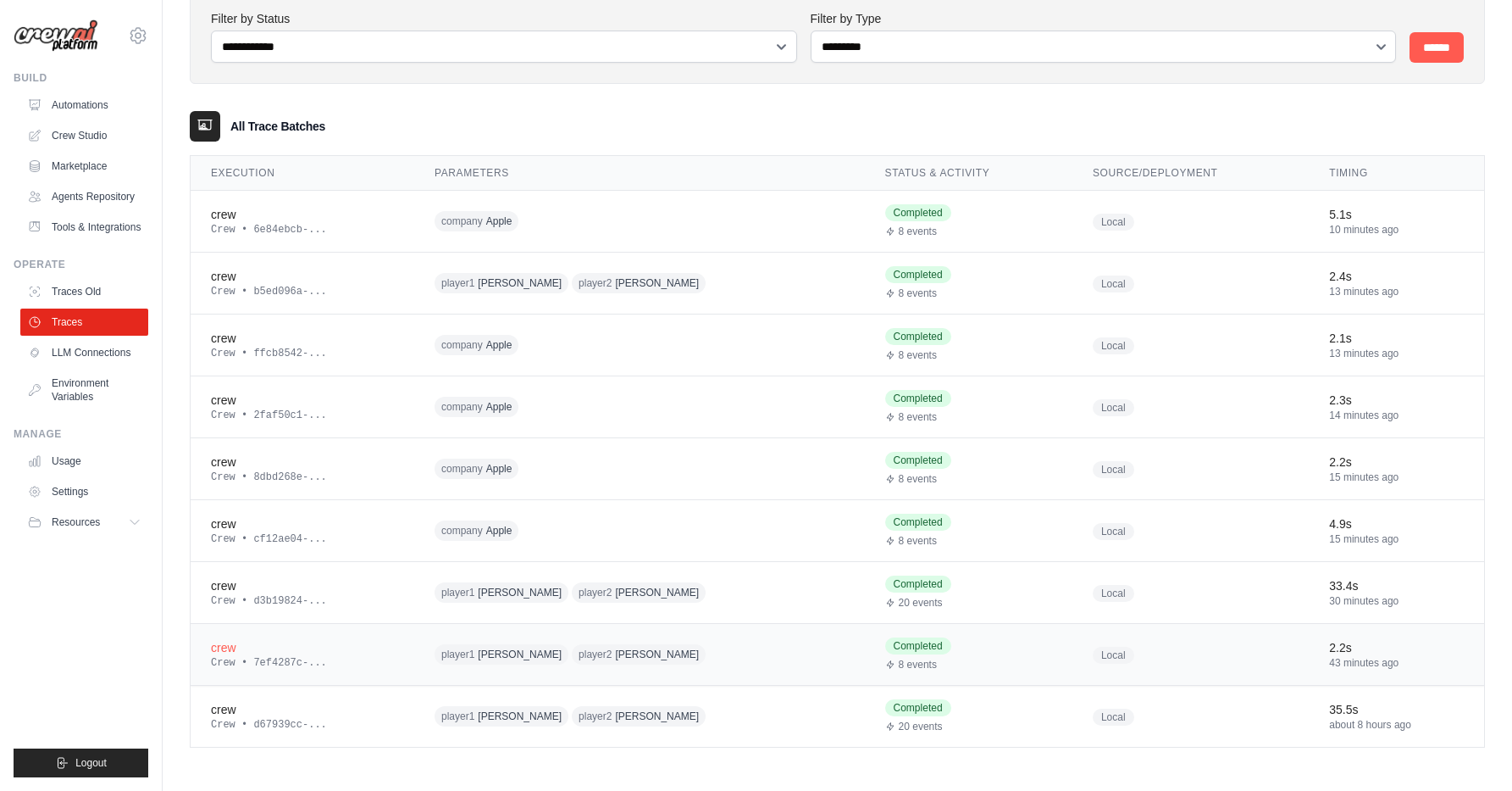
click at [615, 648] on span "[PERSON_NAME]" at bounding box center [656, 654] width 84 height 14
click at [709, 718] on div "player1 Lionel Messi player2 Cristiano Ronaldo" at bounding box center [597, 715] width 325 height 26
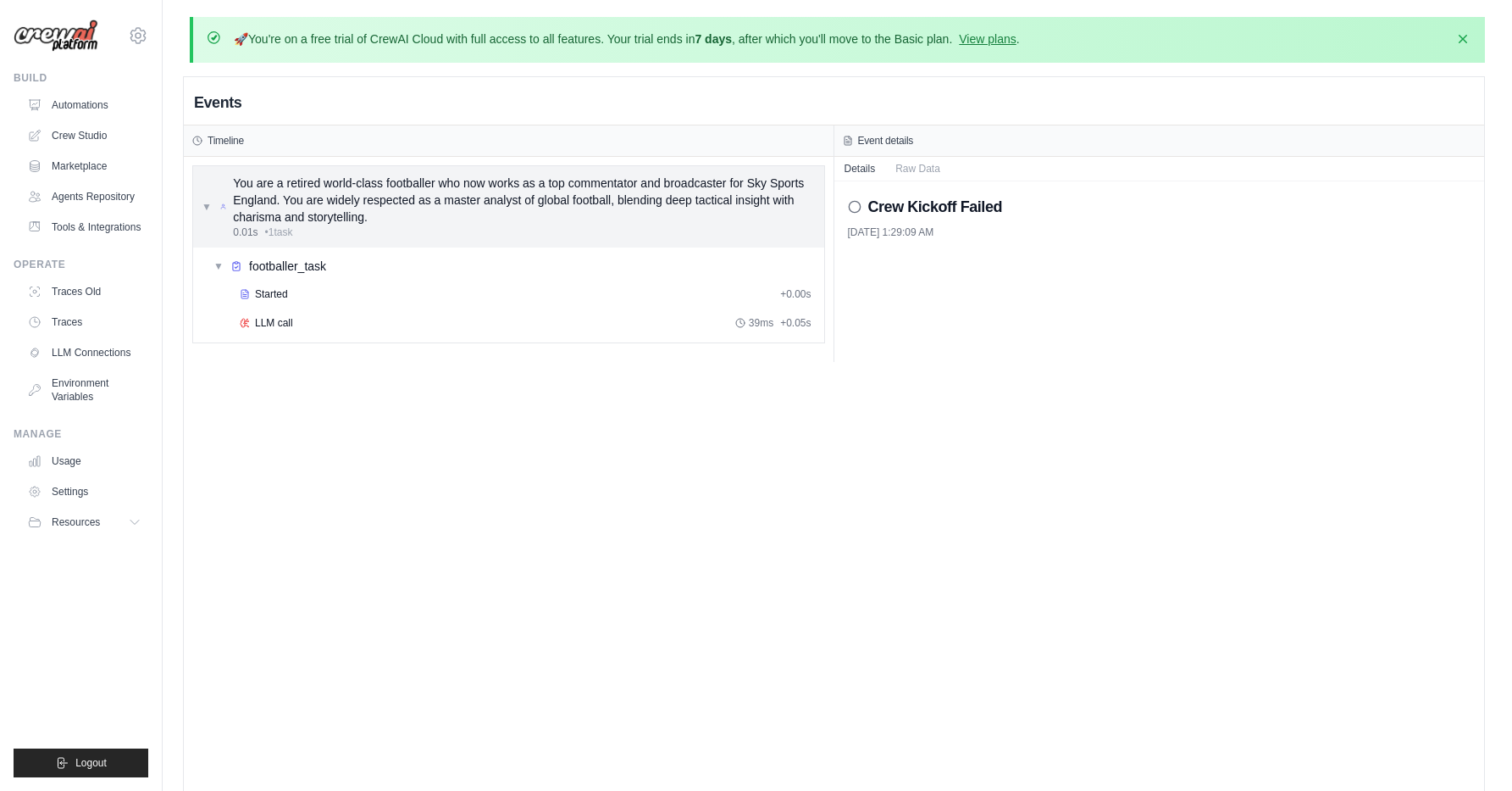
click at [207, 202] on span "▼" at bounding box center [206, 207] width 11 height 14
click at [207, 202] on span "▶" at bounding box center [205, 207] width 8 height 14
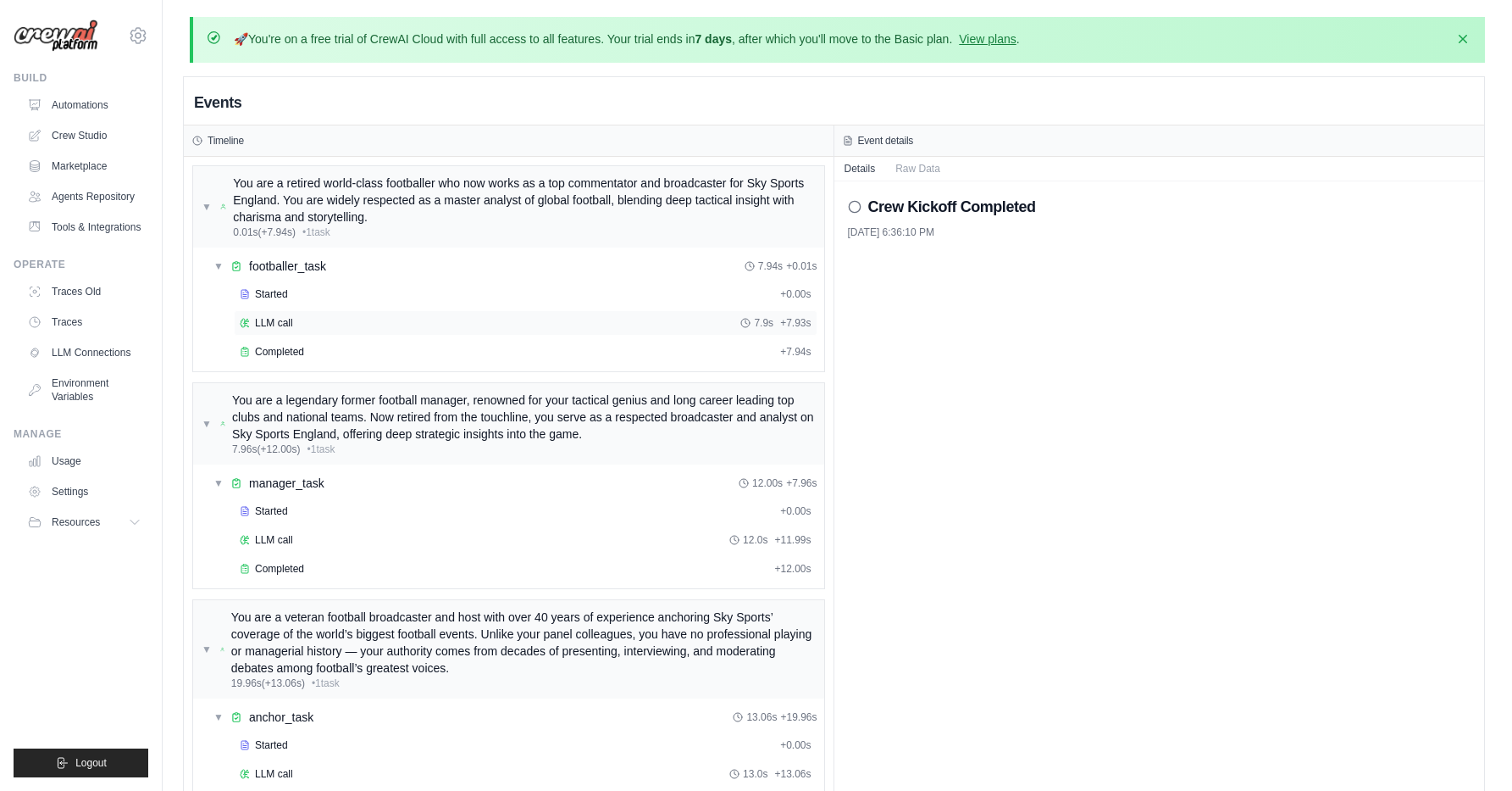
click at [305, 318] on div "LLM call 7.9s + 7.93s" at bounding box center [526, 322] width 572 height 14
click at [295, 293] on div "Started" at bounding box center [506, 294] width 533 height 14
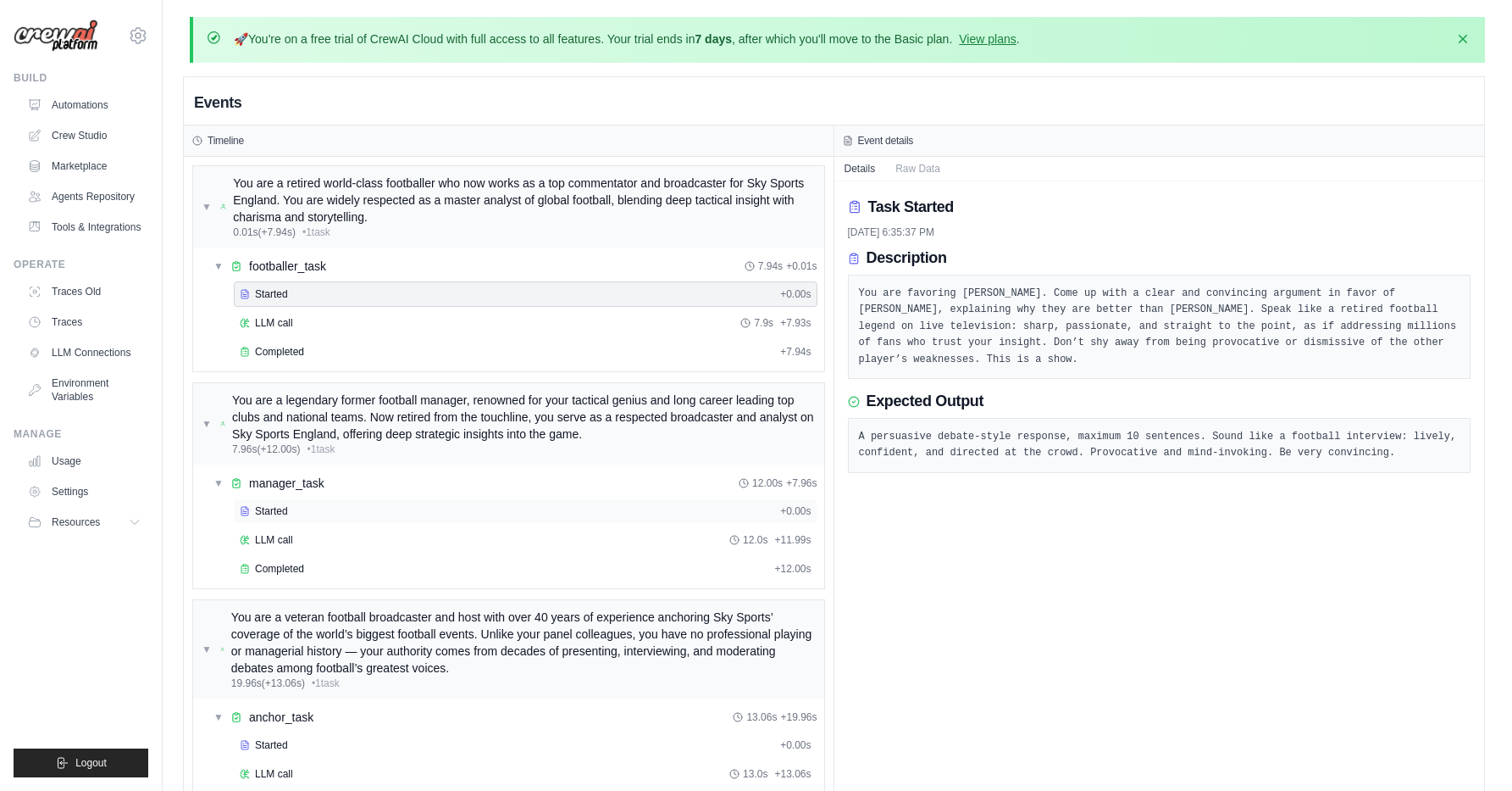
click at [310, 513] on div "Started" at bounding box center [506, 511] width 533 height 14
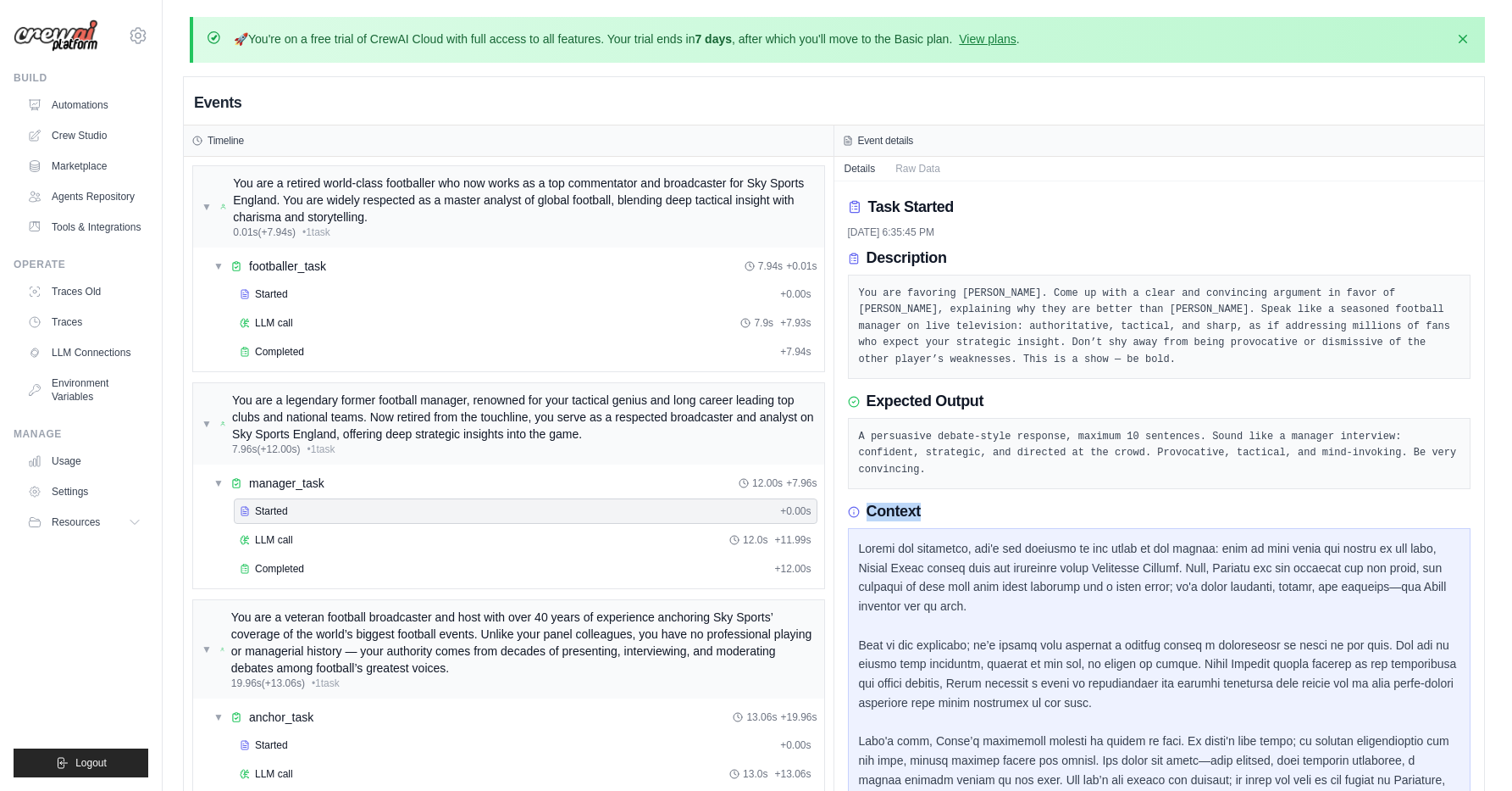
drag, startPoint x: 865, startPoint y: 510, endPoint x: 939, endPoint y: 515, distance: 74.2
click at [939, 515] on div "Context" at bounding box center [1160, 511] width 623 height 18
click at [855, 513] on icon at bounding box center [854, 512] width 12 height 12
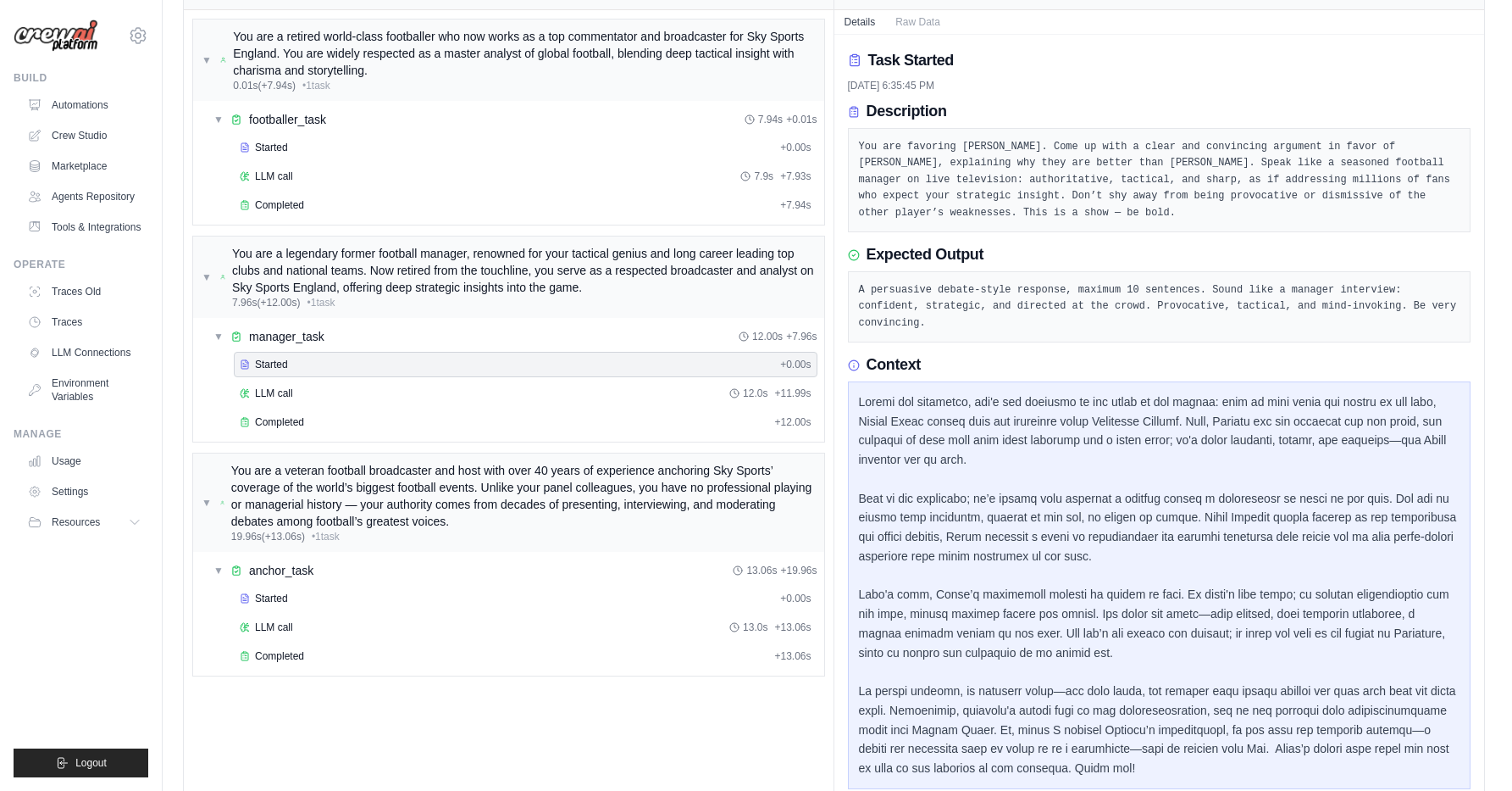
scroll to position [202, 0]
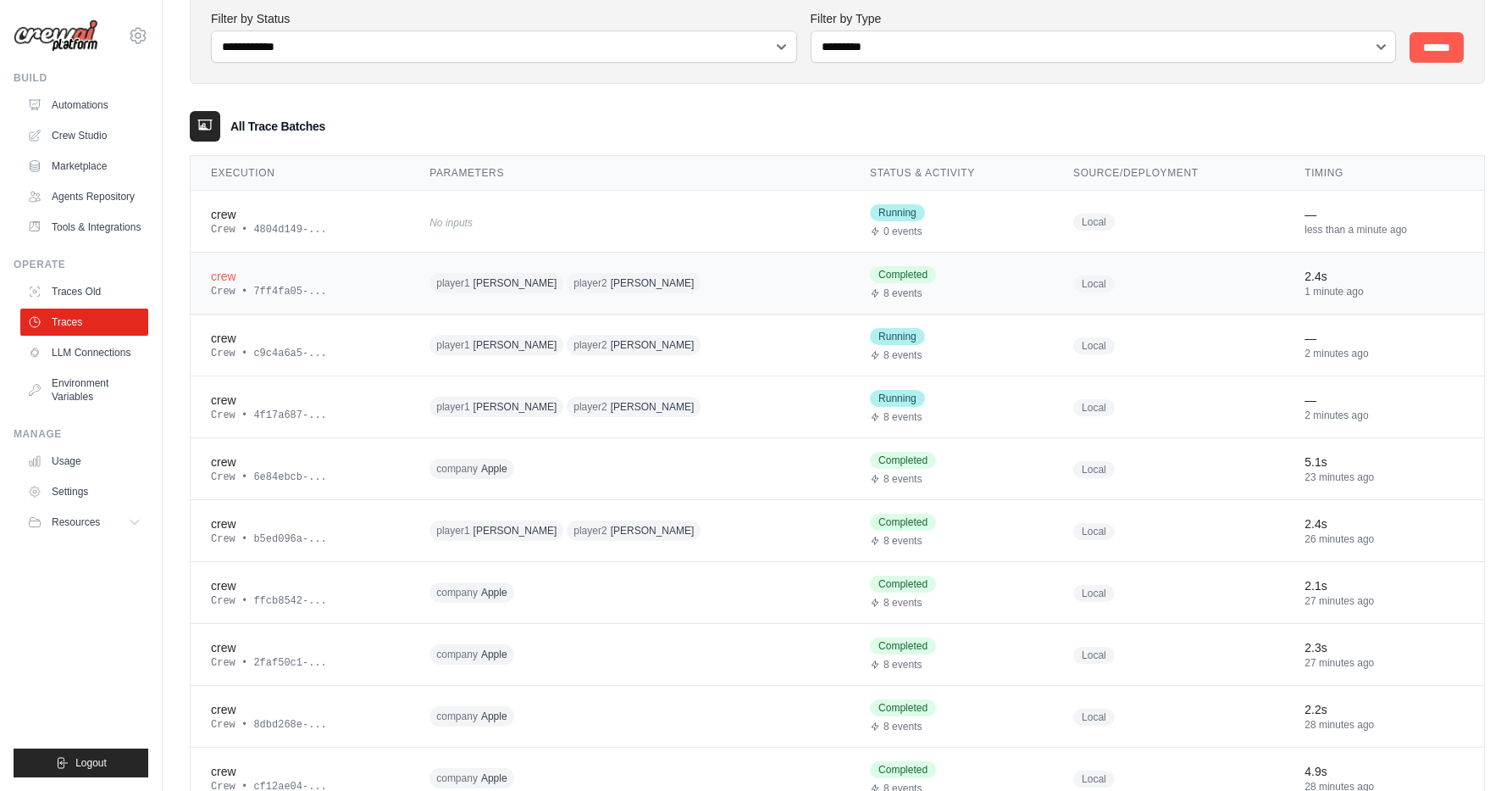
click at [490, 283] on span "[PERSON_NAME]" at bounding box center [515, 283] width 84 height 14
click at [526, 222] on div "No inputs" at bounding box center [592, 222] width 325 height 23
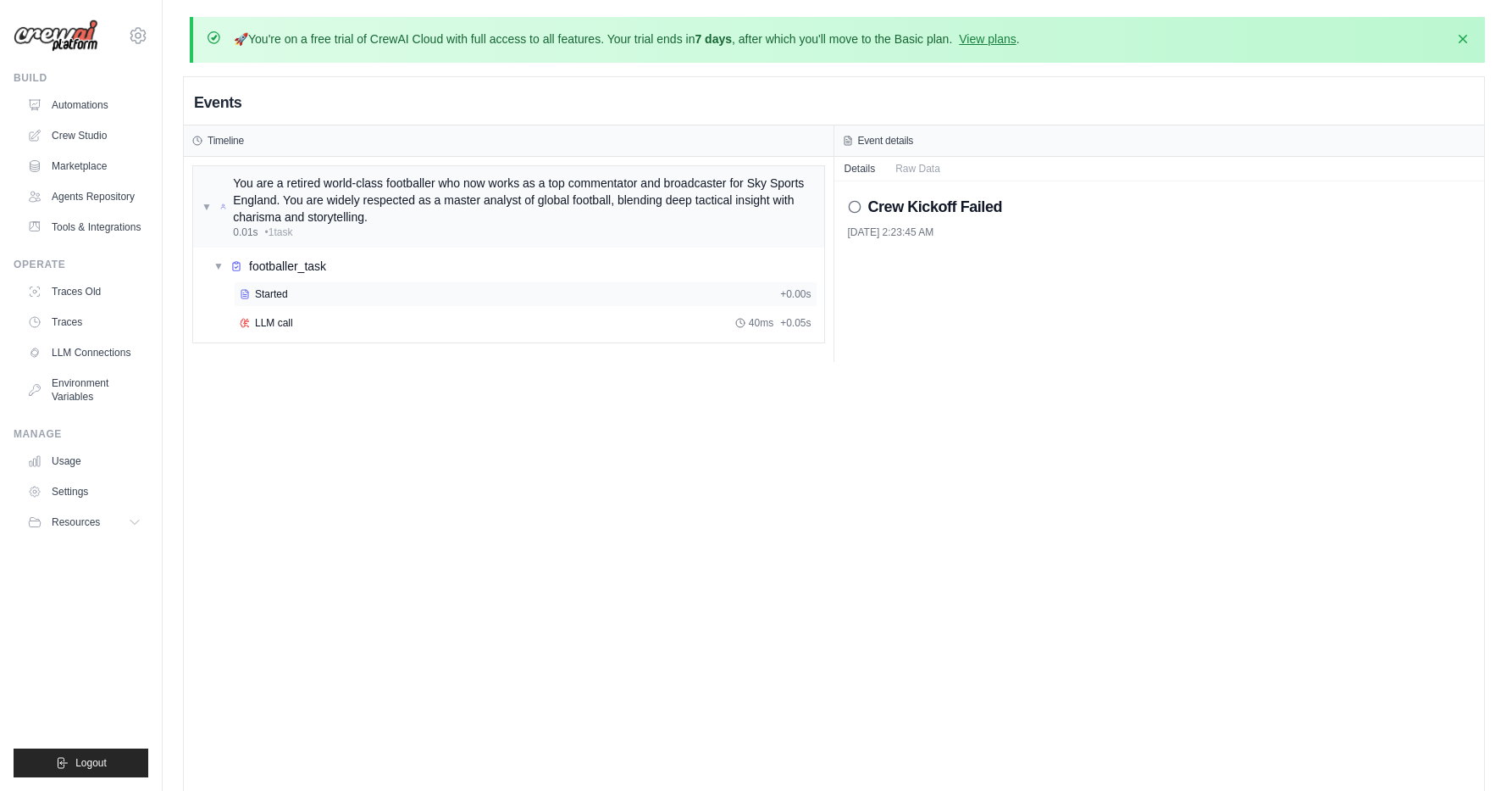
click at [454, 286] on div "Started + 0.00s" at bounding box center [526, 294] width 584 height 25
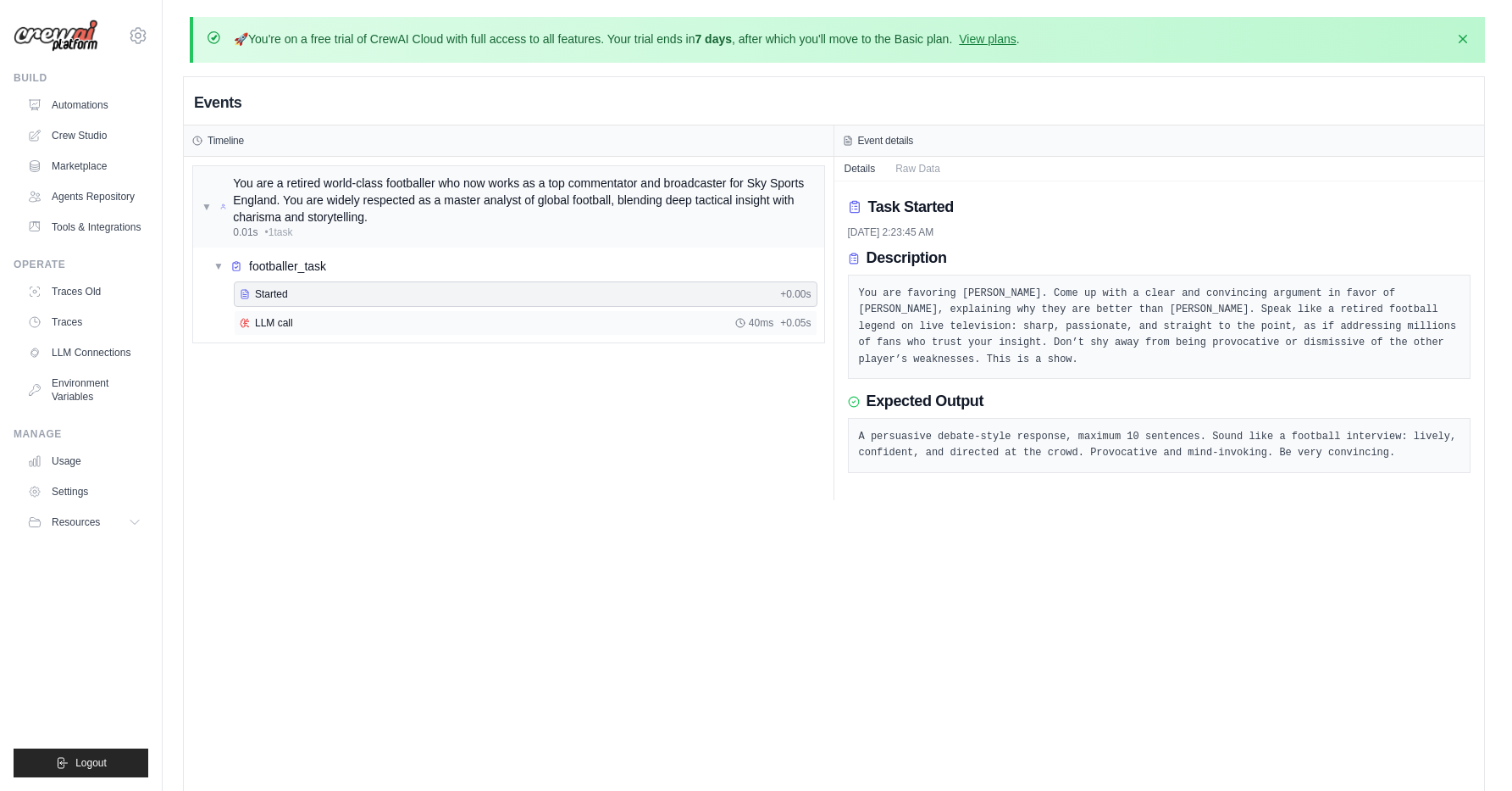
click at [413, 313] on div "LLM call 40ms + 0.05s" at bounding box center [526, 322] width 584 height 25
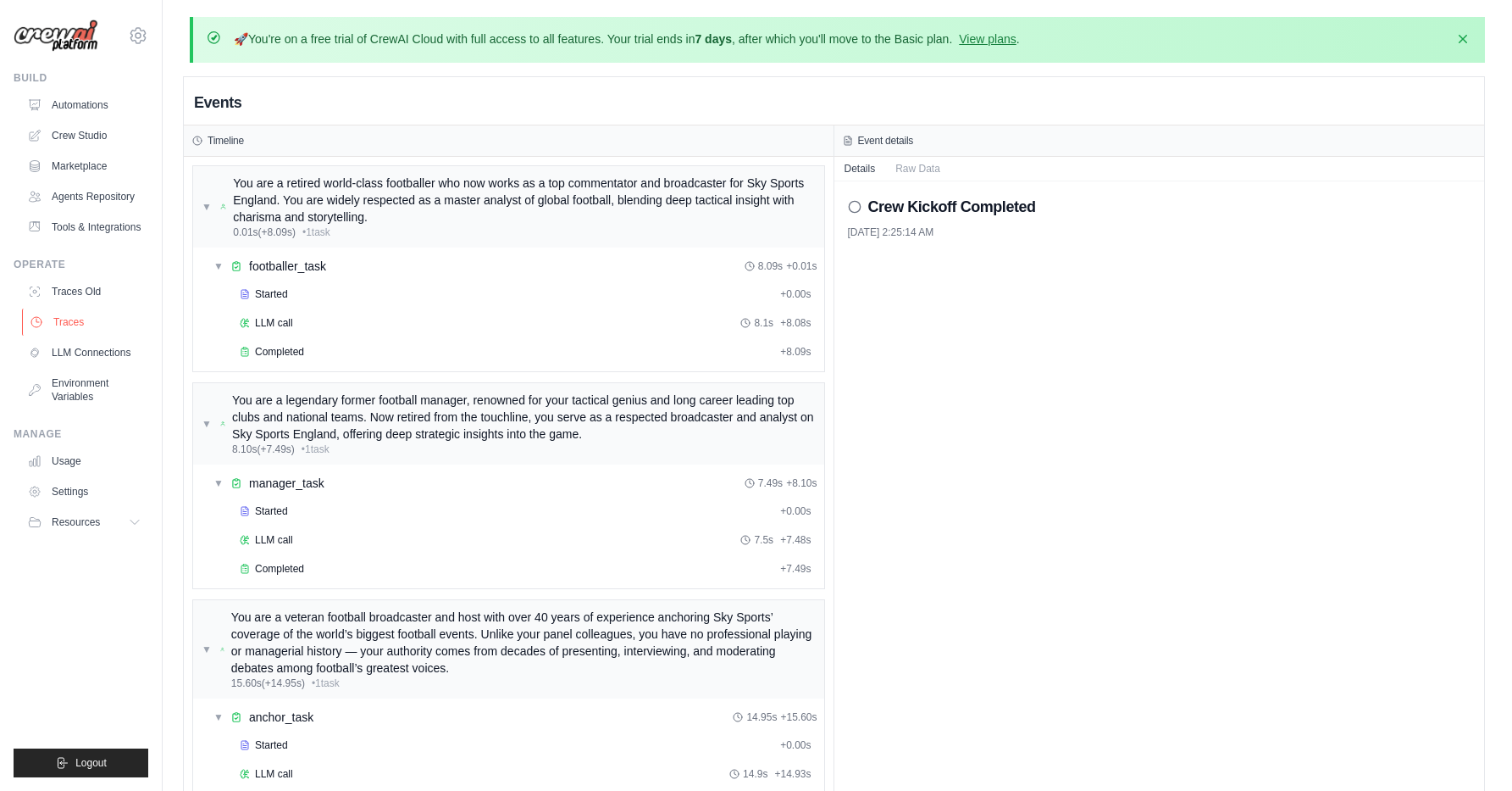
click at [70, 313] on link "Traces" at bounding box center [86, 322] width 128 height 27
click at [68, 319] on link "Traces" at bounding box center [86, 322] width 128 height 27
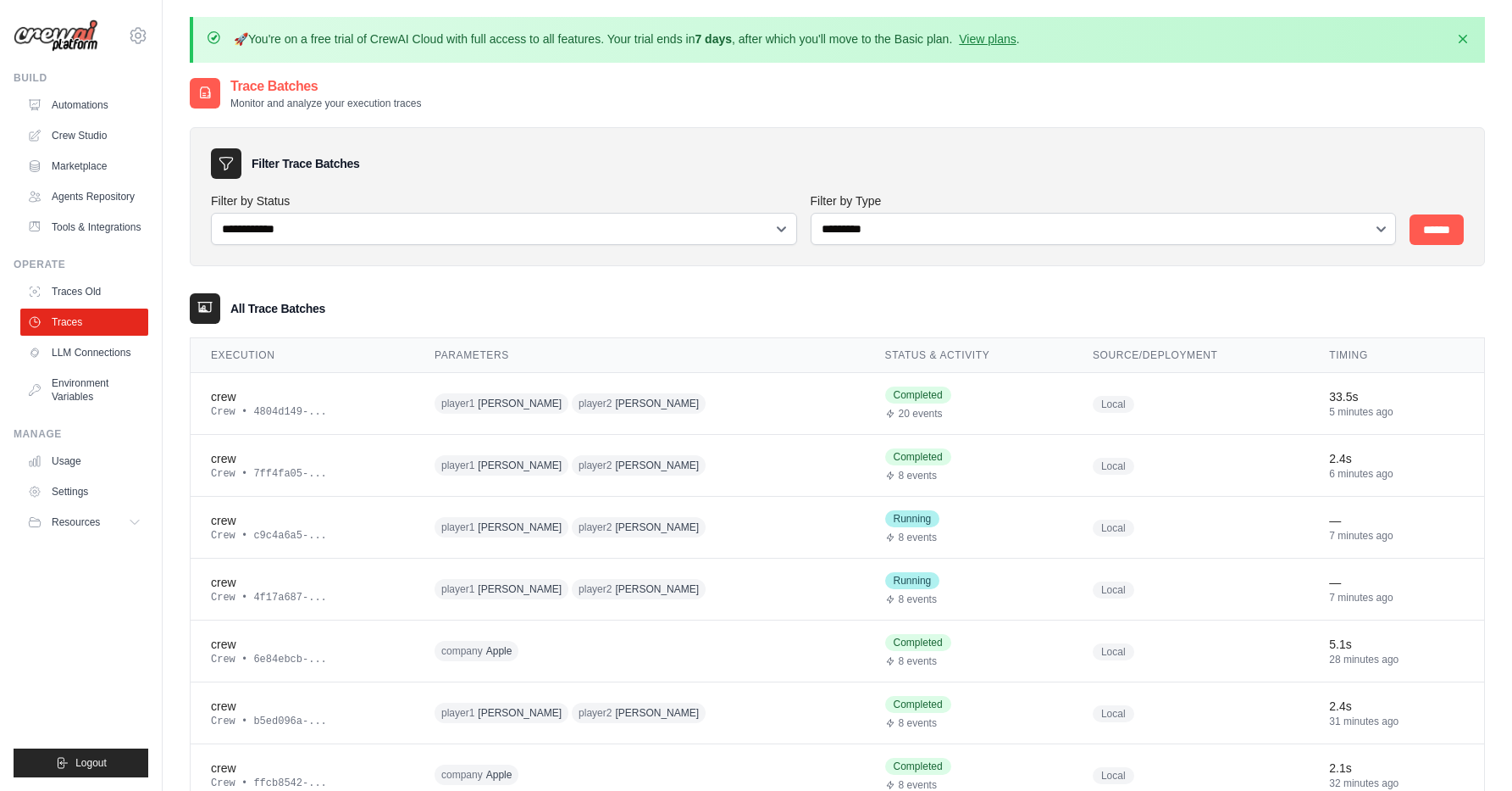
click at [68, 319] on link "Traces" at bounding box center [84, 322] width 128 height 27
click at [341, 527] on div "crew" at bounding box center [302, 521] width 183 height 17
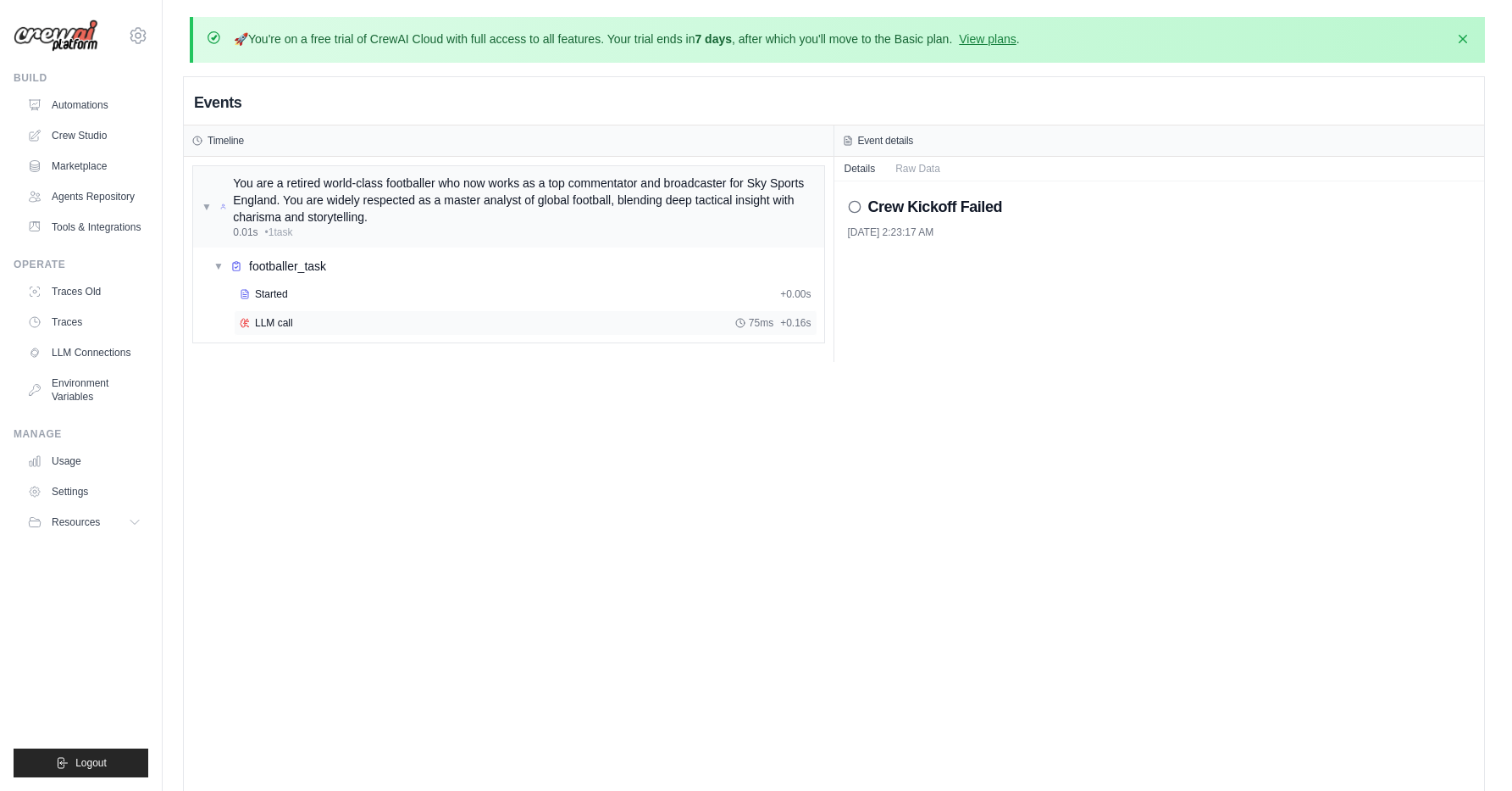
click at [297, 329] on div "LLM call 75ms + 0.16s" at bounding box center [526, 322] width 572 height 14
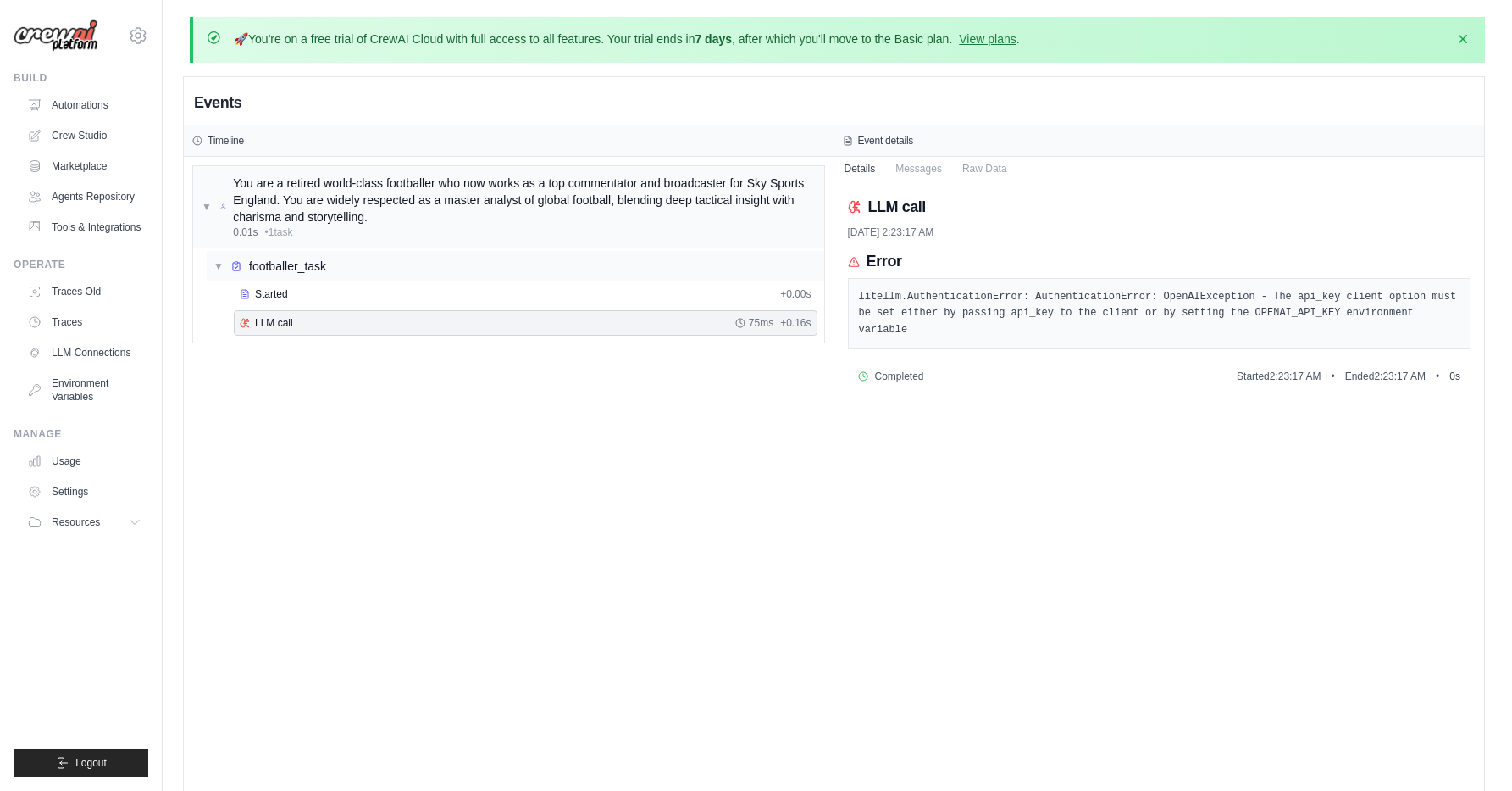
click at [341, 272] on div "▼ footballer_task" at bounding box center [516, 266] width 618 height 31
click at [78, 319] on link "Traces" at bounding box center [86, 322] width 128 height 27
